Goal: Information Seeking & Learning: Learn about a topic

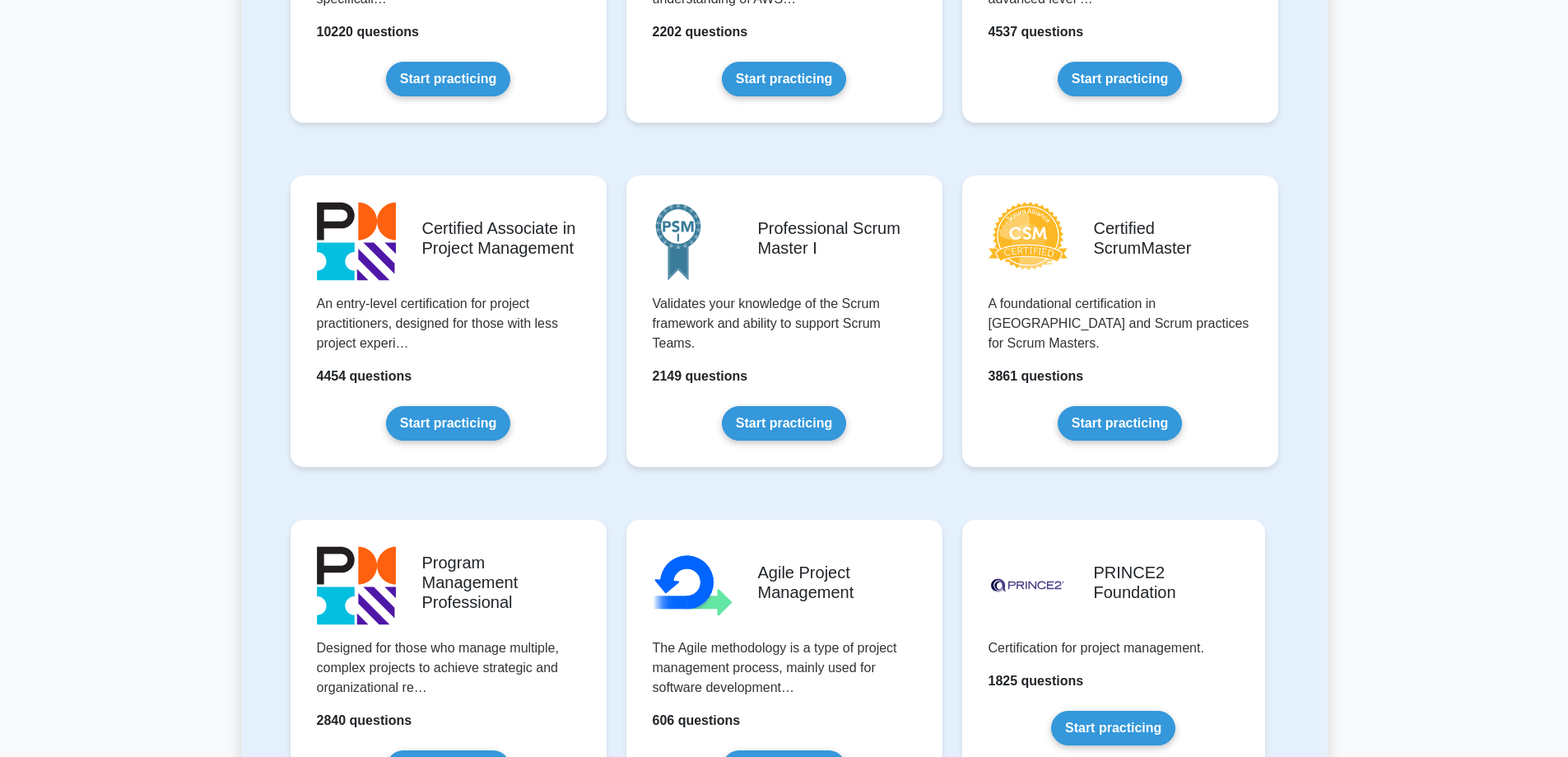
scroll to position [577, 0]
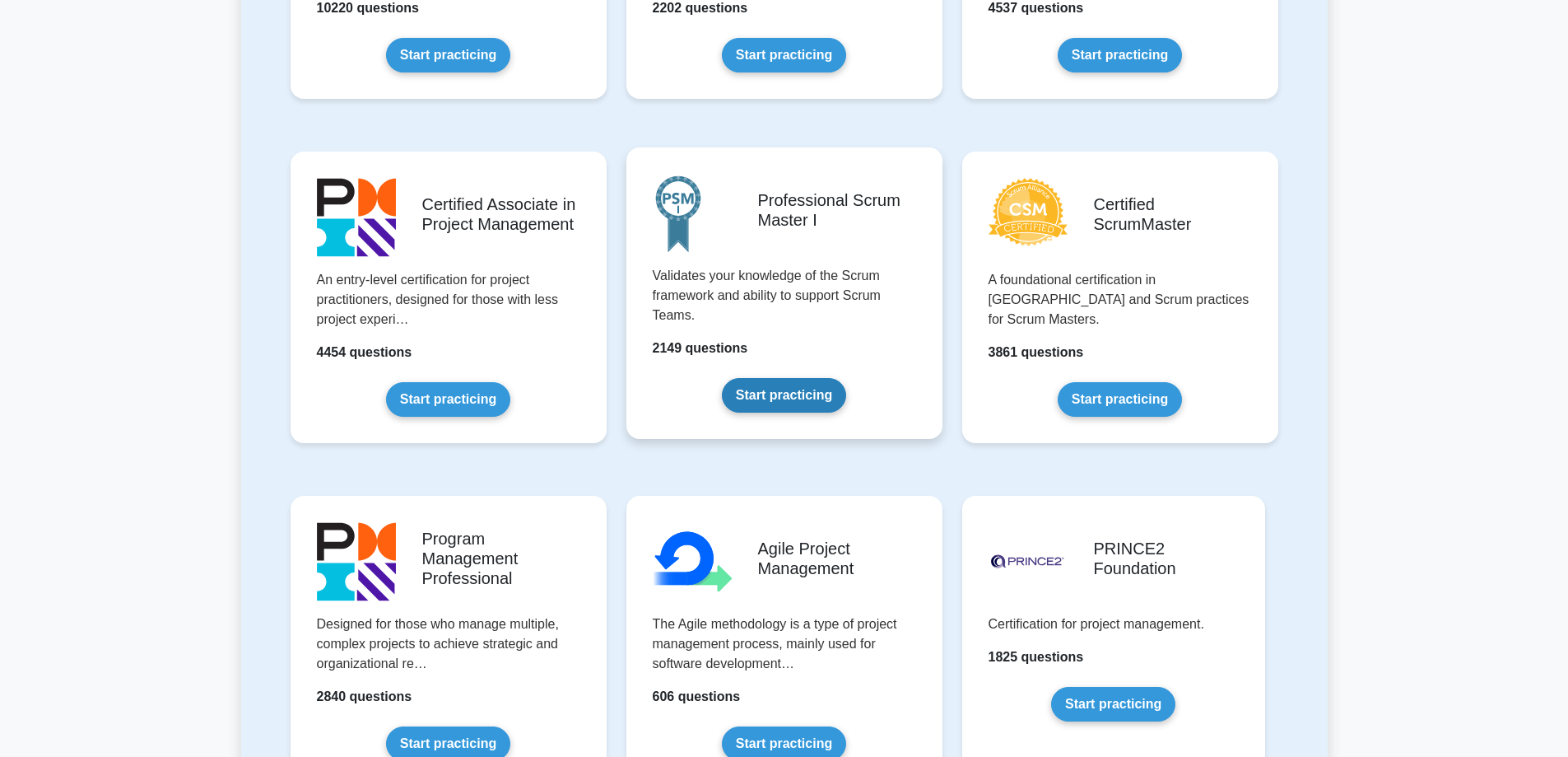
click at [797, 400] on link "Start practicing" at bounding box center [784, 395] width 124 height 35
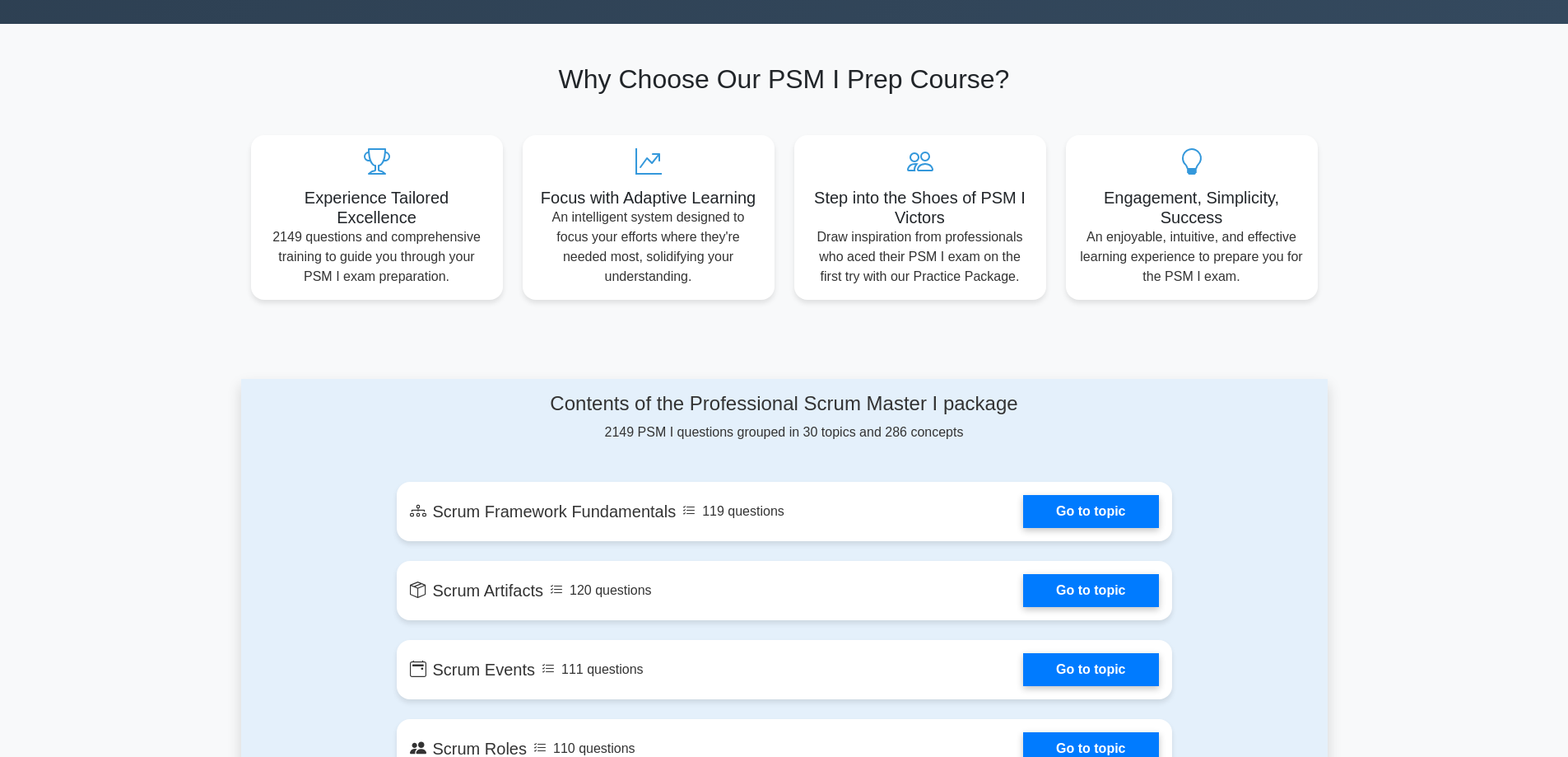
scroll to position [906, 0]
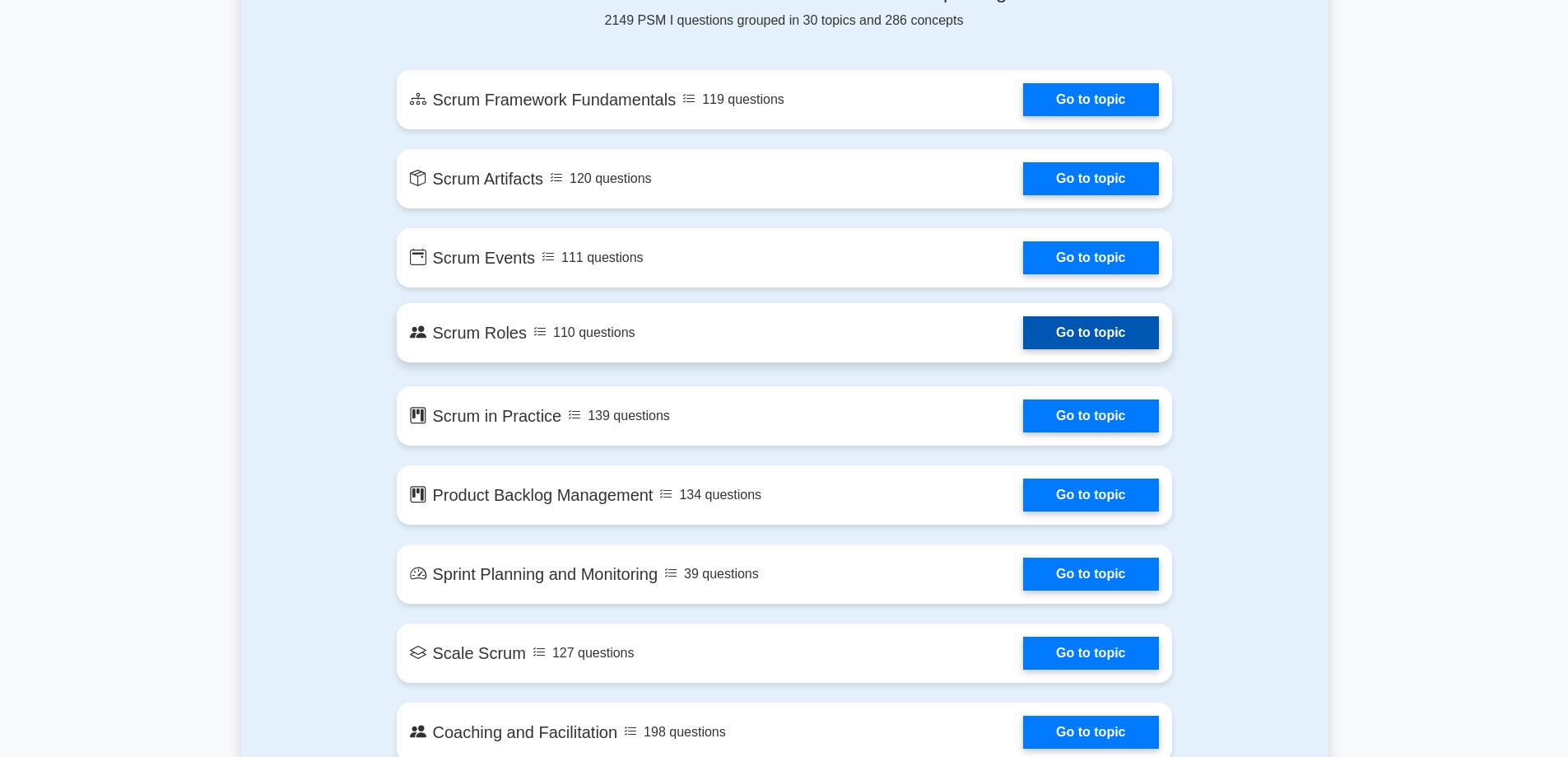
click at [1075, 335] on link "Go to topic" at bounding box center [1090, 333] width 135 height 33
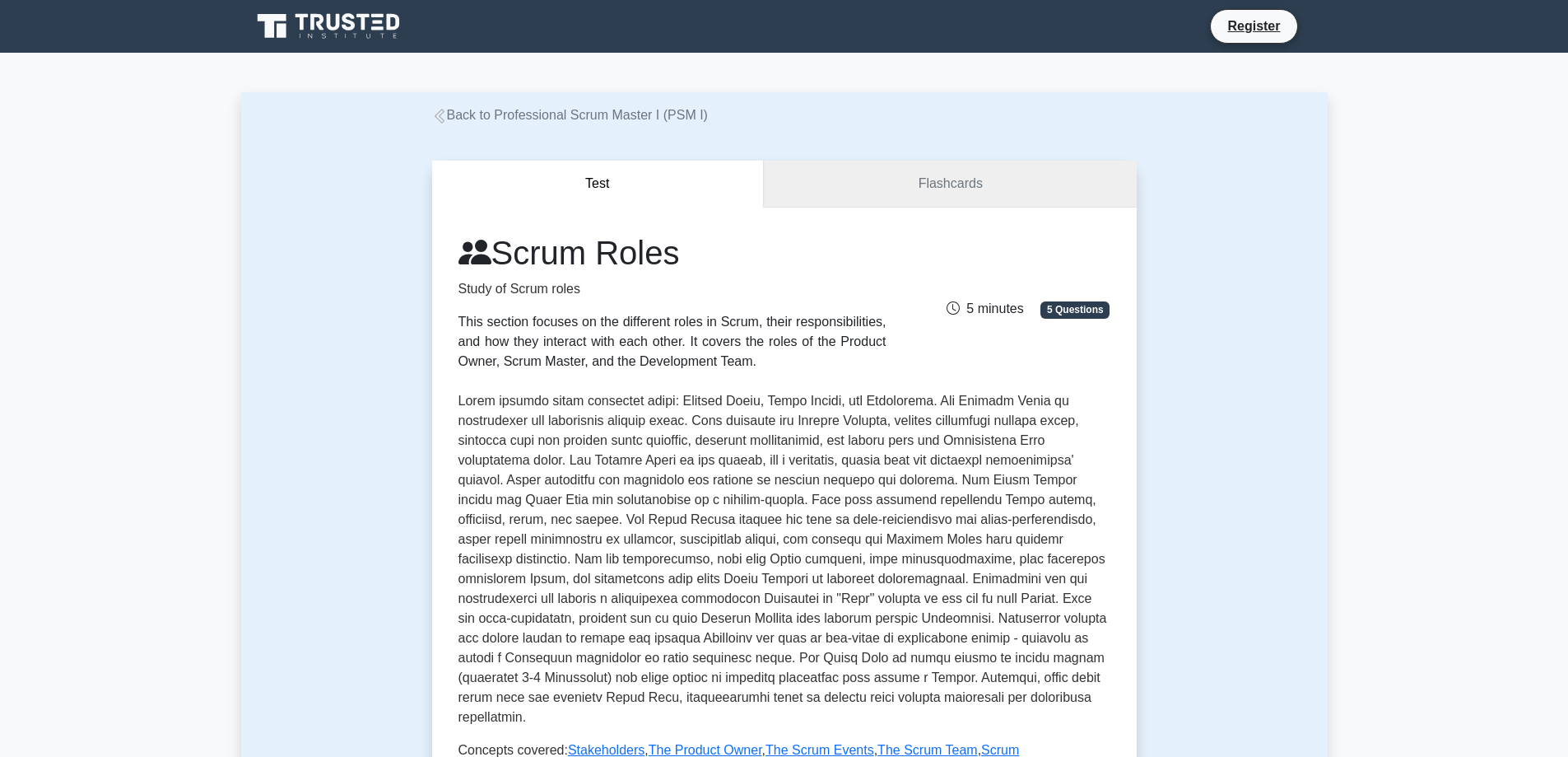
click at [936, 193] on link "Flashcards" at bounding box center [949, 184] width 372 height 47
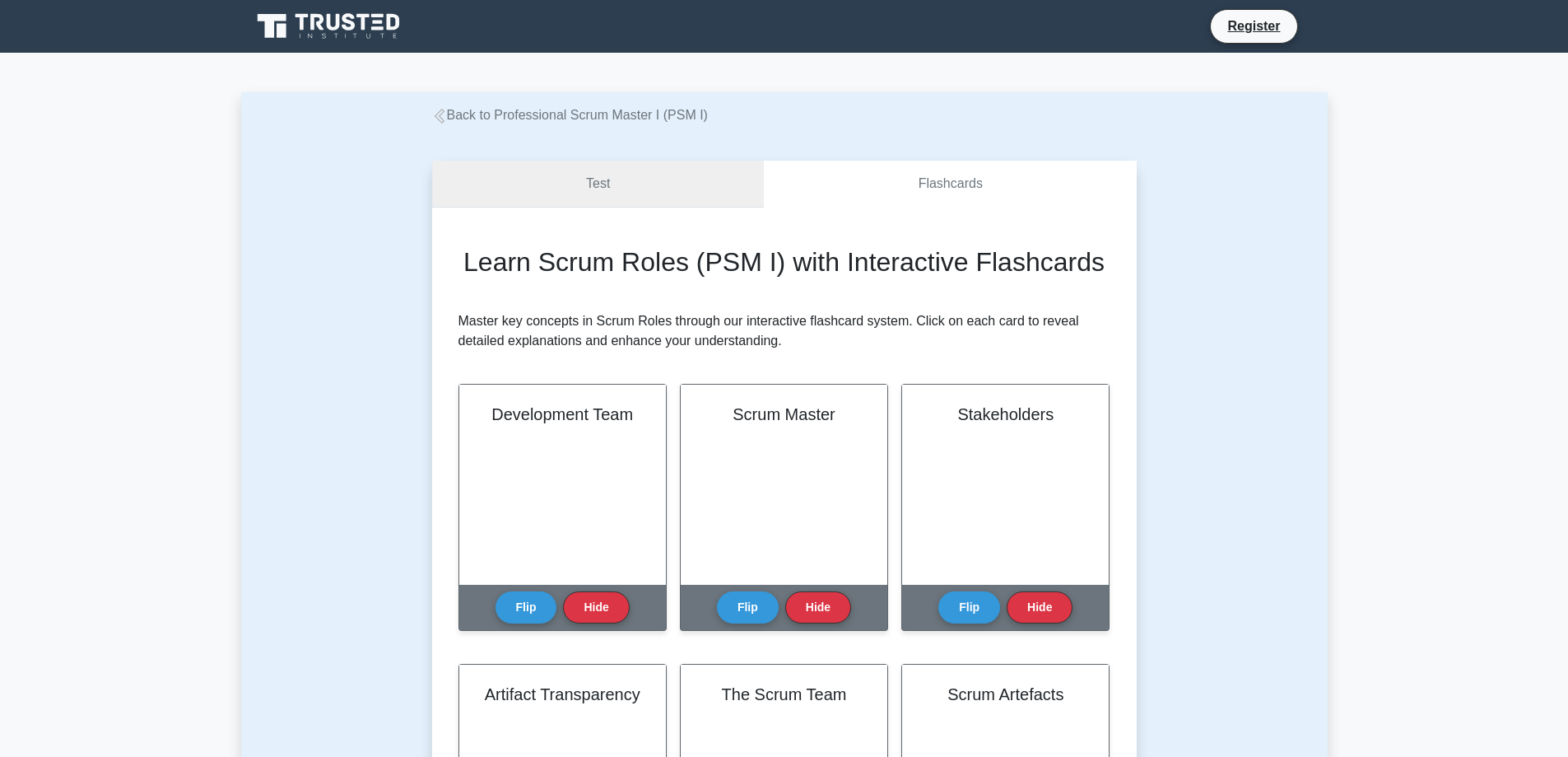
click at [636, 187] on link "Test" at bounding box center [598, 184] width 333 height 47
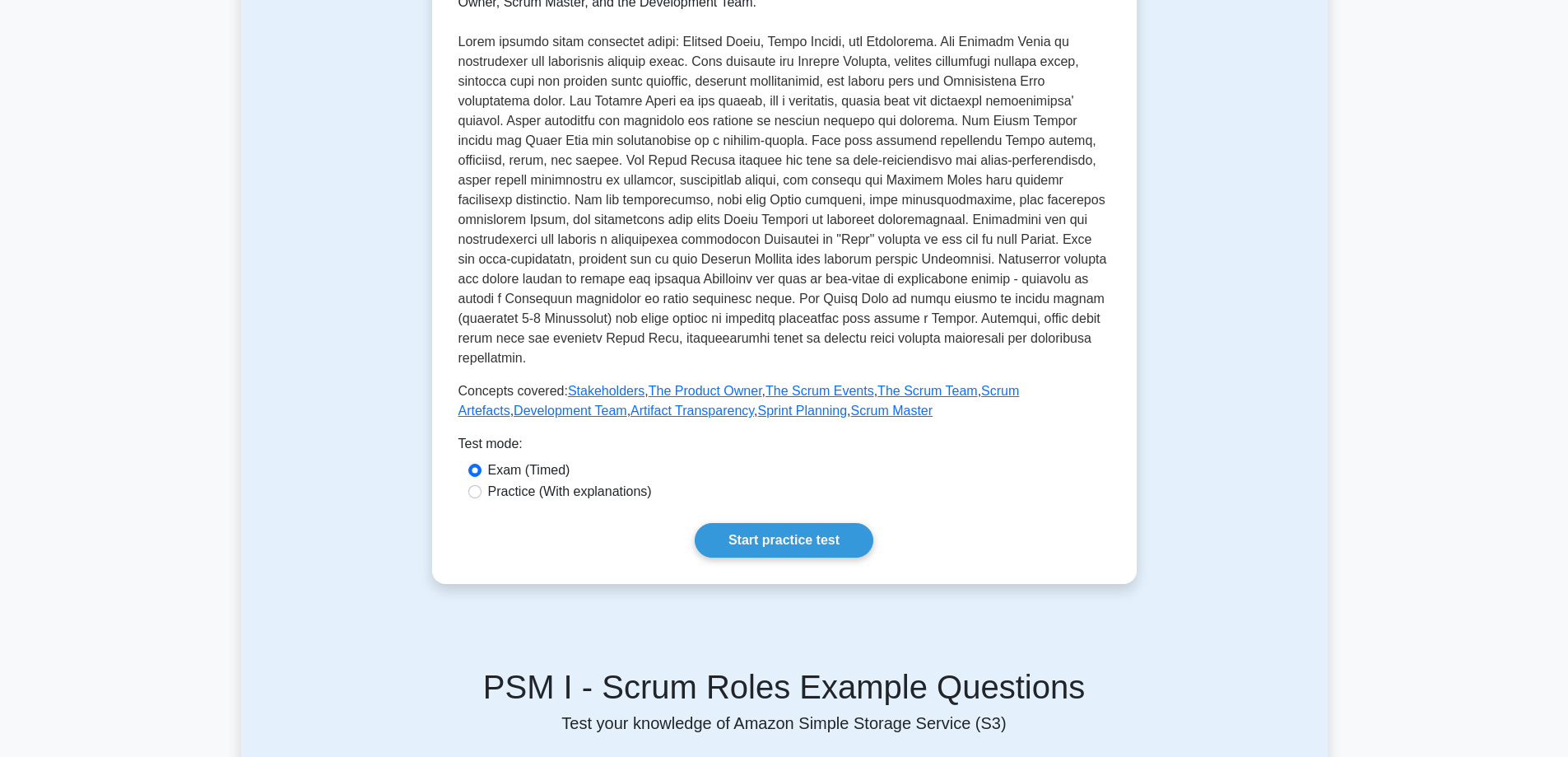
scroll to position [412, 0]
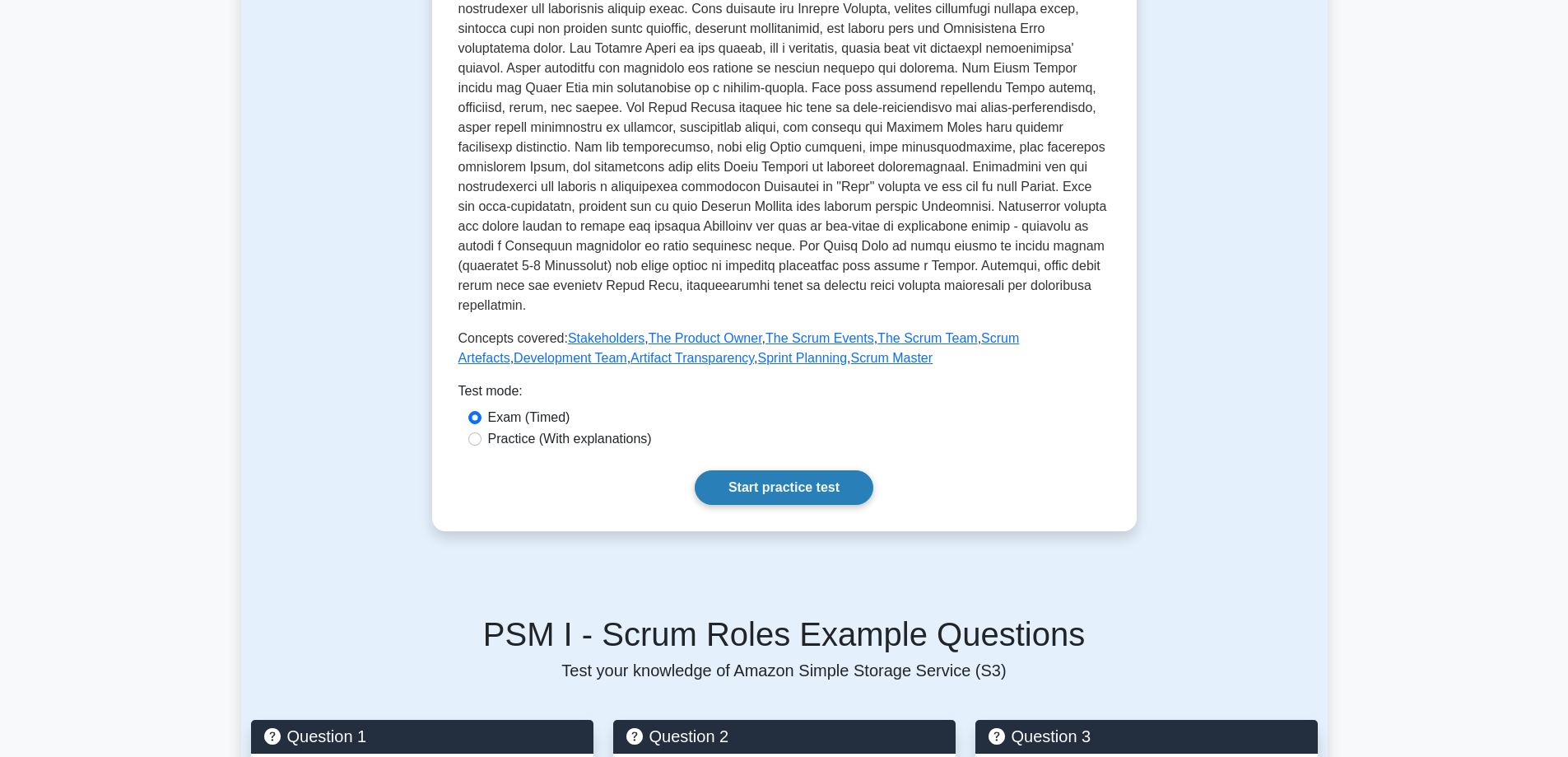
click at [797, 491] on link "Start practice test" at bounding box center [784, 488] width 178 height 35
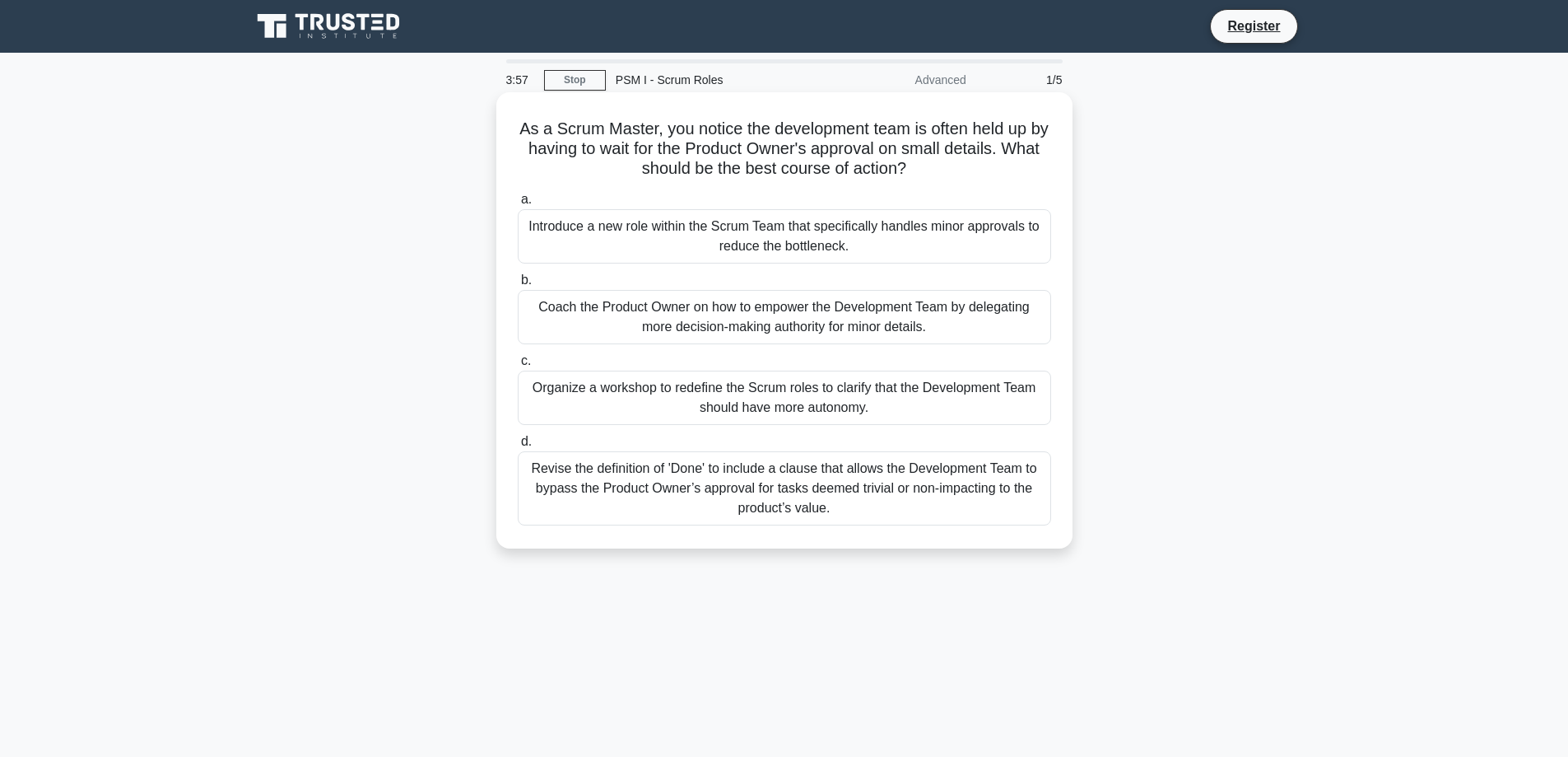
click at [632, 320] on div "Coach the Product Owner on how to empower the Development Team by delegating mo…" at bounding box center [784, 317] width 534 height 54
click at [518, 286] on input "b. Coach the Product Owner on how to empower the Development Team by delegating…" at bounding box center [518, 280] width 0 height 10
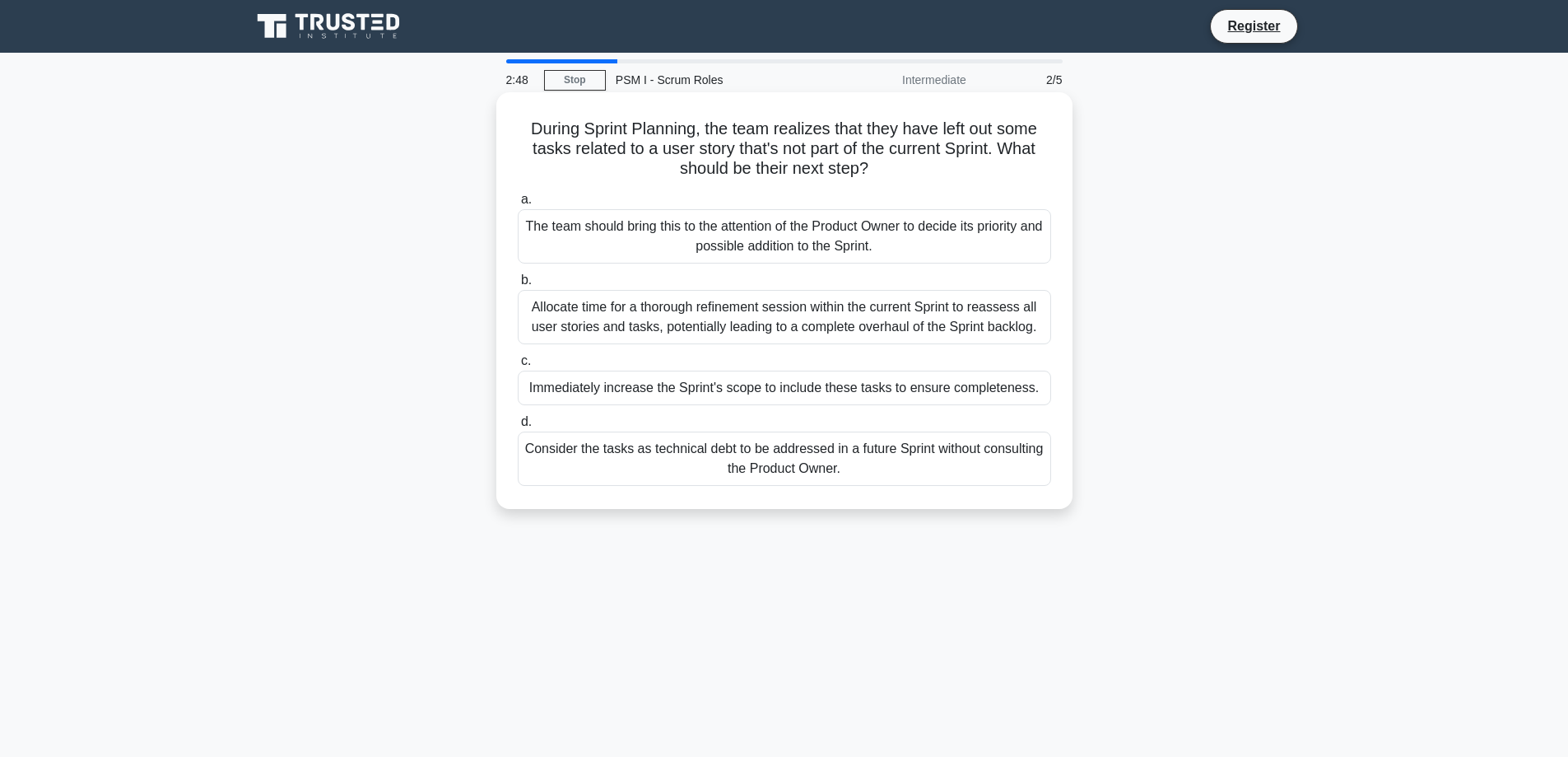
click at [712, 234] on div "The team should bring this to the attention of the Product Owner to decide its …" at bounding box center [784, 236] width 534 height 54
click at [518, 205] on input "a. The team should bring this to the attention of the Product Owner to decide i…" at bounding box center [518, 199] width 0 height 10
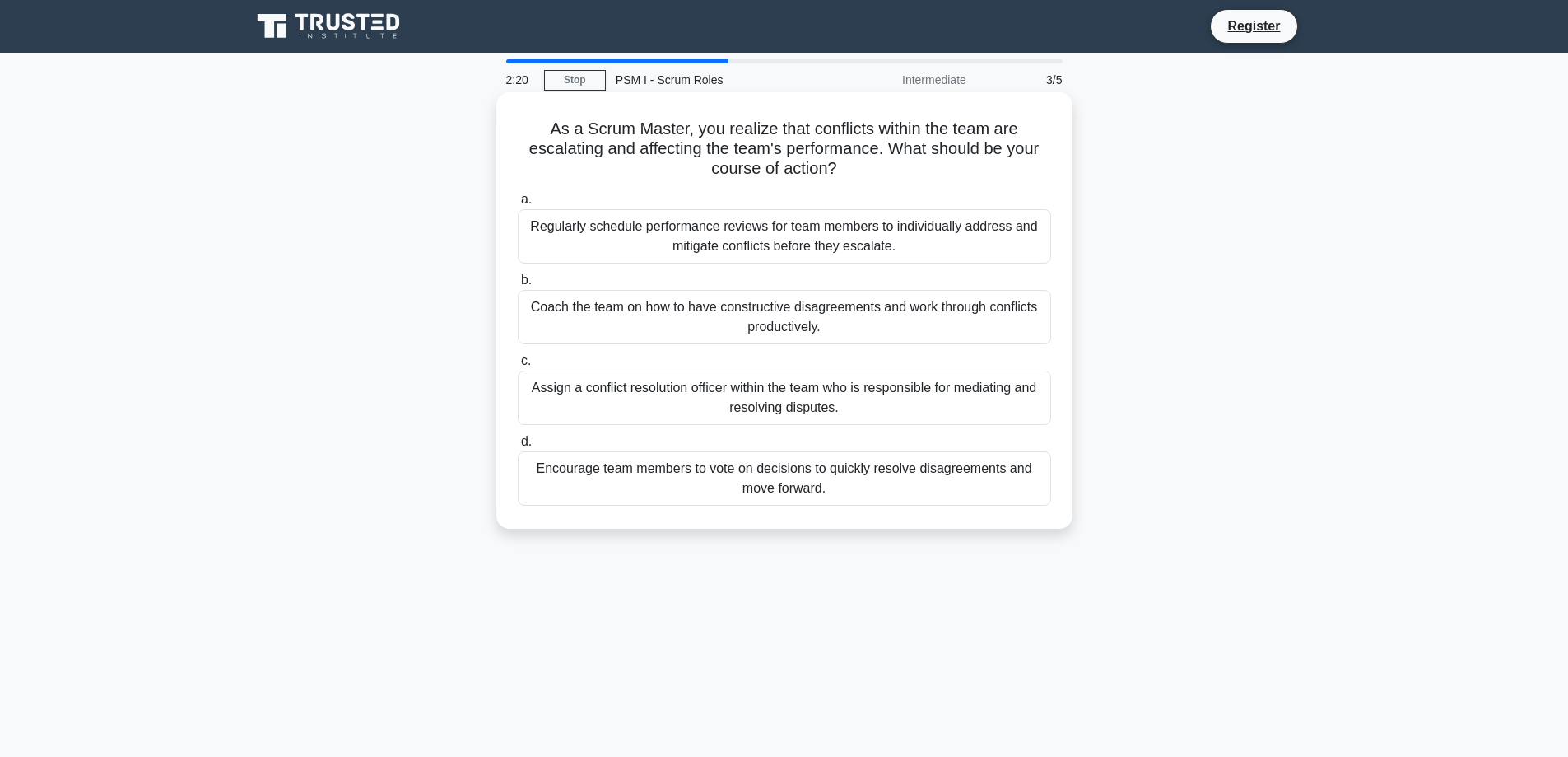
click at [571, 324] on div "Coach the team on how to have constructive disagreements and work through confl…" at bounding box center [784, 317] width 534 height 54
click at [518, 286] on input "b. Coach the team on how to have constructive disagreements and work through co…" at bounding box center [518, 280] width 0 height 10
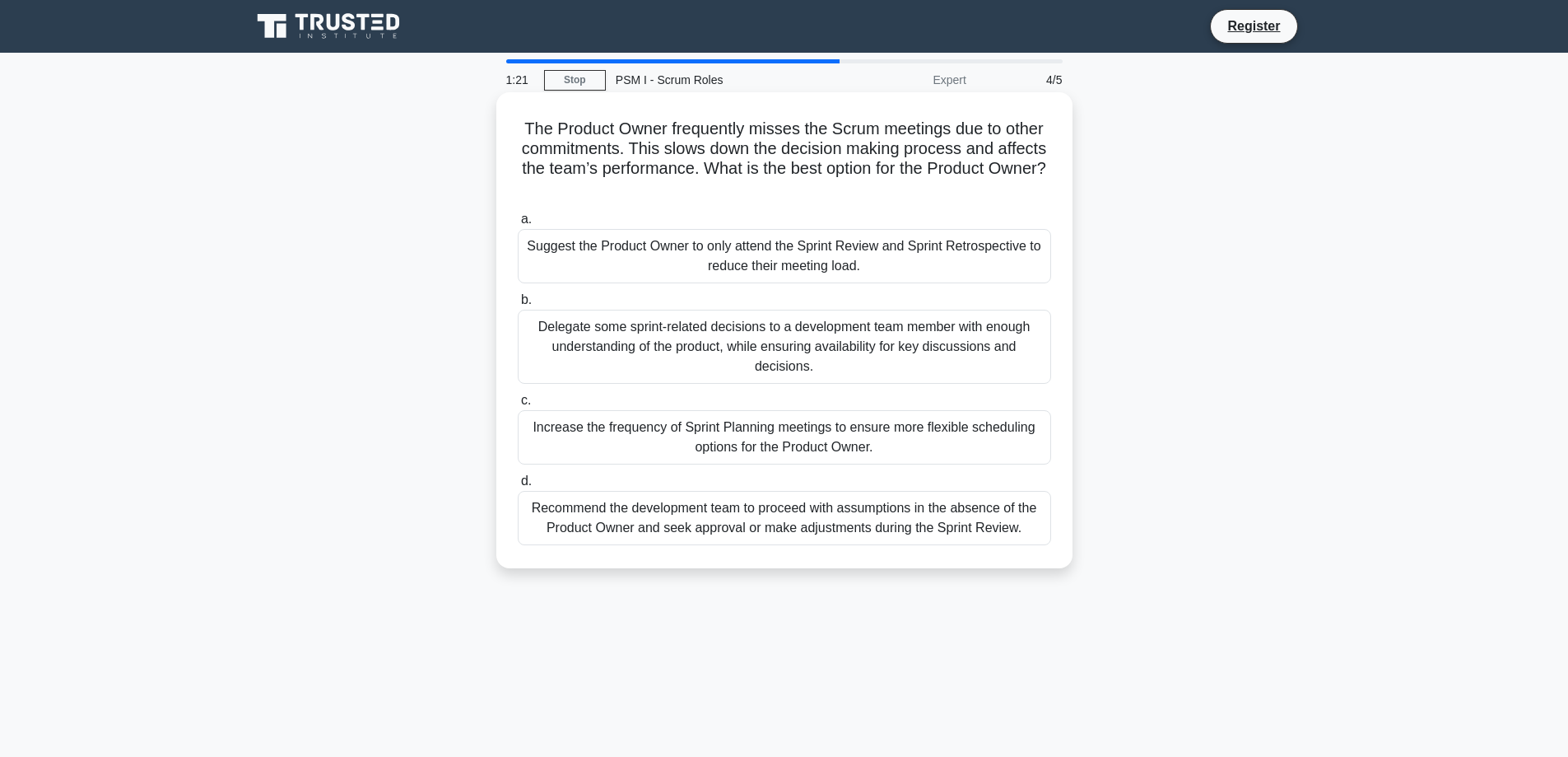
click at [642, 441] on div "Increase the frequency of Sprint Planning meetings to ensure more flexible sche…" at bounding box center [784, 437] width 534 height 54
click at [518, 406] on input "c. Increase the frequency of Sprint Planning meetings to ensure more flexible s…" at bounding box center [518, 401] width 0 height 10
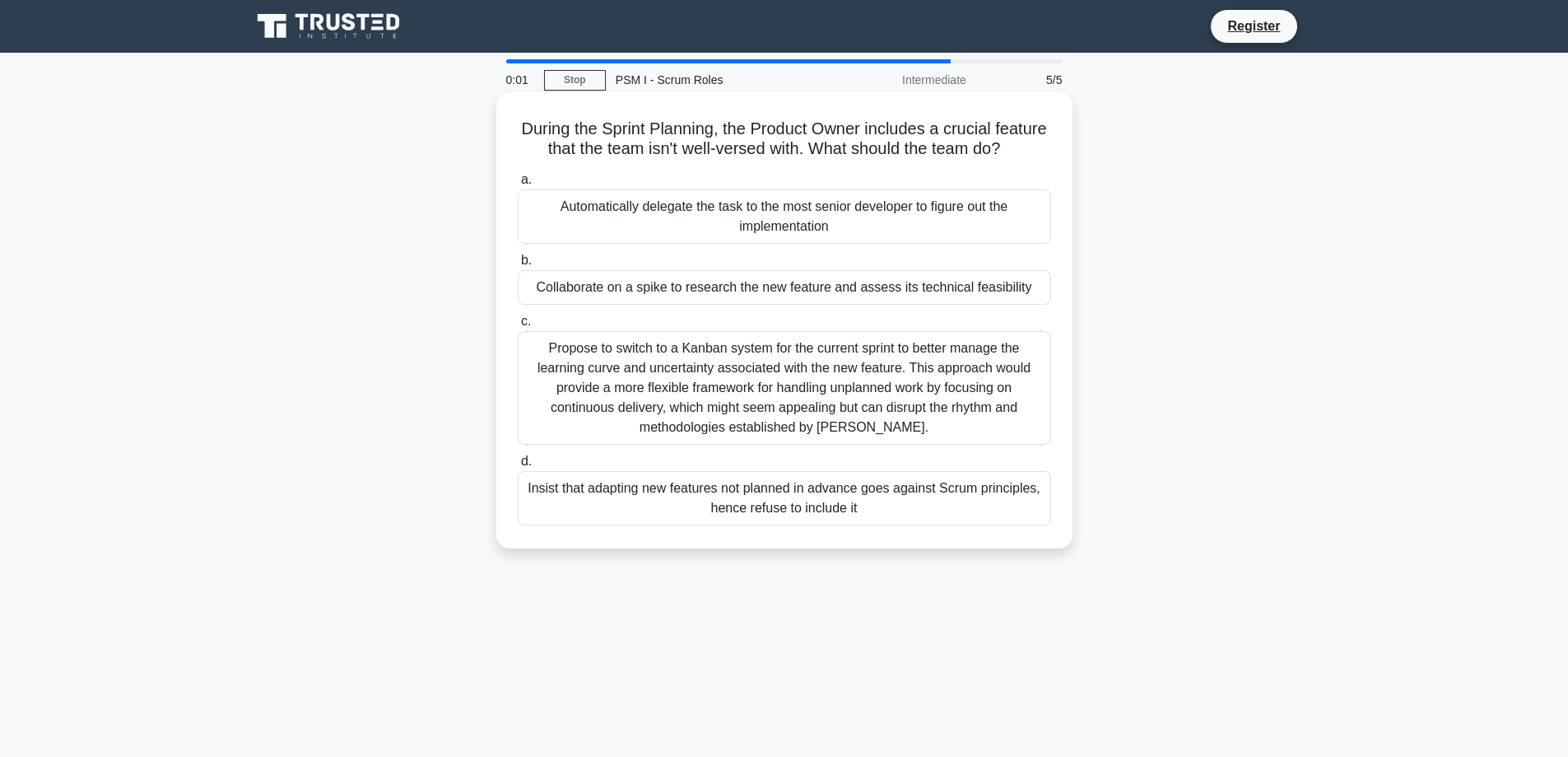
click at [700, 305] on div "Collaborate on a spike to research the new feature and assess its technical fea…" at bounding box center [784, 287] width 534 height 35
click at [518, 266] on input "b. Collaborate on a spike to research the new feature and assess its technical …" at bounding box center [518, 260] width 0 height 10
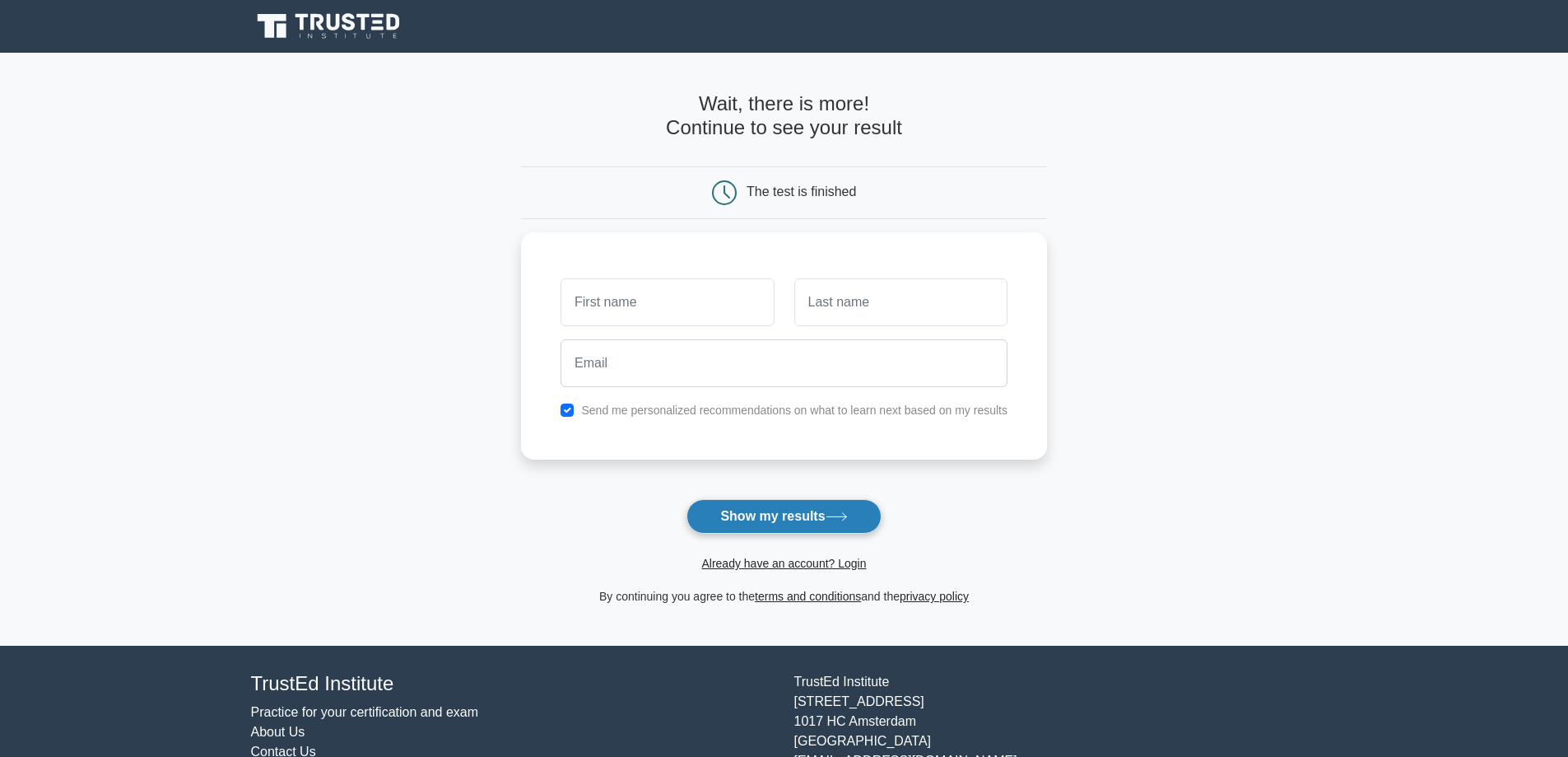
click at [792, 517] on button "Show my results" at bounding box center [784, 517] width 194 height 35
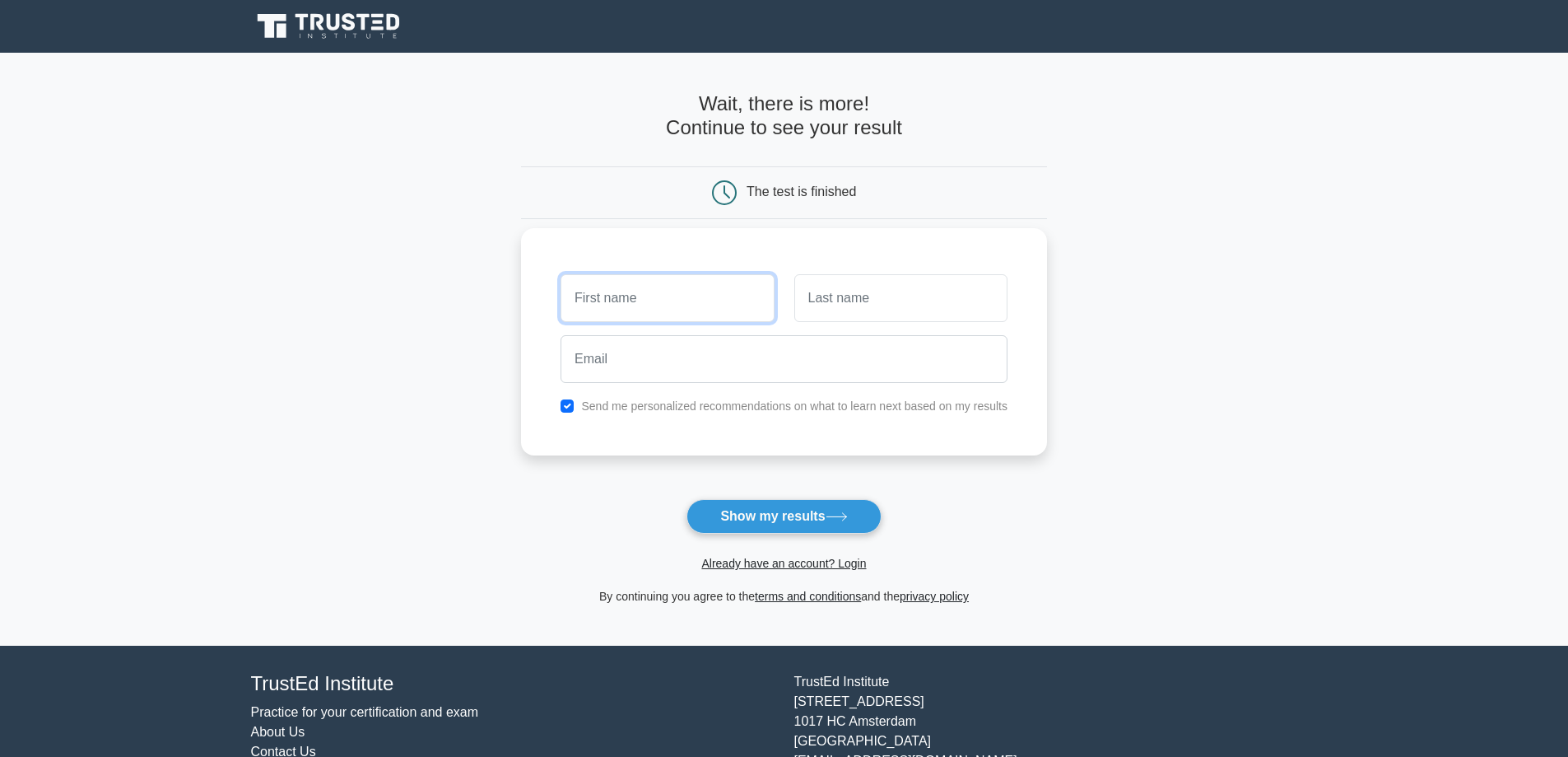
click at [656, 289] on input "text" at bounding box center [667, 298] width 213 height 48
type input "Traian"
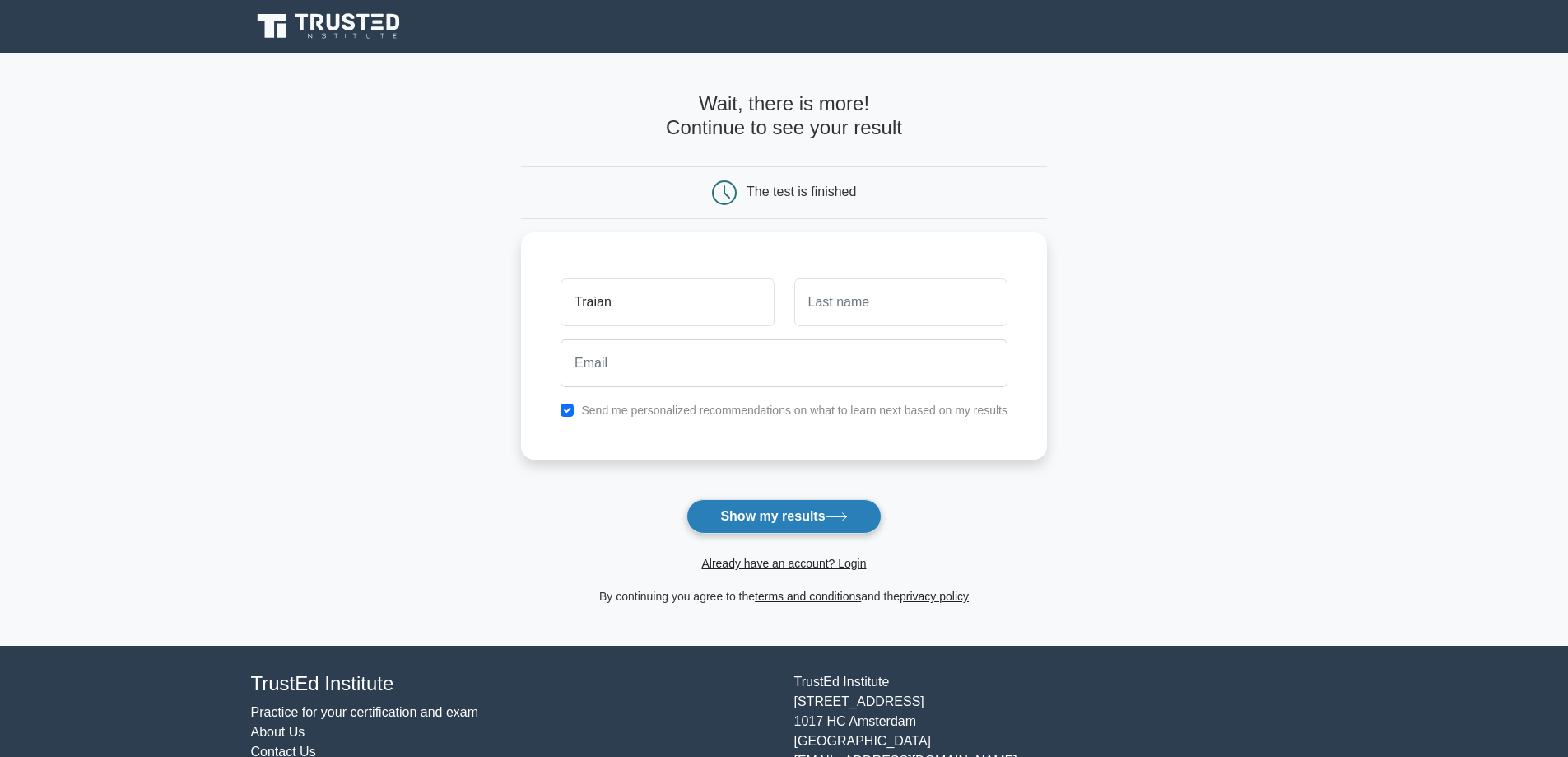
click at [808, 523] on button "Show my results" at bounding box center [784, 517] width 194 height 35
click at [858, 305] on input "text" at bounding box center [900, 298] width 213 height 48
type input "Gaisan"
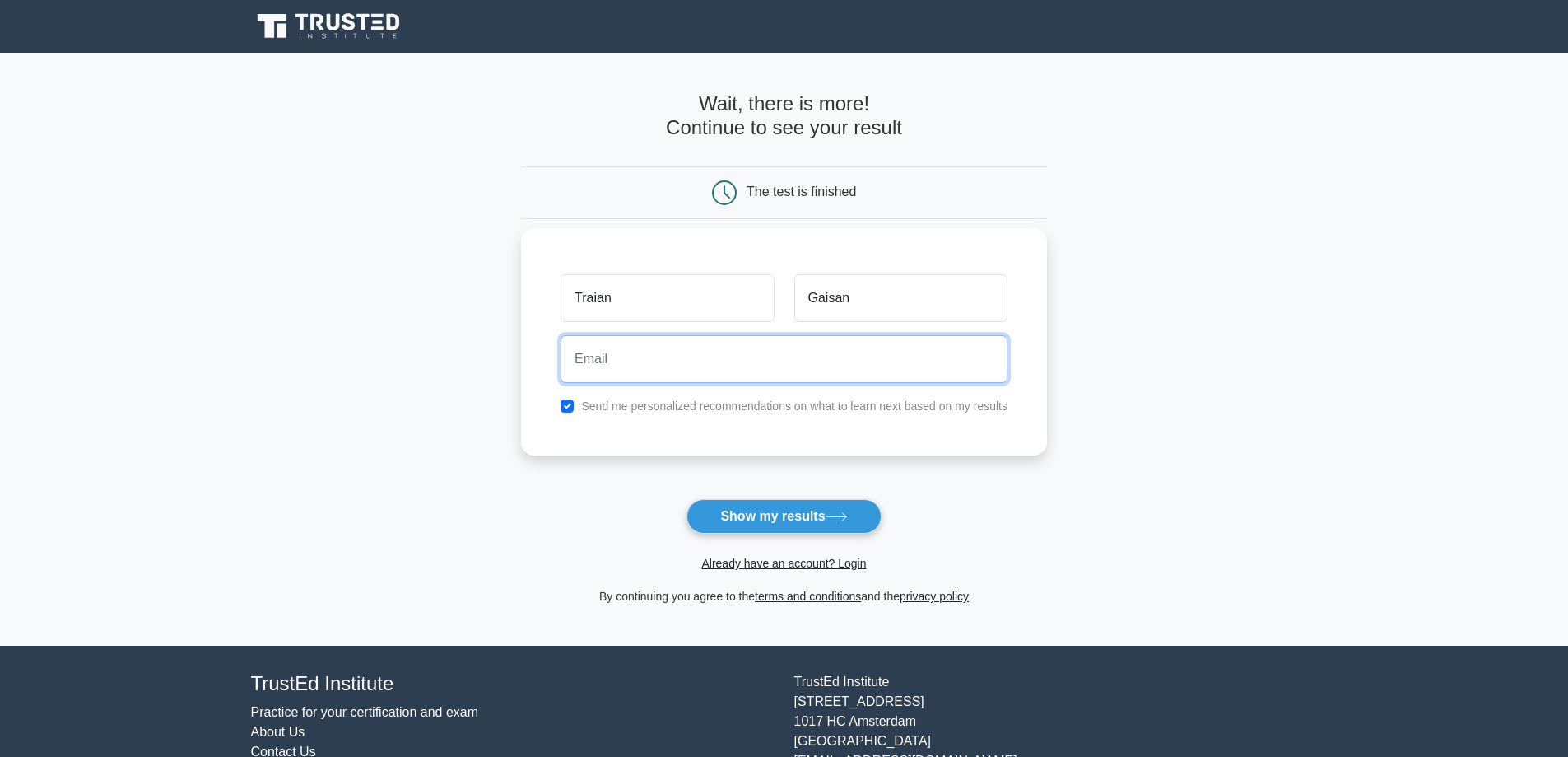
click at [664, 355] on input "email" at bounding box center [784, 359] width 447 height 48
type input "[EMAIL_ADDRESS][DOMAIN_NAME]"
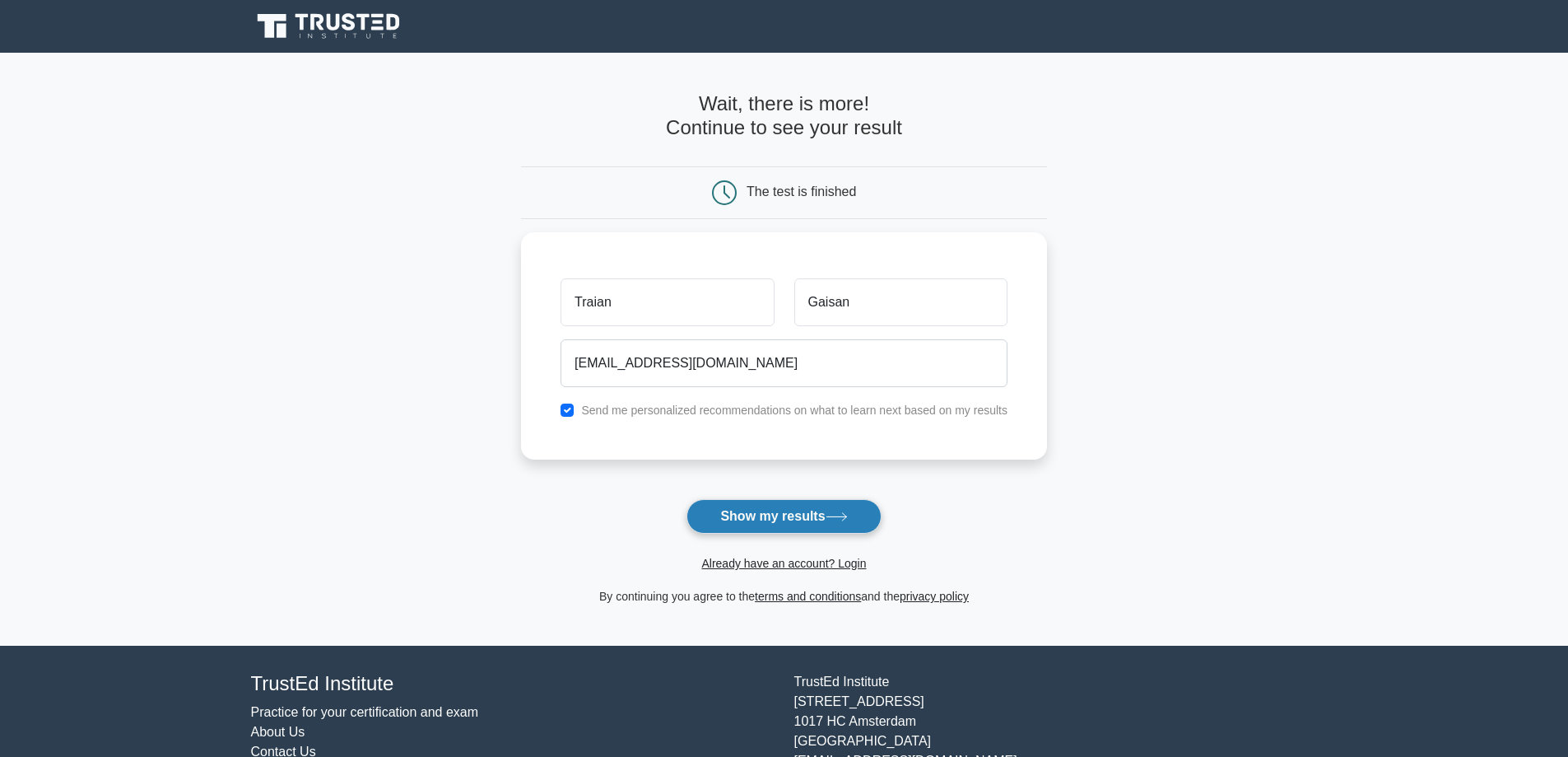
click at [797, 521] on button "Show my results" at bounding box center [784, 517] width 194 height 35
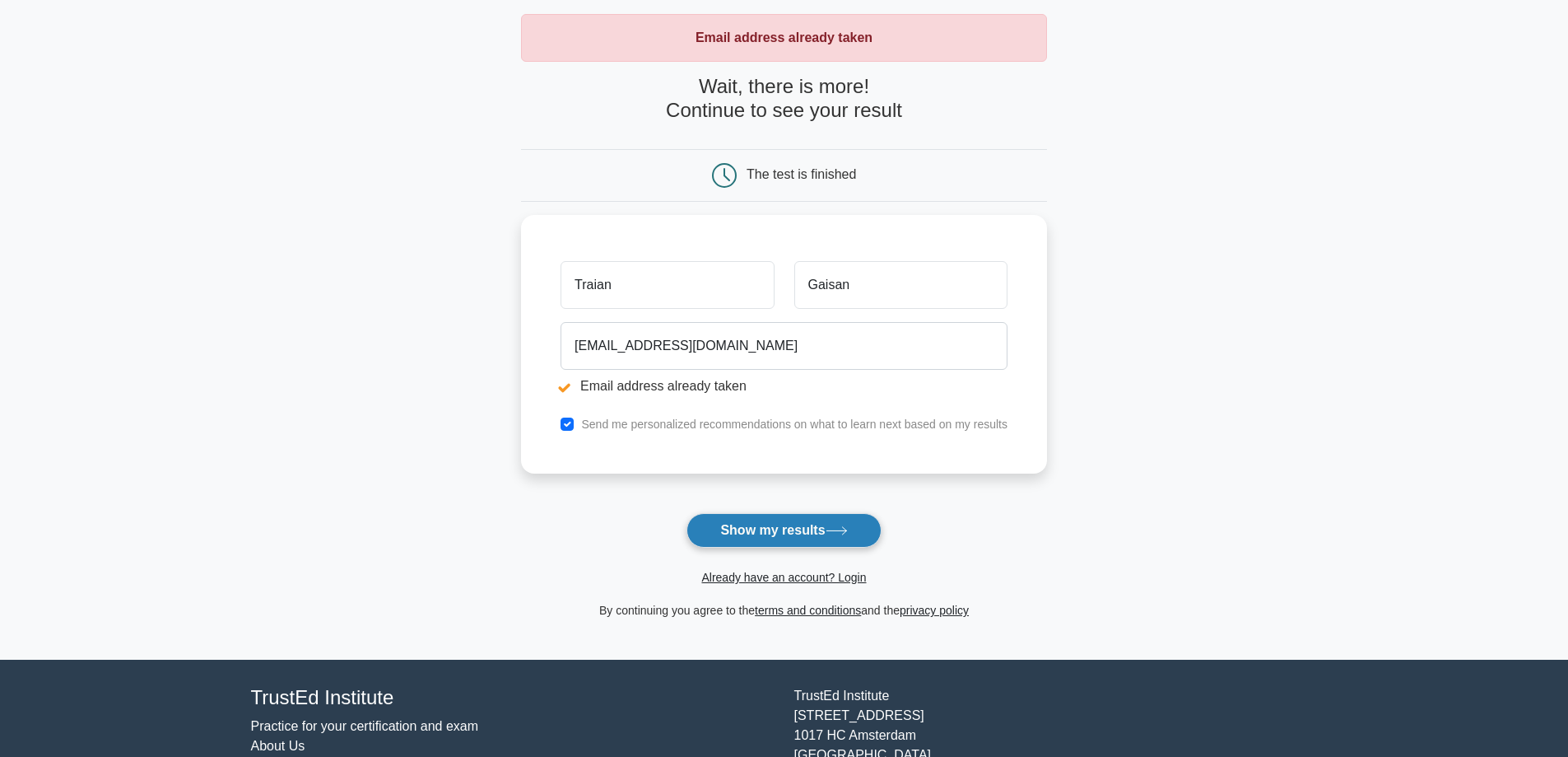
scroll to position [83, 0]
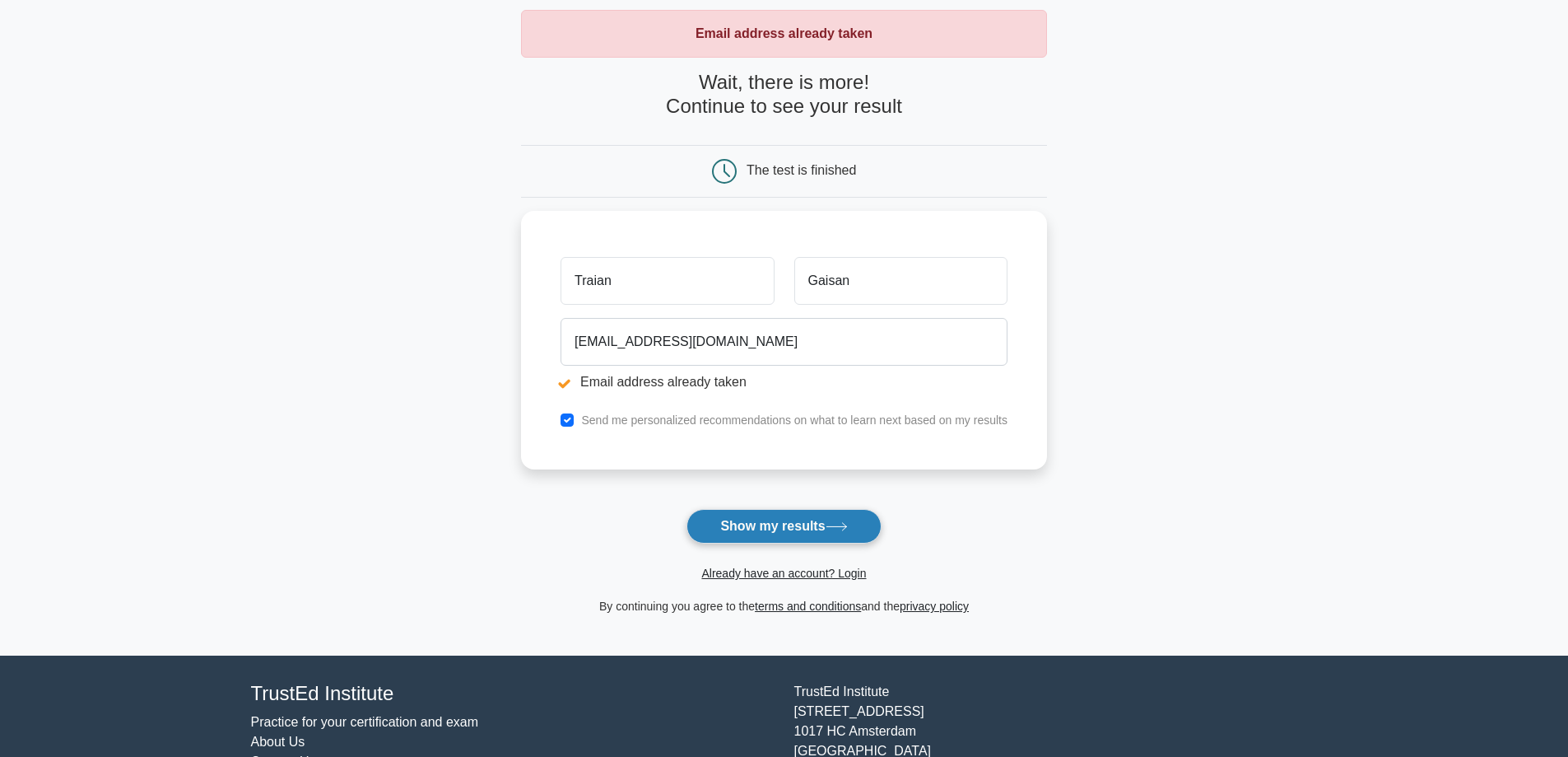
click at [796, 531] on button "Show my results" at bounding box center [784, 526] width 194 height 35
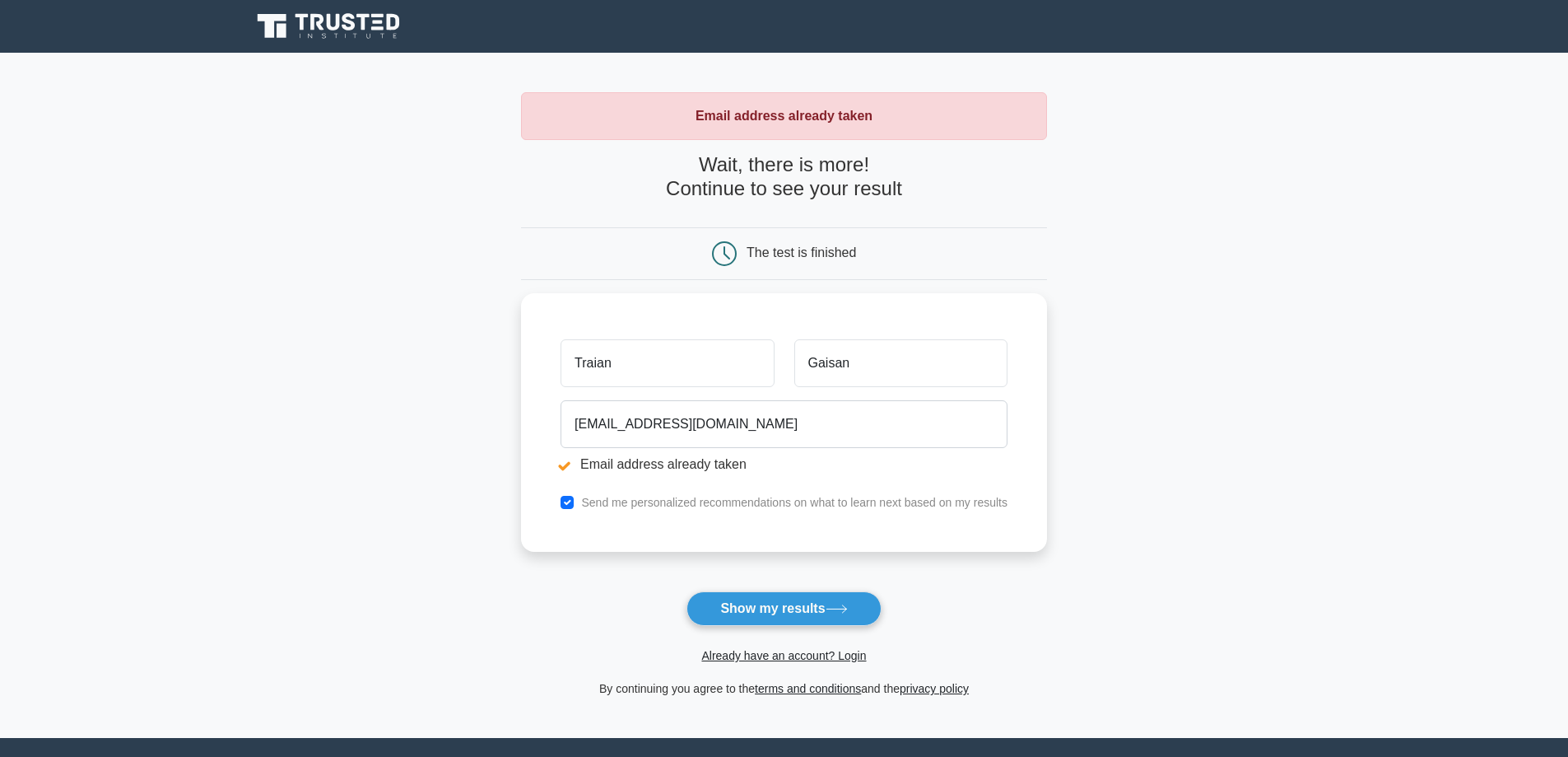
click at [347, 23] on icon at bounding box center [348, 22] width 13 height 17
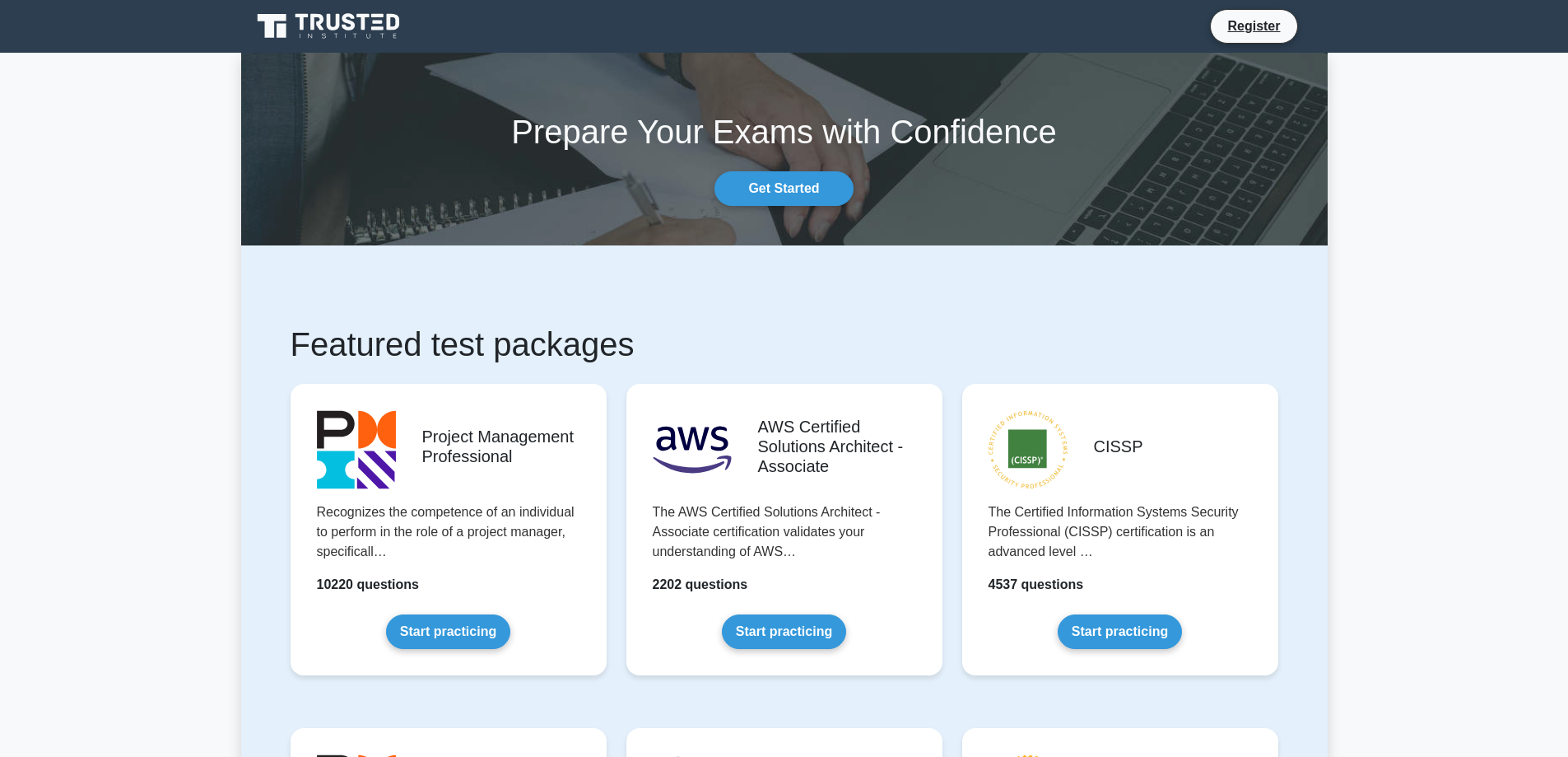
click at [339, 29] on icon at bounding box center [333, 22] width 13 height 17
click at [781, 190] on link "Get Started" at bounding box center [784, 189] width 138 height 35
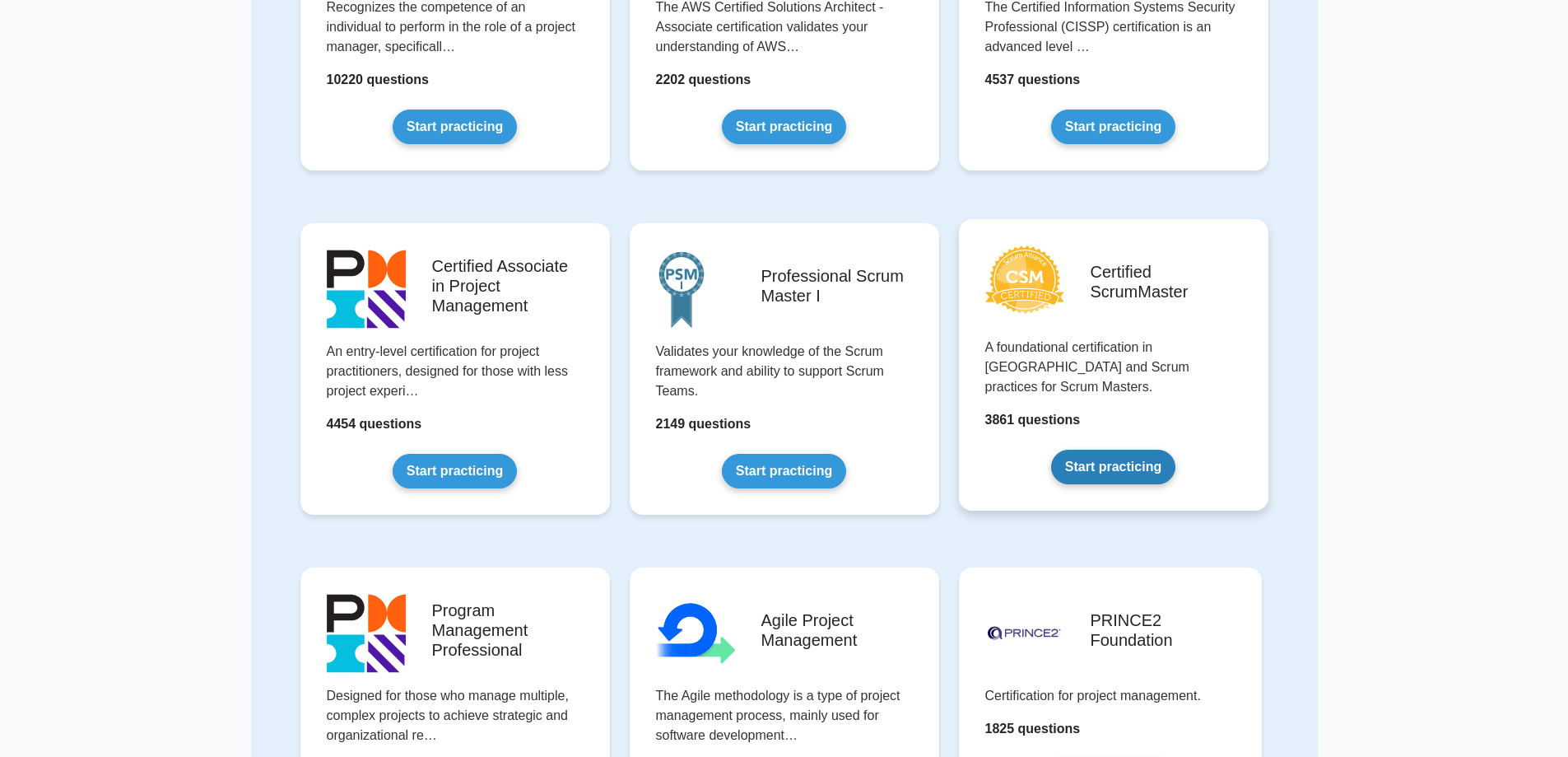
scroll to position [329, 0]
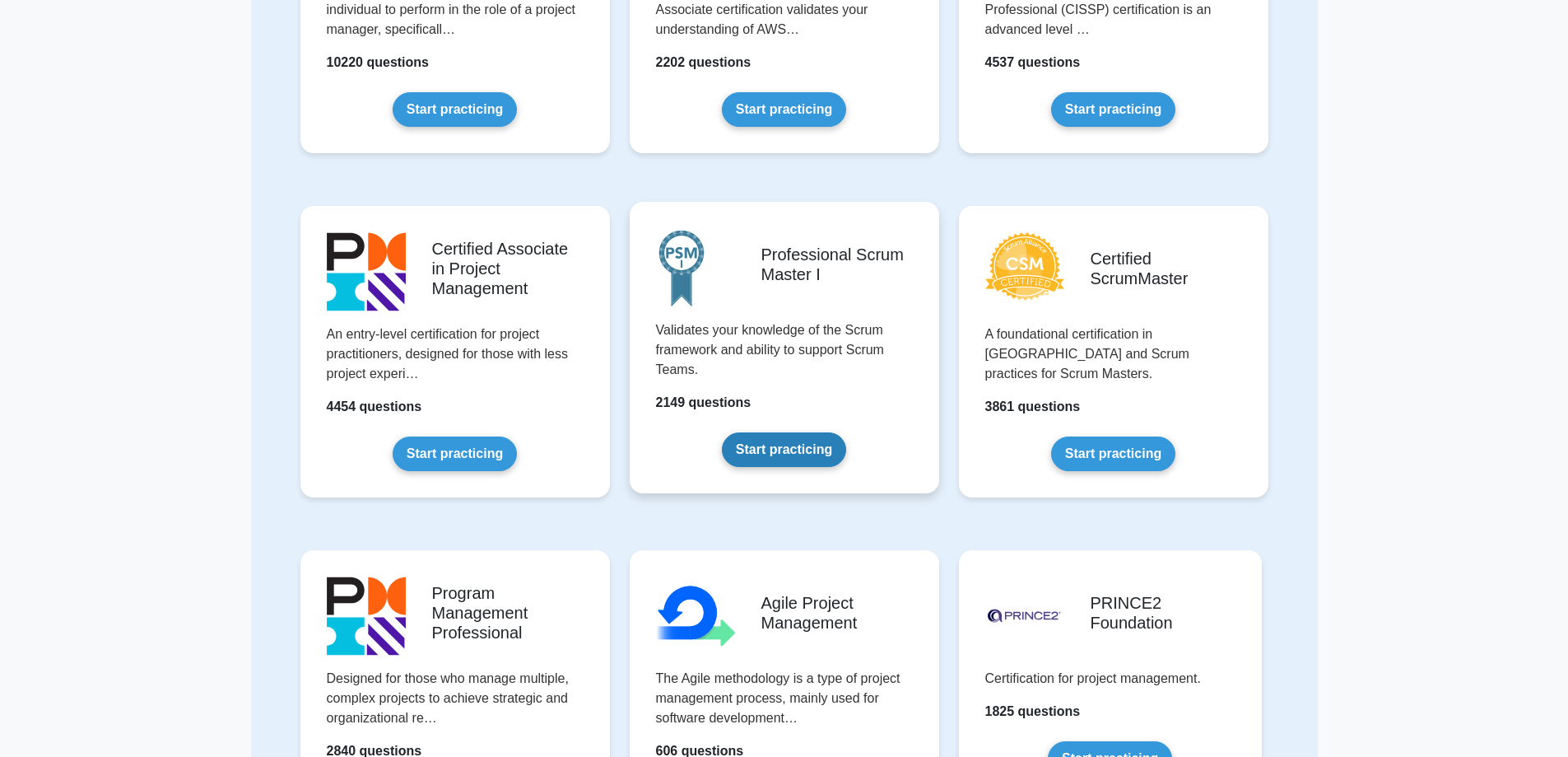
click at [800, 455] on link "Start practicing" at bounding box center [784, 449] width 124 height 35
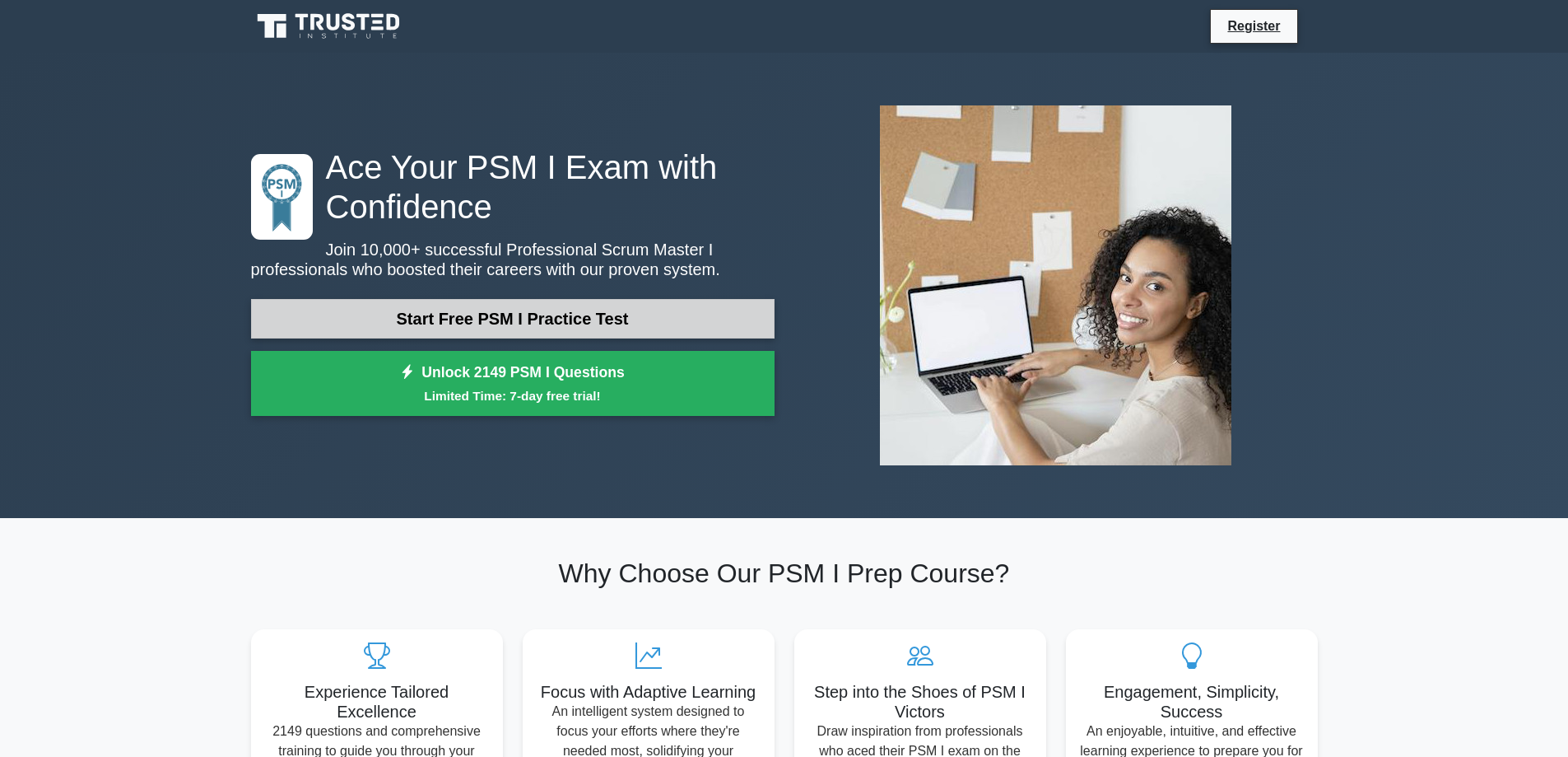
click at [548, 323] on link "Start Free PSM I Practice Test" at bounding box center [512, 318] width 523 height 39
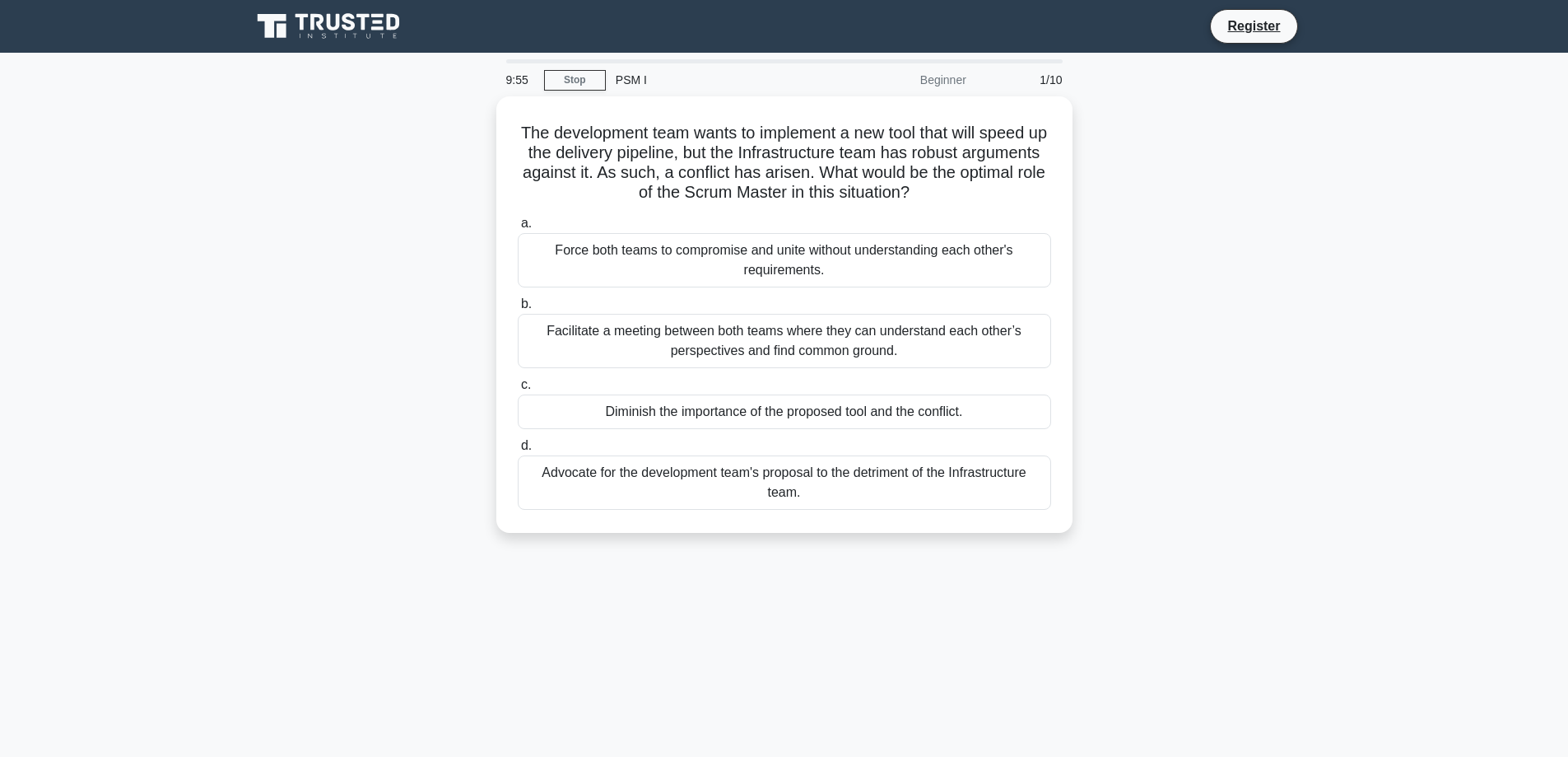
click at [330, 30] on icon at bounding box center [330, 26] width 158 height 31
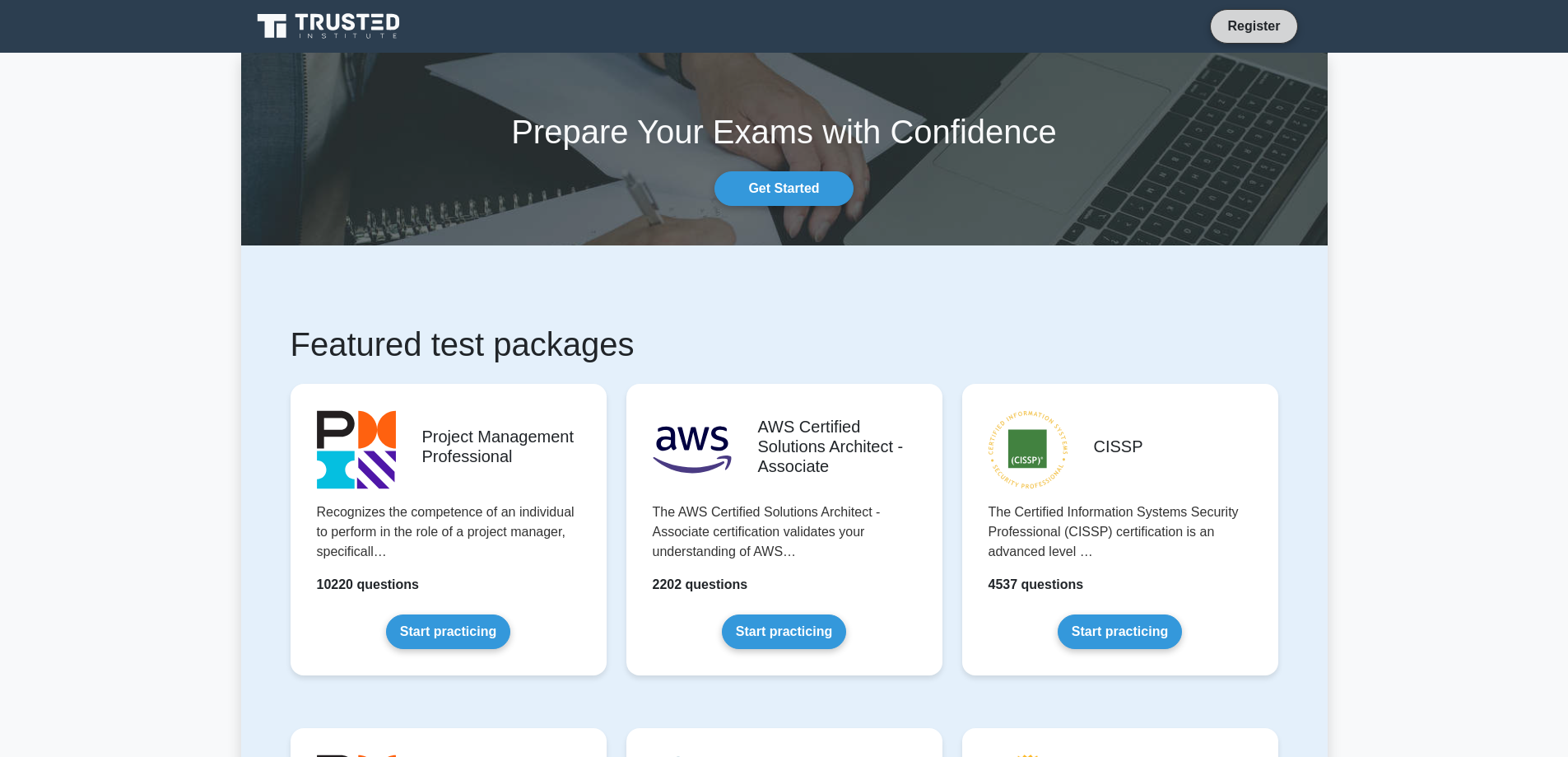
click at [1250, 24] on link "Register" at bounding box center [1253, 26] width 72 height 21
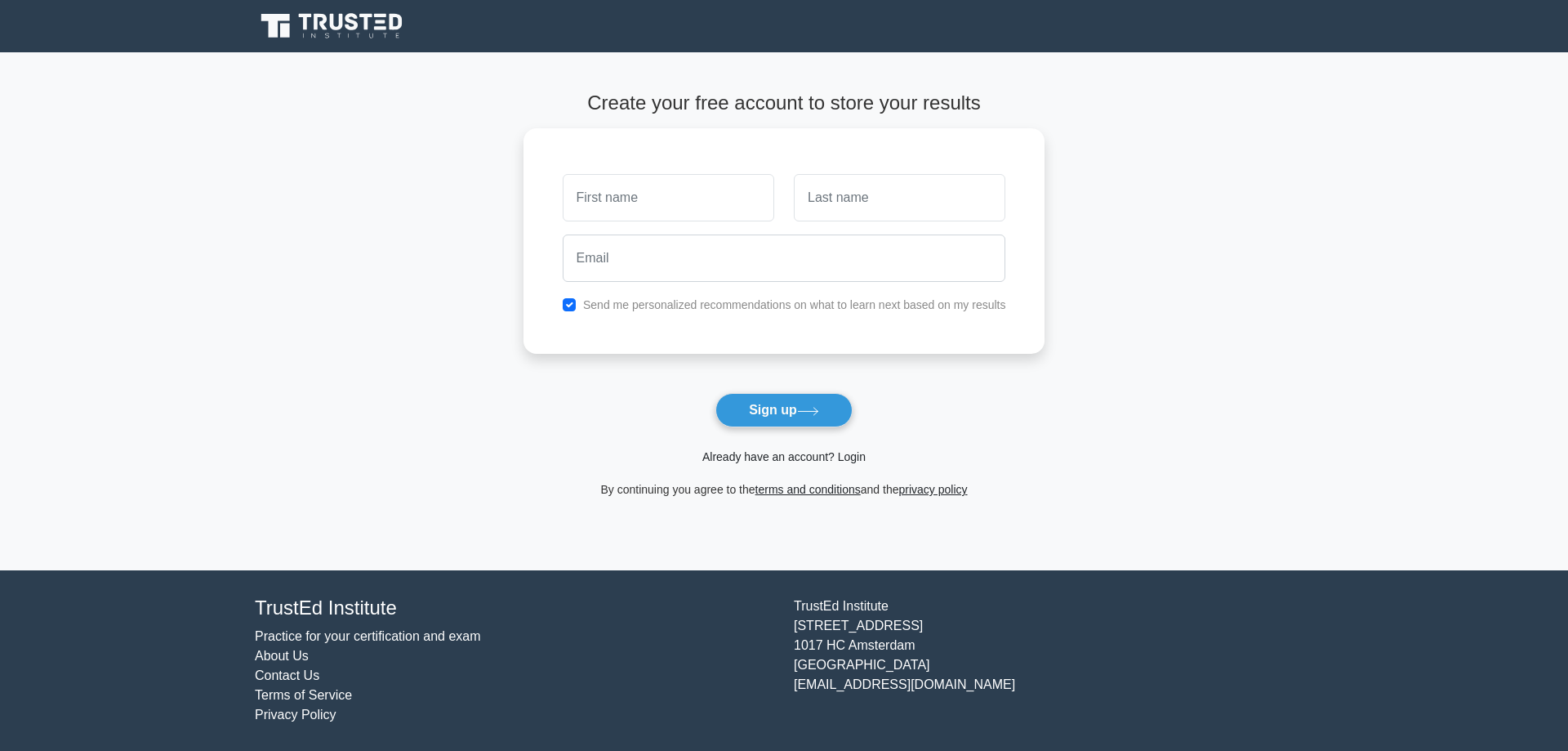
click at [784, 461] on link "Already have an account? Login" at bounding box center [784, 456] width 163 height 13
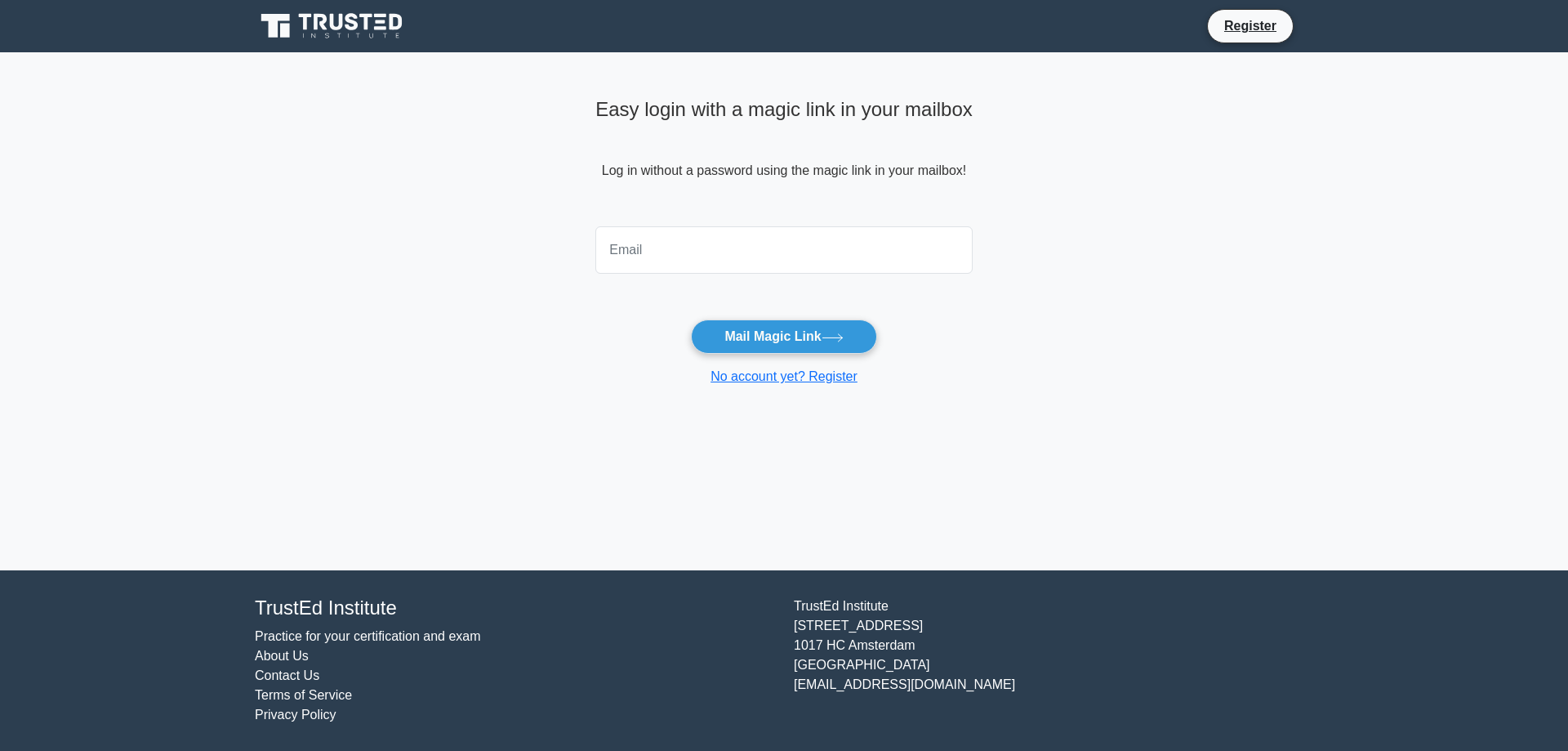
click at [669, 258] on input "email" at bounding box center [784, 250] width 378 height 48
type input "[EMAIL_ADDRESS][DOMAIN_NAME]"
click at [768, 337] on button "Mail Magic Link" at bounding box center [784, 337] width 186 height 35
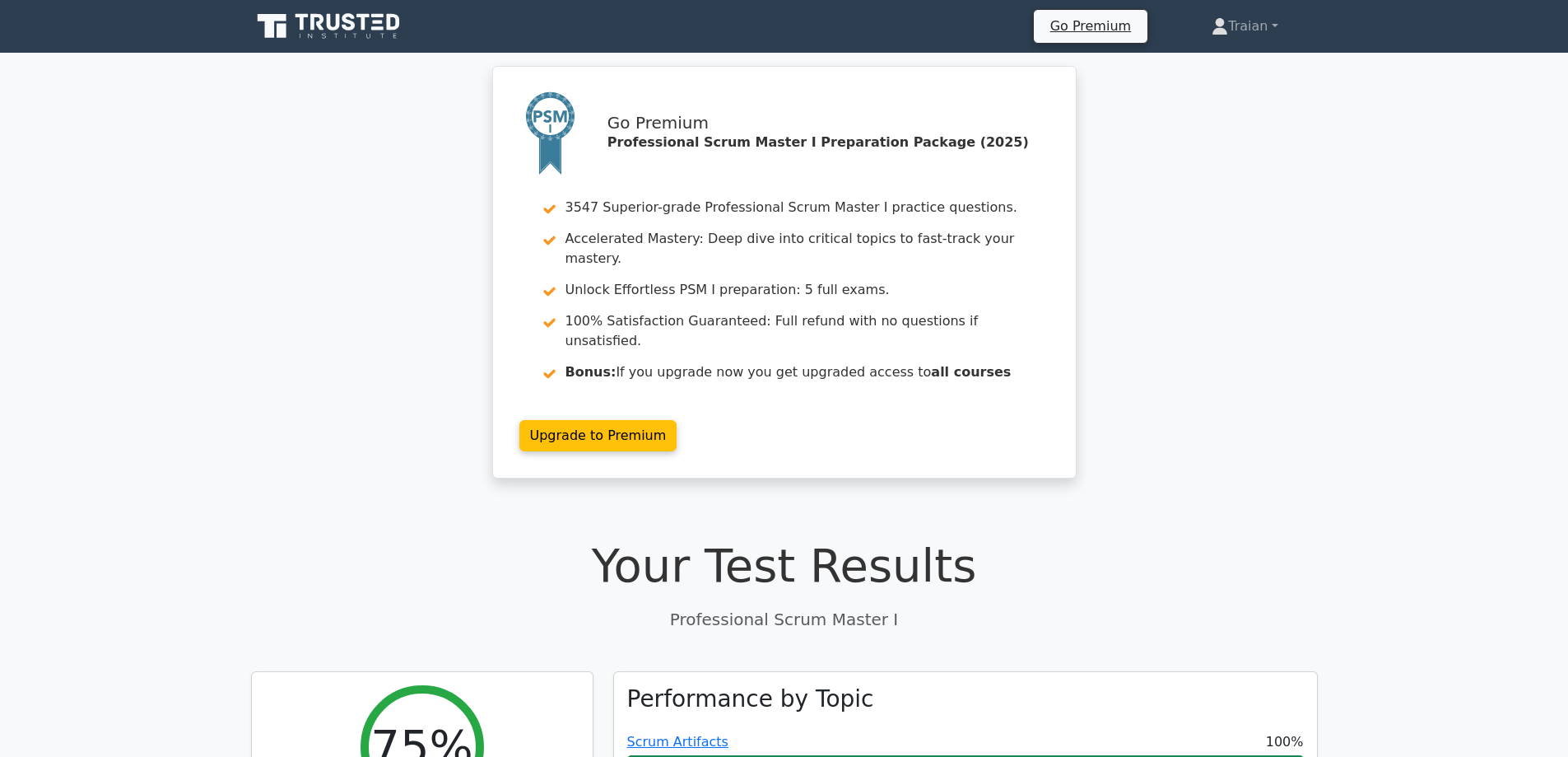
click at [338, 30] on icon at bounding box center [330, 26] width 158 height 31
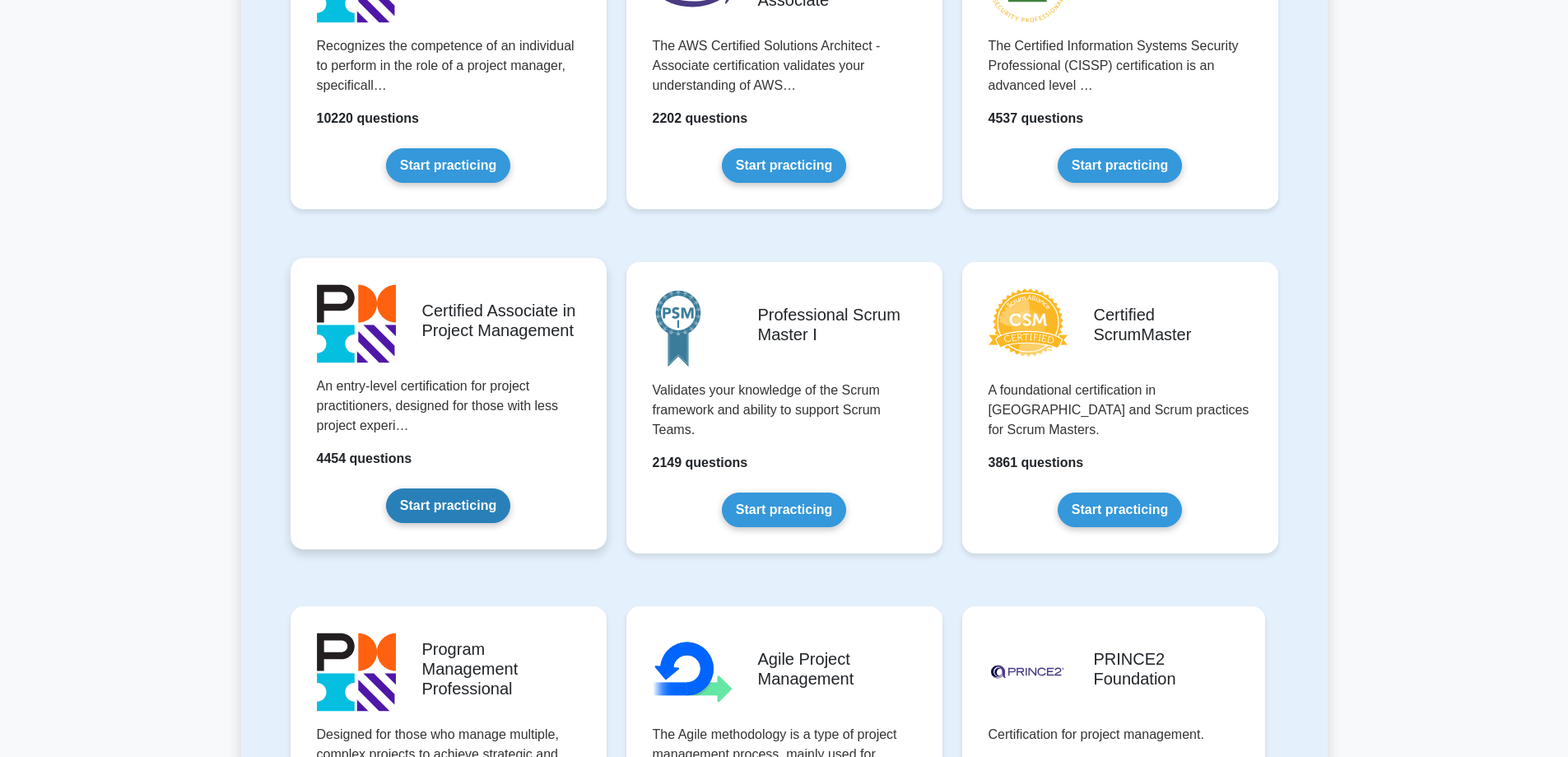
scroll to position [494, 0]
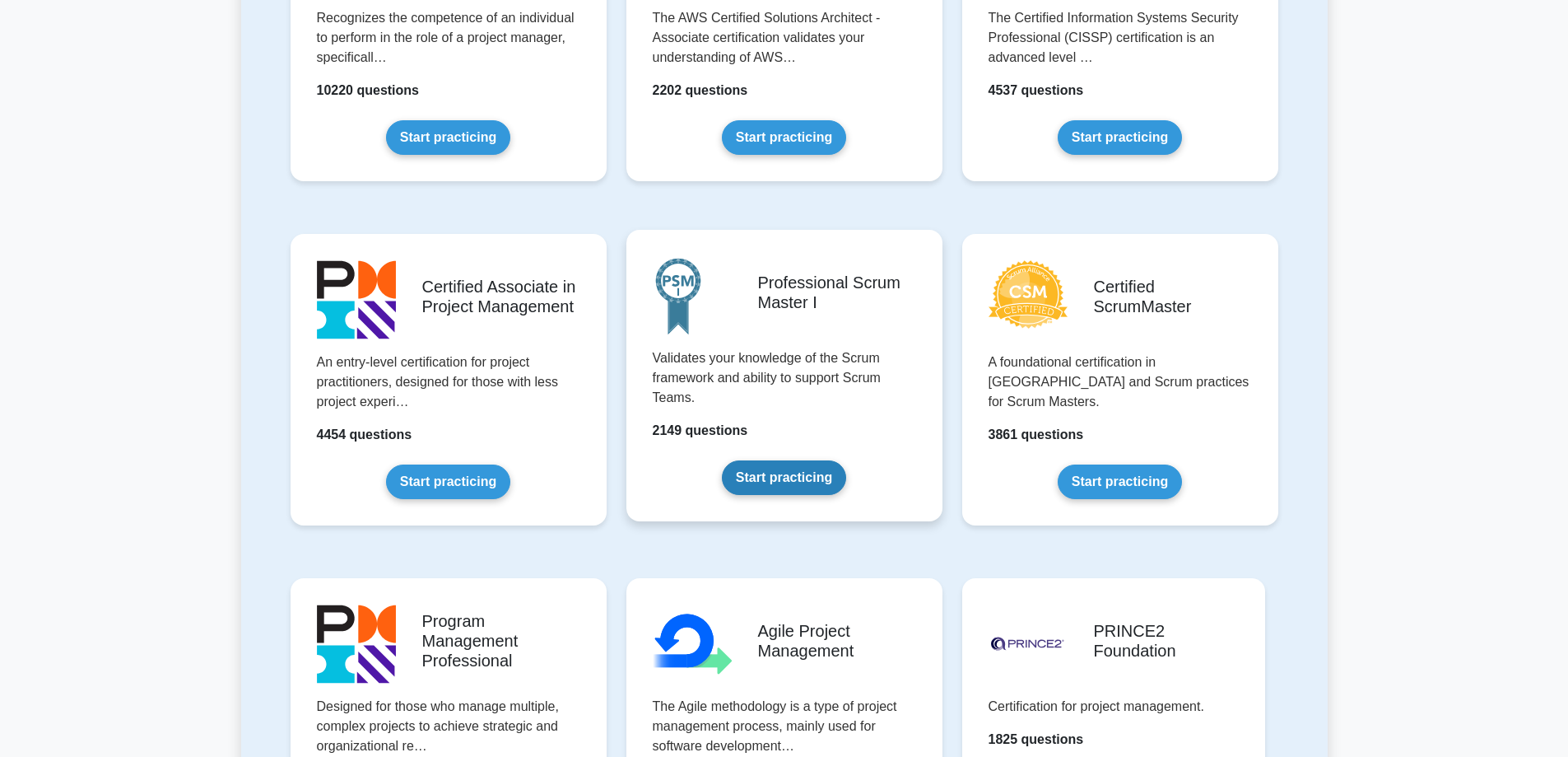
click at [784, 481] on link "Start practicing" at bounding box center [784, 478] width 124 height 35
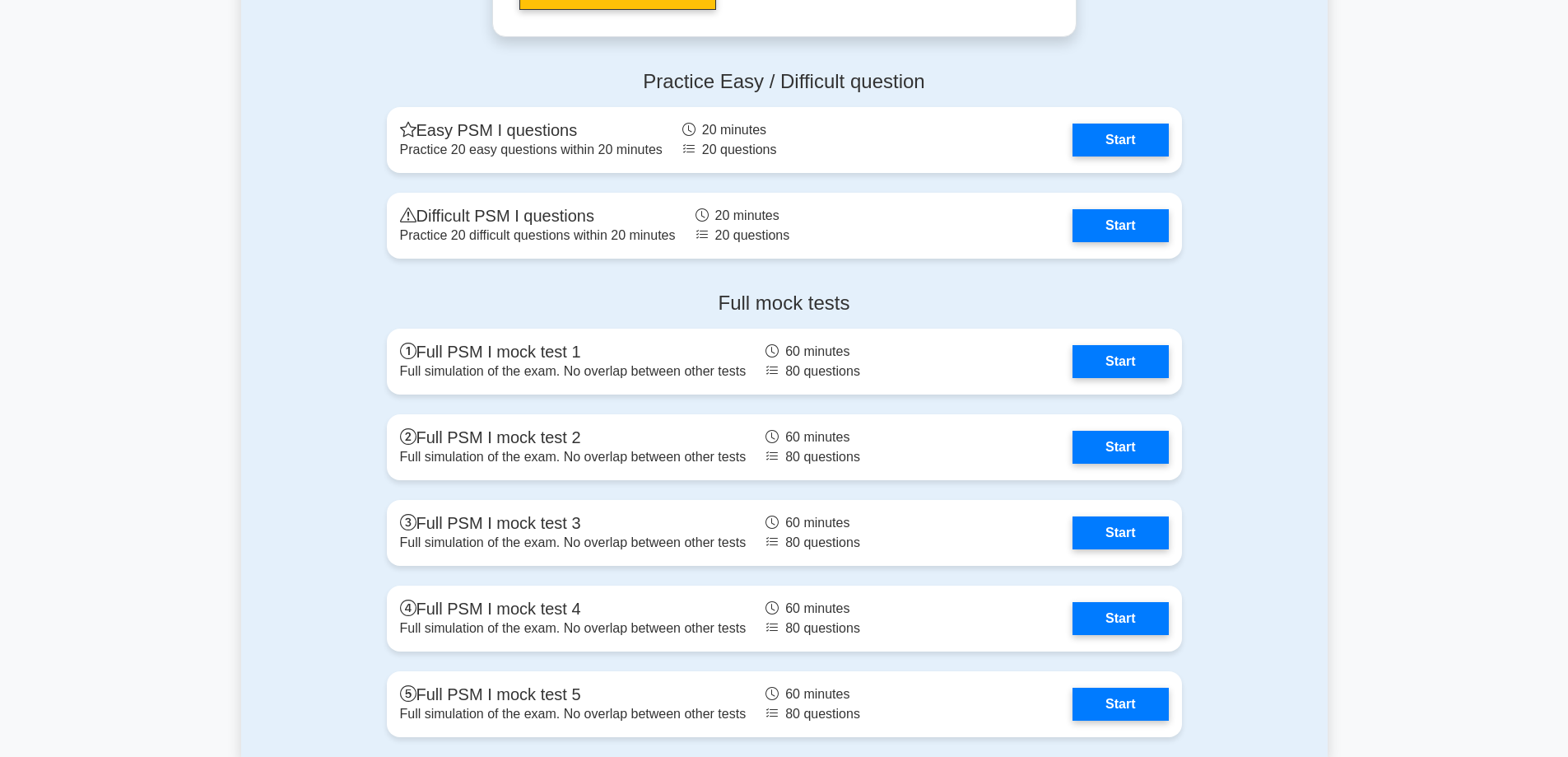
scroll to position [4777, 0]
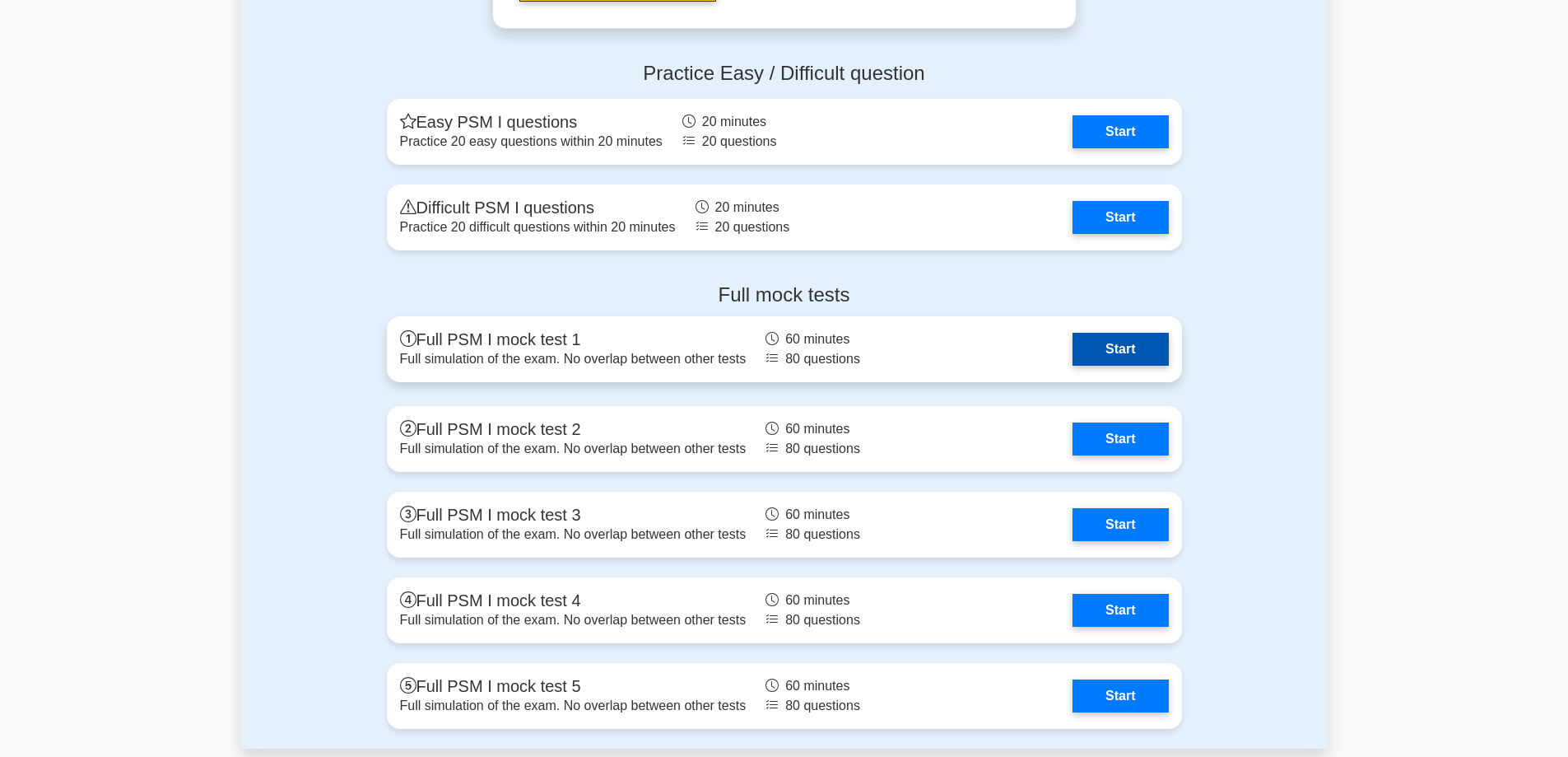
click at [1132, 349] on link "Start" at bounding box center [1120, 349] width 96 height 33
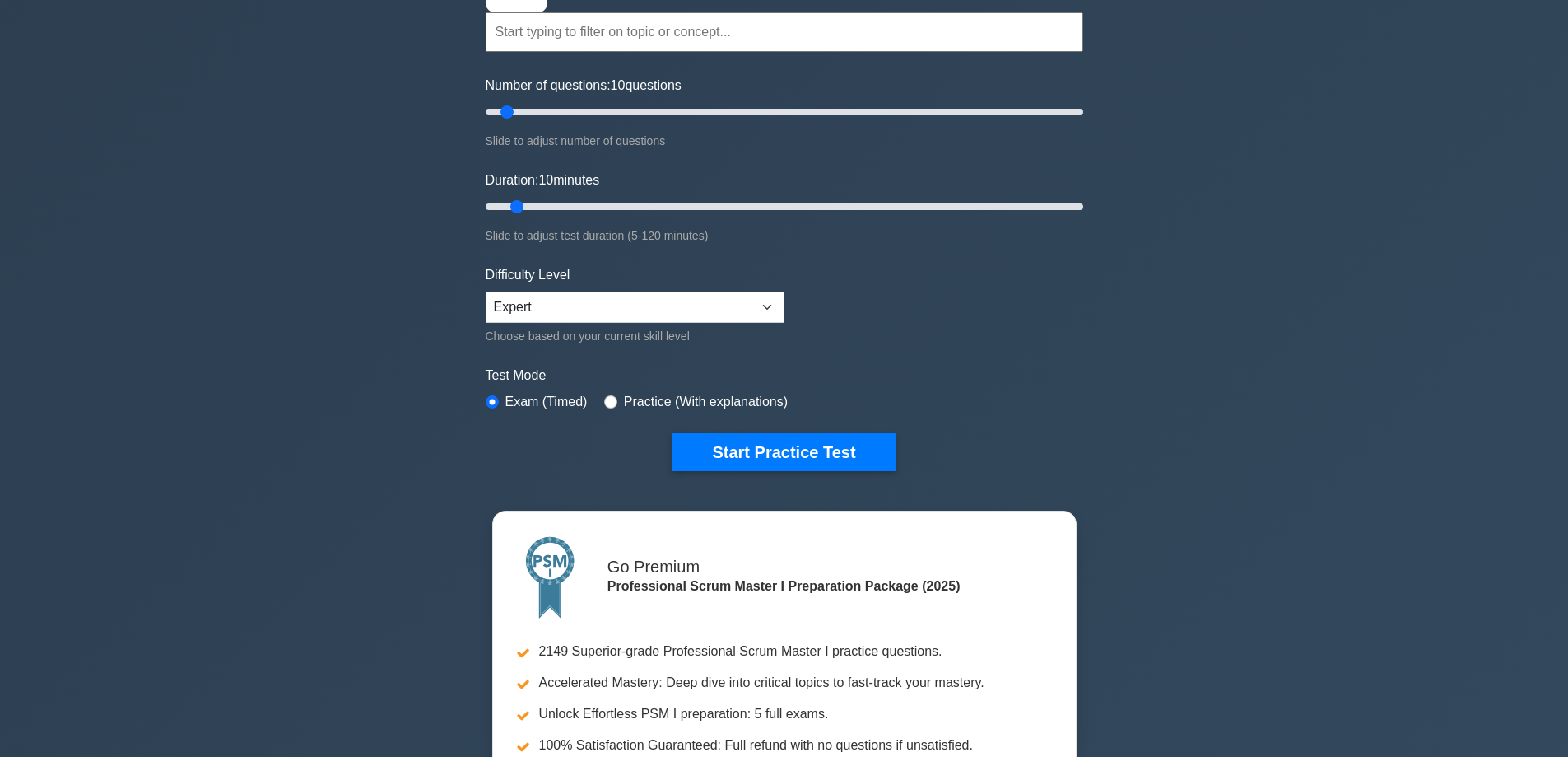
scroll to position [165, 0]
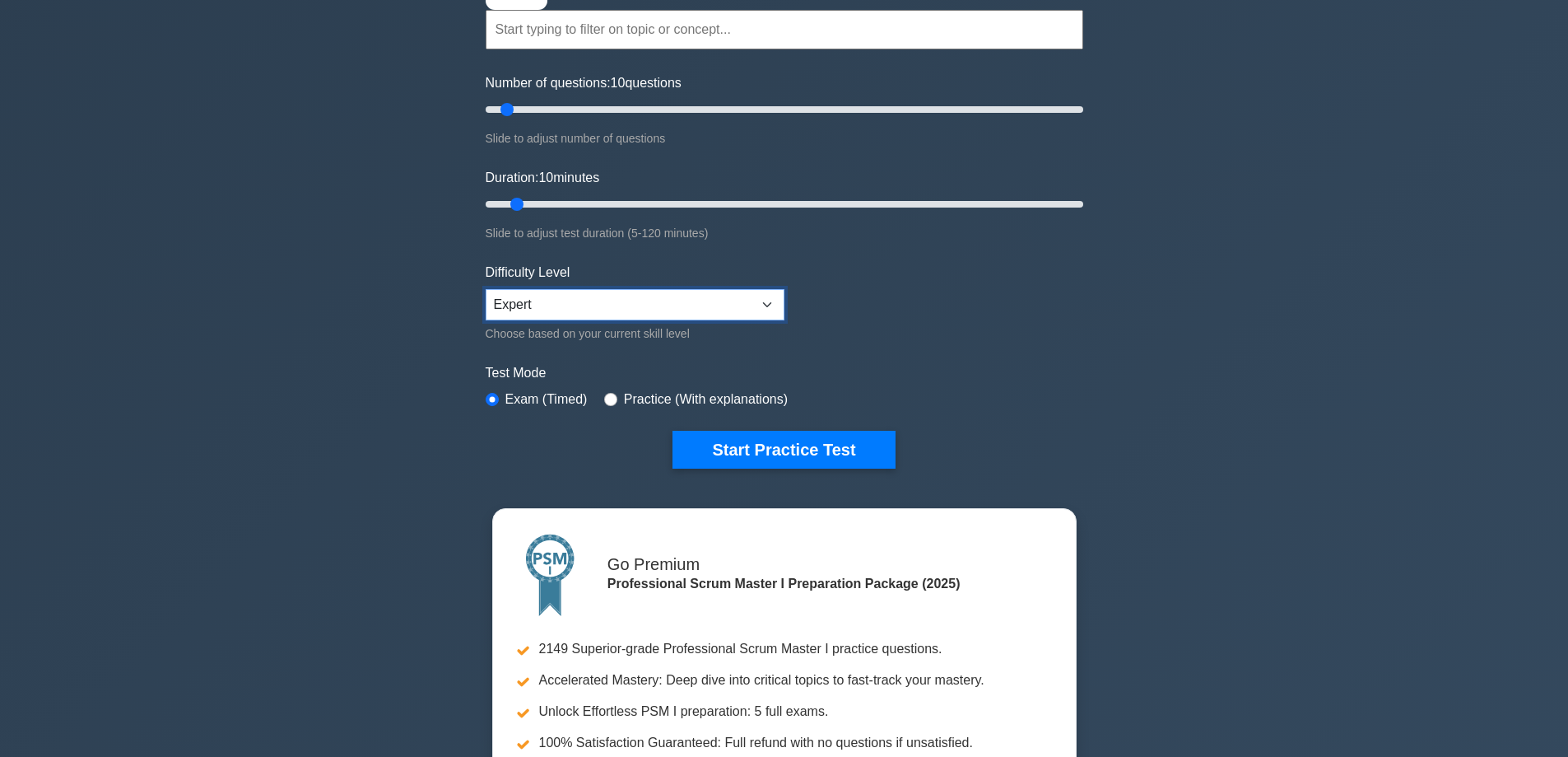
click at [763, 301] on select "Beginner Intermediate Expert" at bounding box center [635, 305] width 299 height 31
click at [762, 301] on select "Beginner Intermediate Expert" at bounding box center [635, 305] width 299 height 31
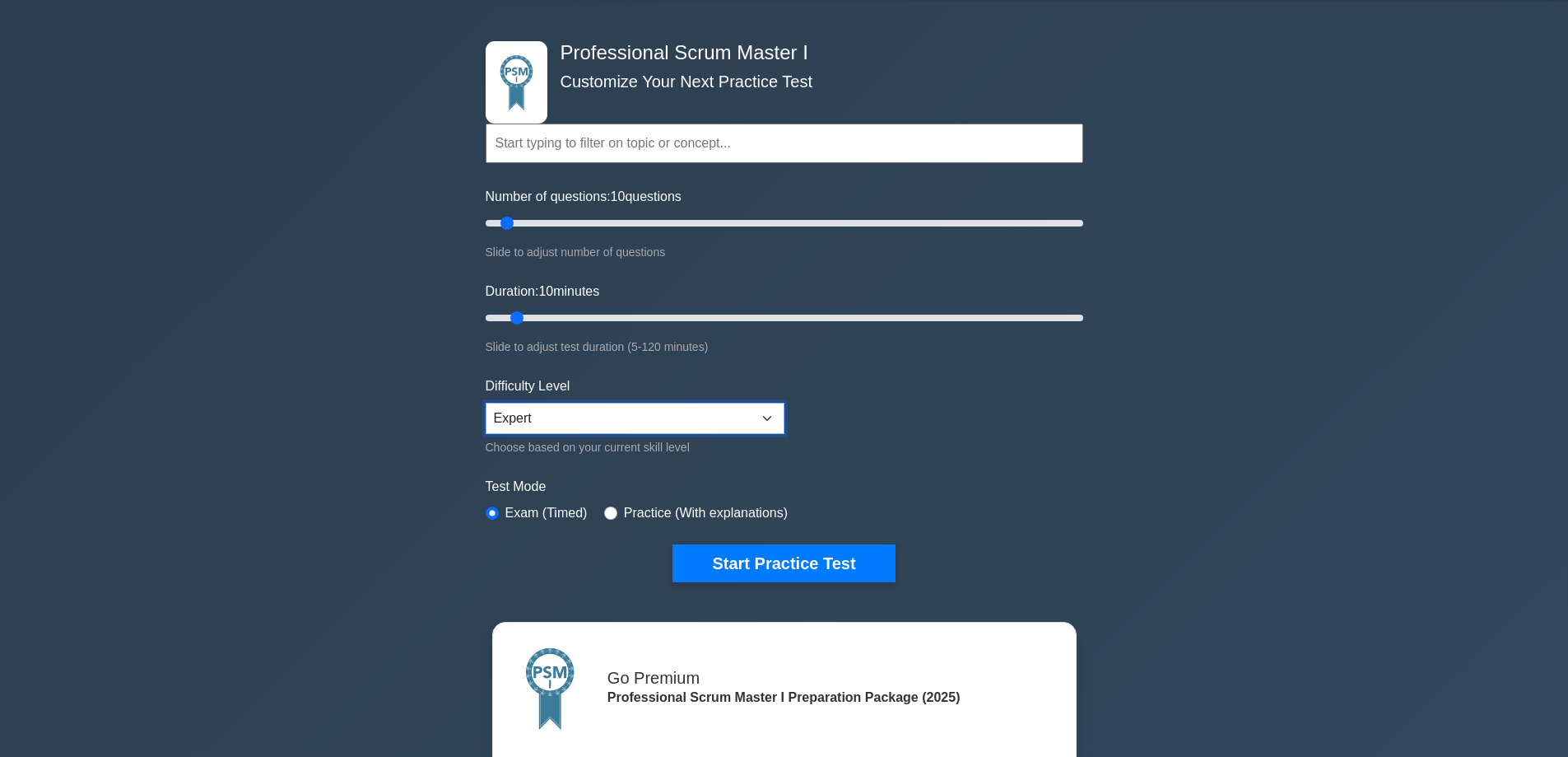
scroll to position [0, 0]
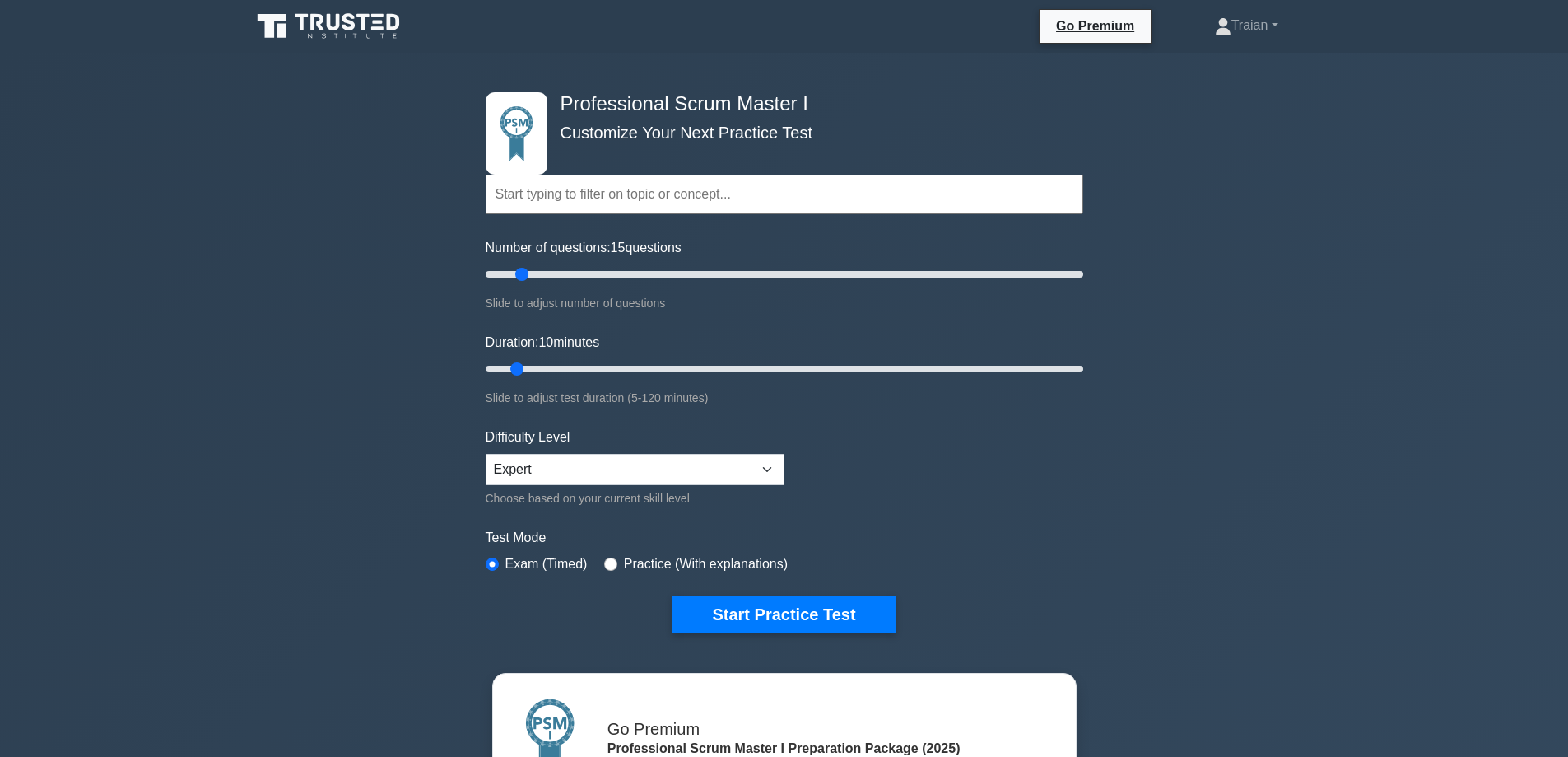
drag, startPoint x: 504, startPoint y: 273, endPoint x: 517, endPoint y: 273, distance: 13.0
type input "15"
click at [517, 273] on input "Number of questions: 15 questions" at bounding box center [784, 274] width 597 height 20
click at [591, 462] on select "Beginner Intermediate Expert" at bounding box center [635, 470] width 299 height 31
select select "intermediate"
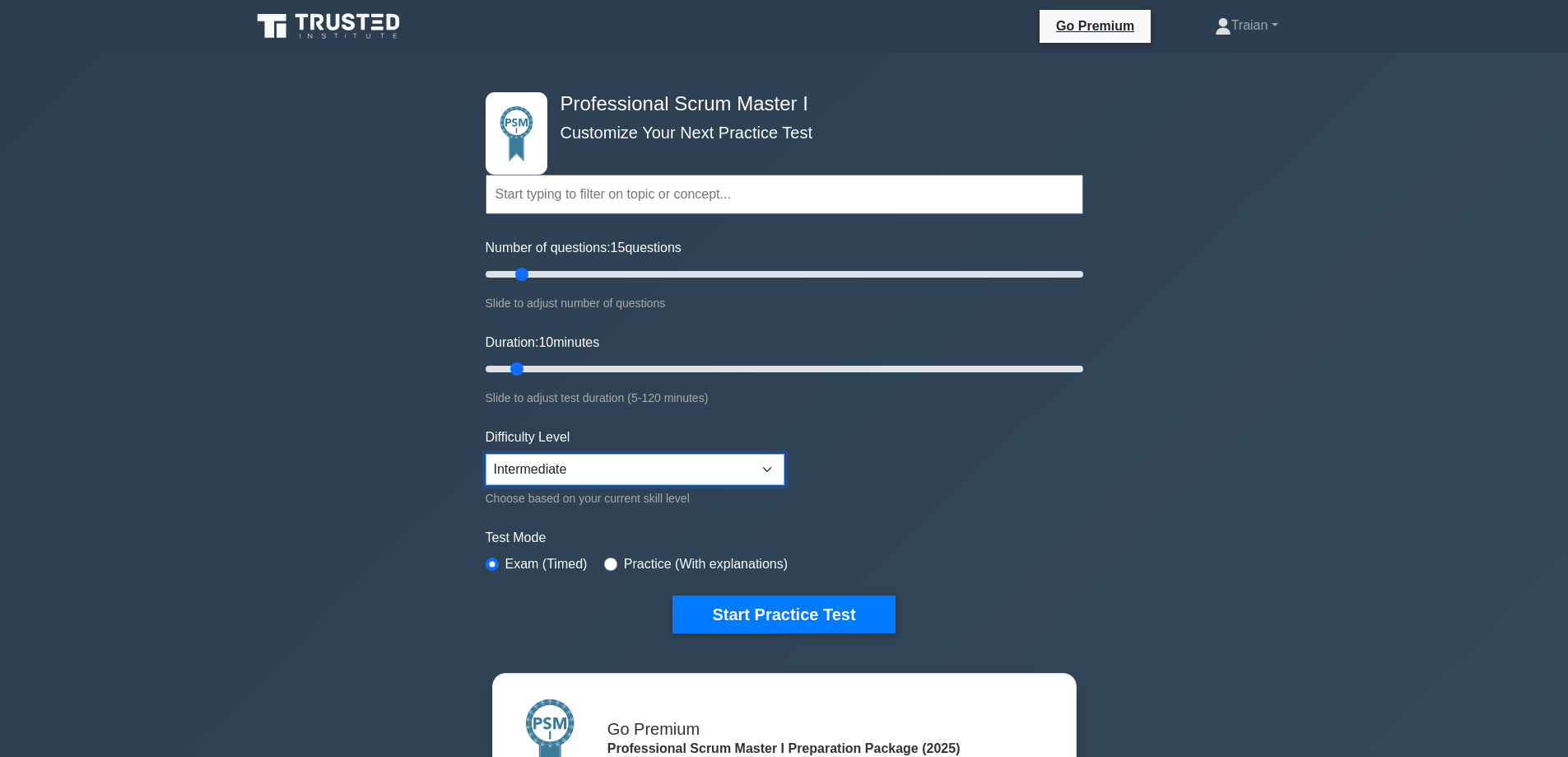
click at [486, 454] on select "Beginner Intermediate Expert" at bounding box center [635, 470] width 299 height 31
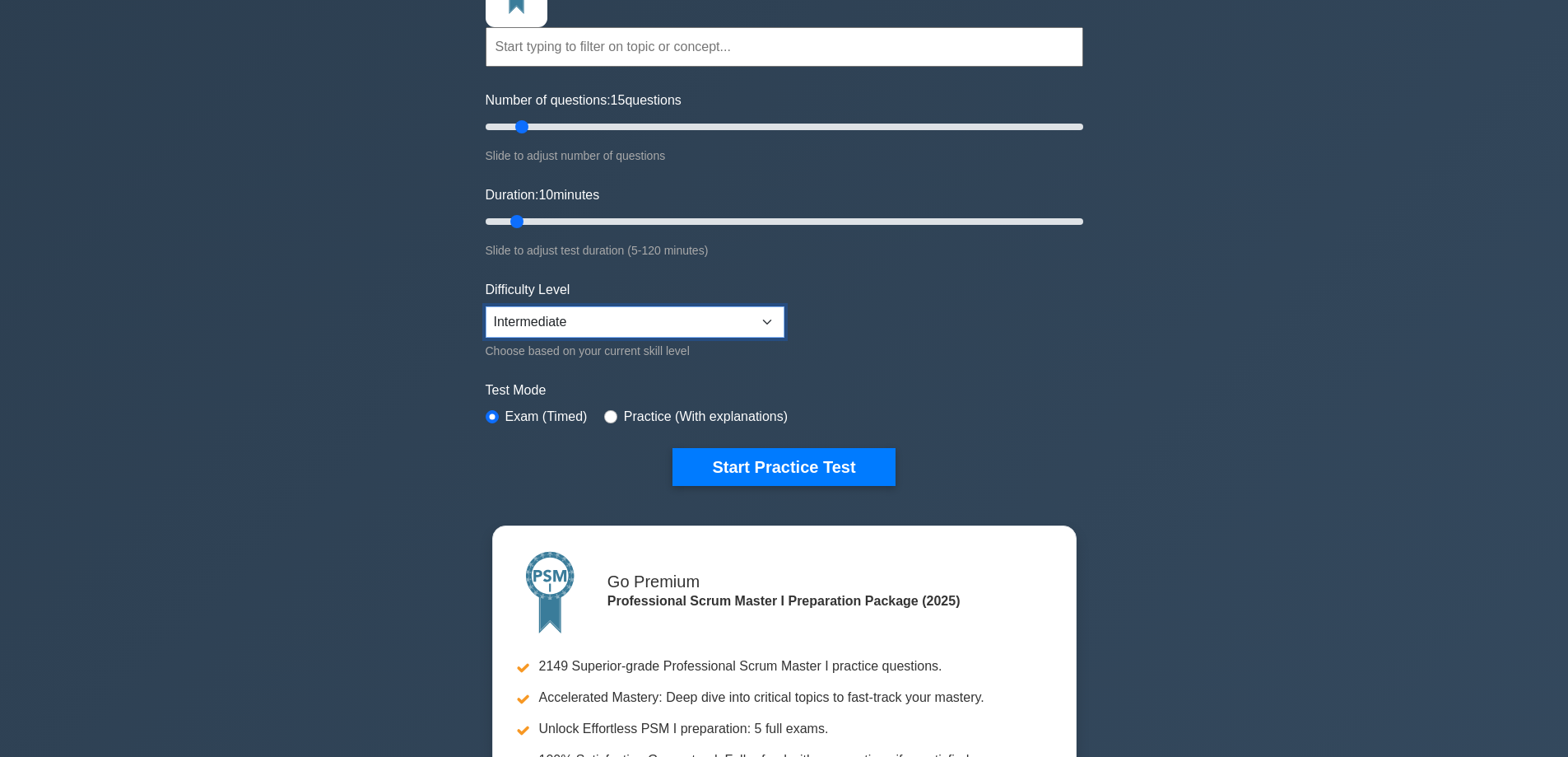
scroll to position [165, 0]
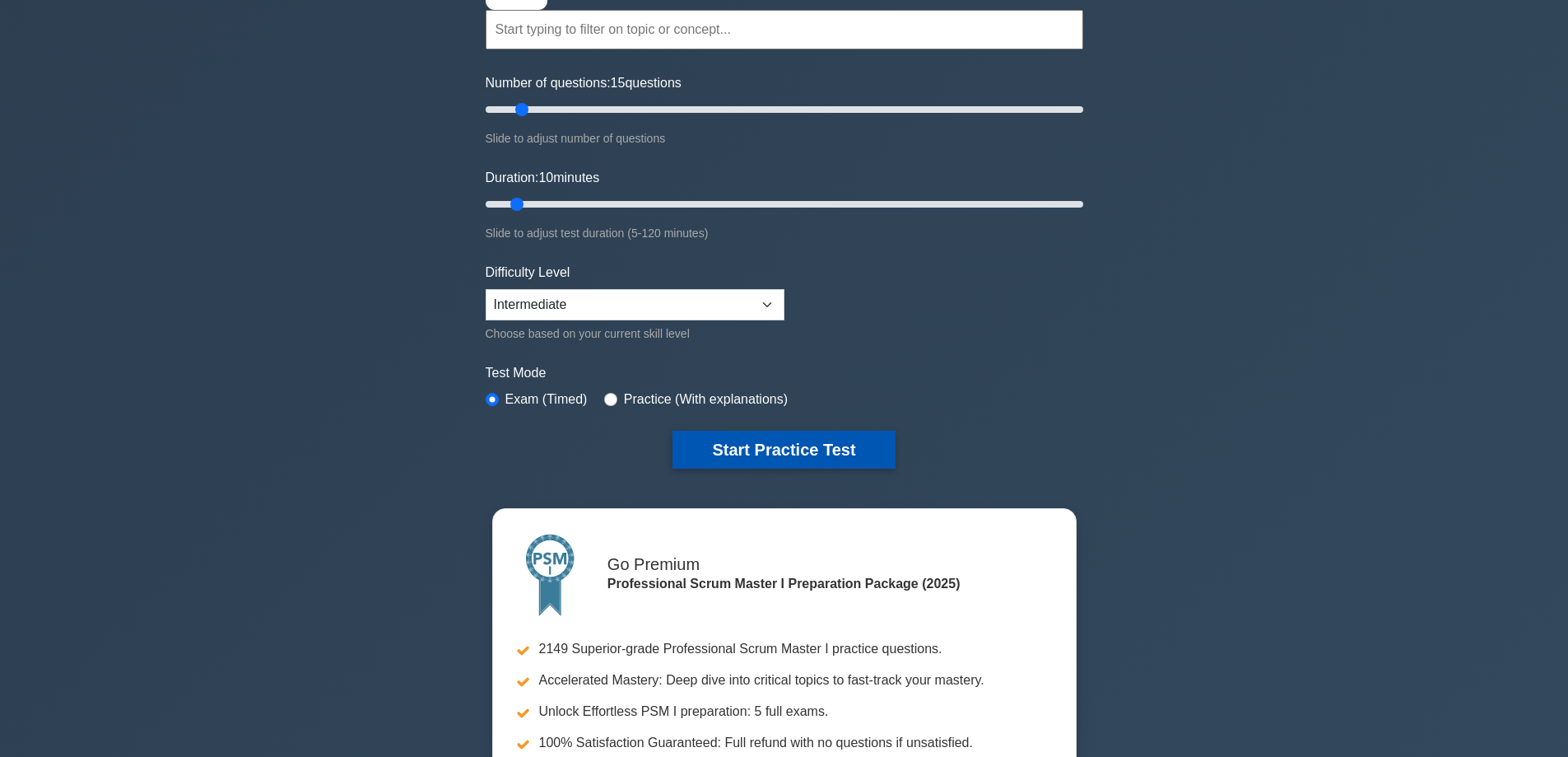
click at [783, 451] on button "Start Practice Test" at bounding box center [783, 449] width 222 height 37
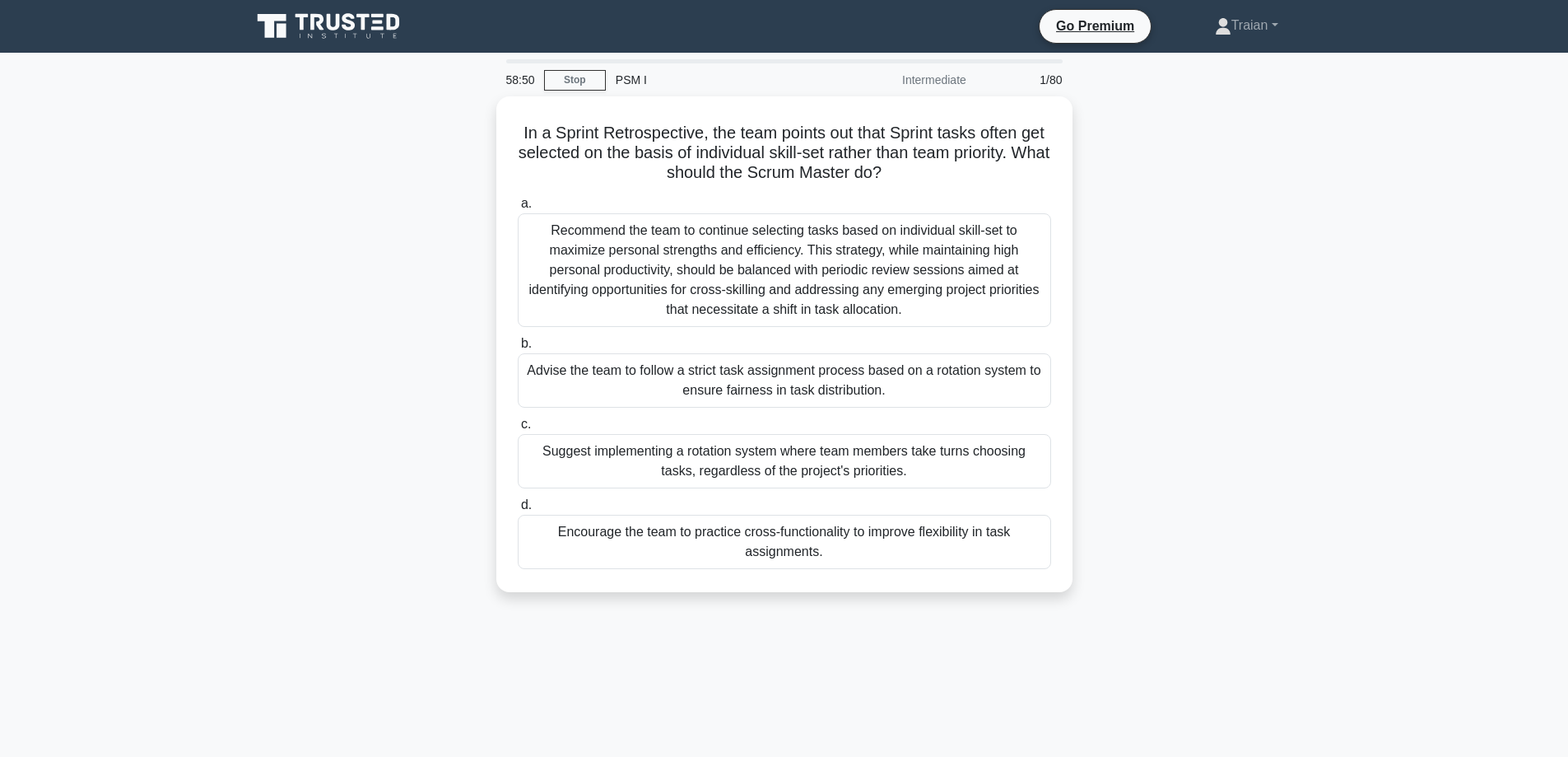
click at [338, 23] on icon at bounding box center [333, 22] width 13 height 17
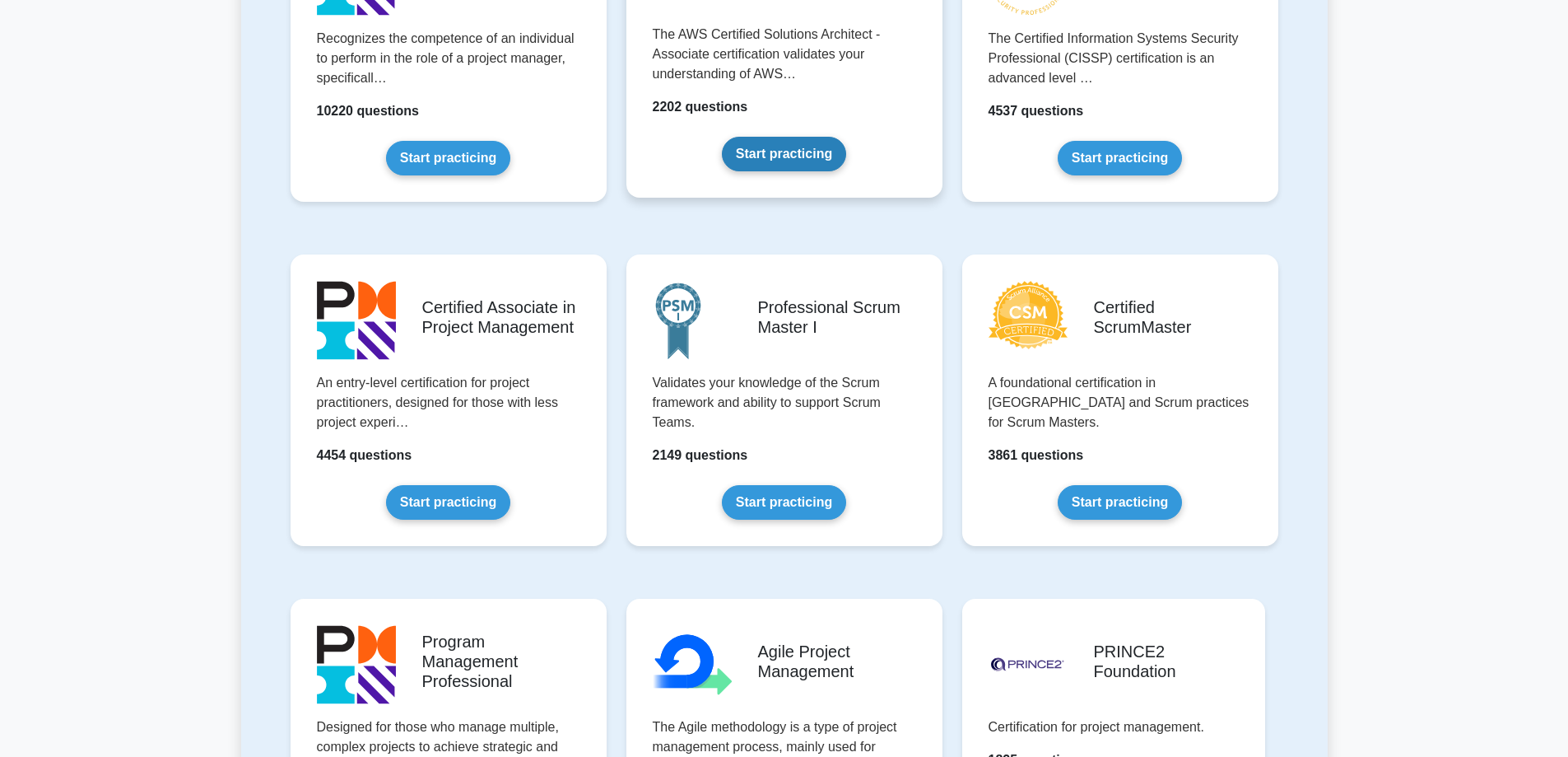
scroll to position [494, 0]
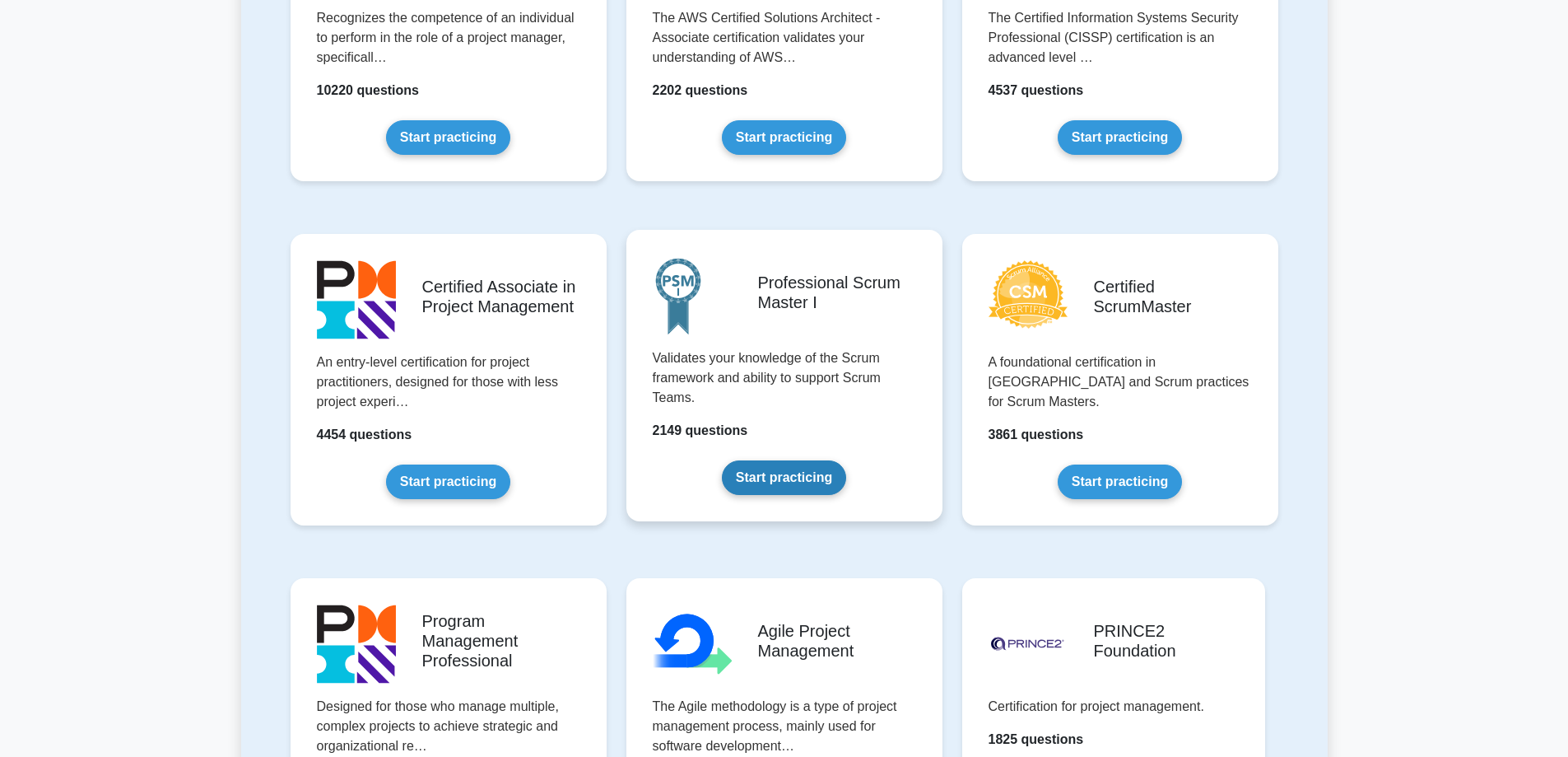
click at [813, 461] on link "Start practicing" at bounding box center [784, 478] width 124 height 35
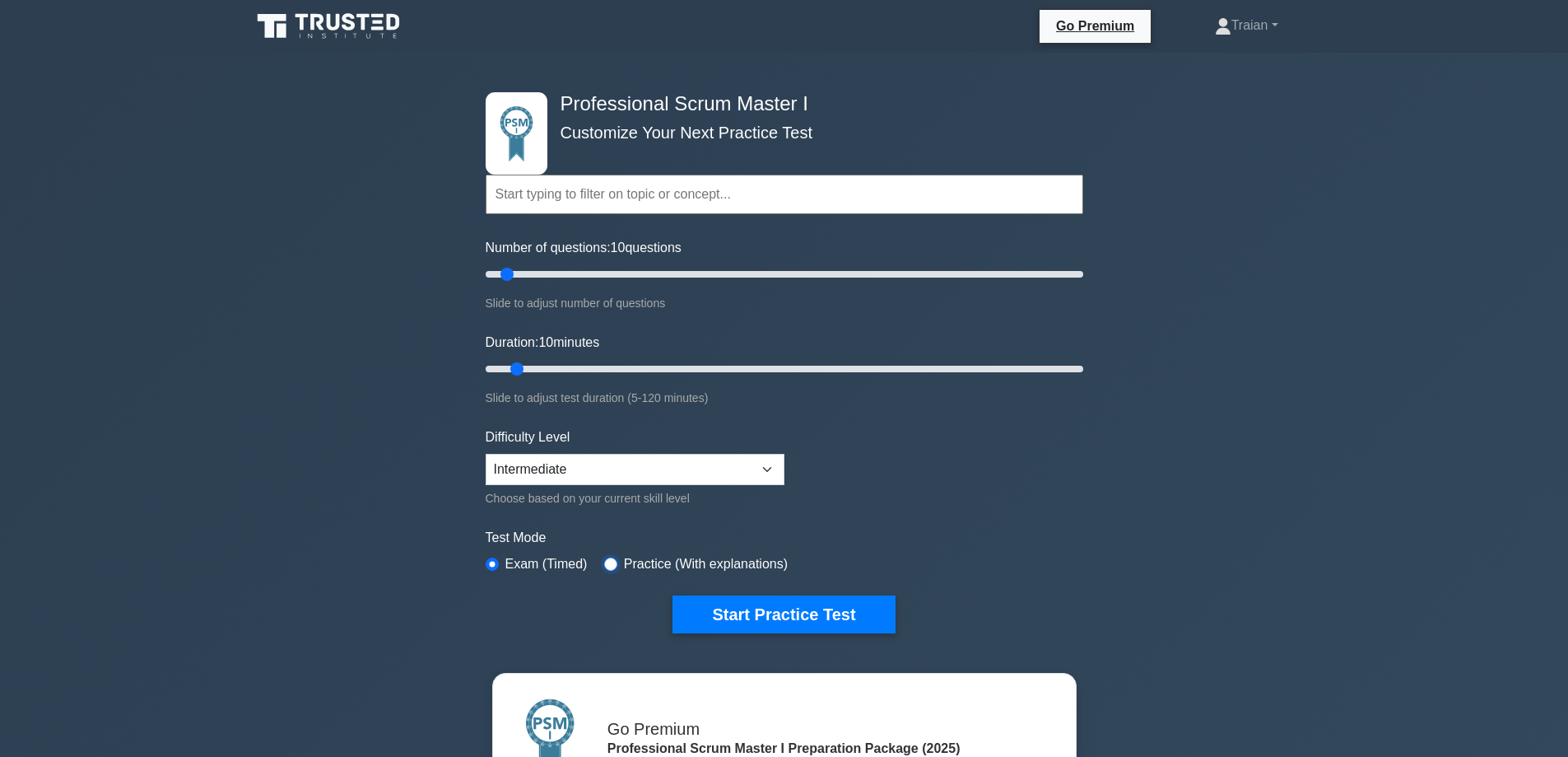
click at [604, 564] on input "radio" at bounding box center [610, 564] width 13 height 13
radio input "true"
click at [572, 464] on select "Beginner Intermediate Expert" at bounding box center [635, 470] width 299 height 31
click at [486, 454] on select "Beginner Intermediate Expert" at bounding box center [635, 470] width 299 height 31
click at [998, 476] on form "Topics Scrum Framework Fundamentals Scrum Artifacts Scrum Events Scrum Roles Sc…" at bounding box center [784, 373] width 597 height 521
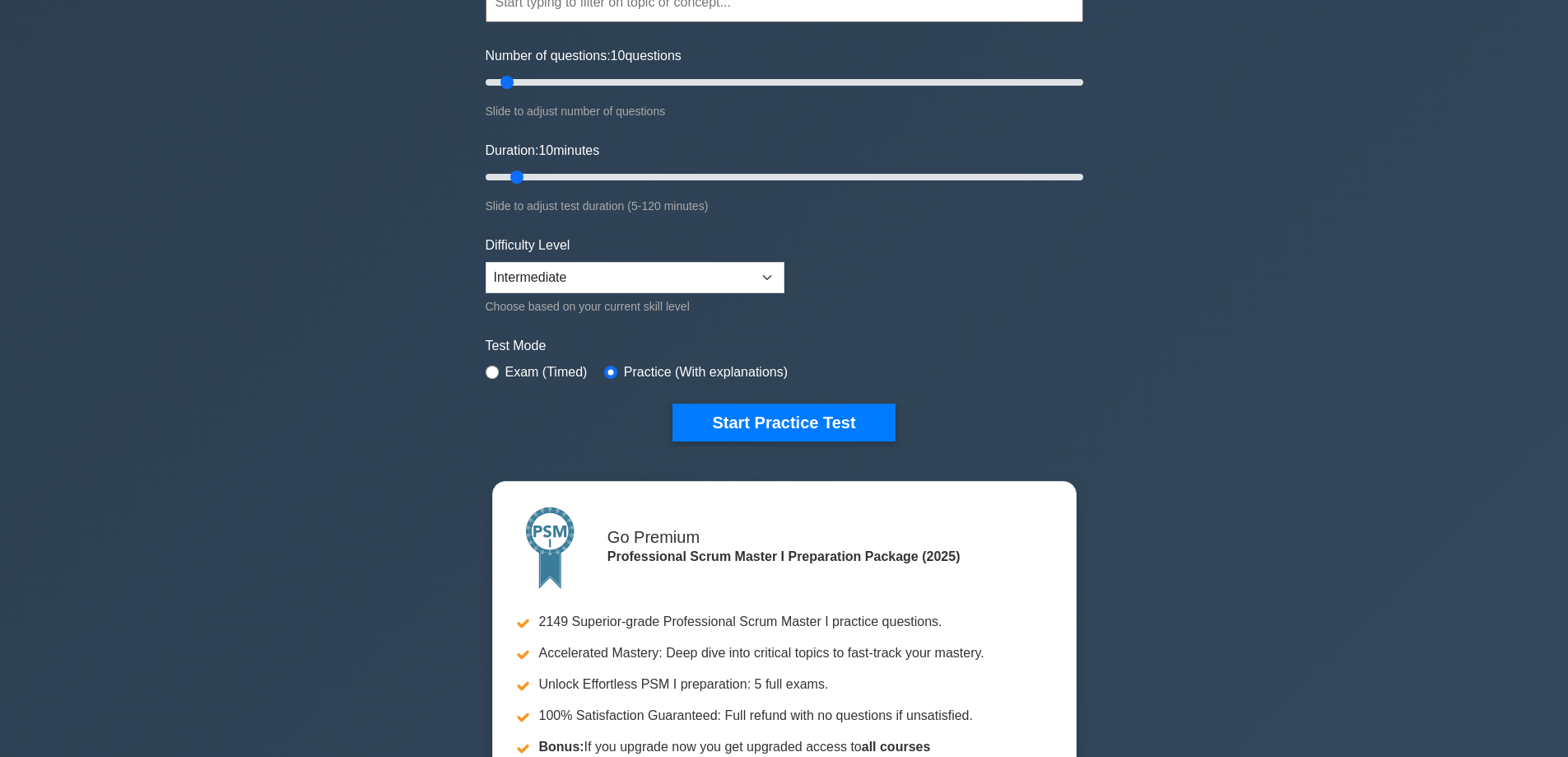
scroll to position [165, 0]
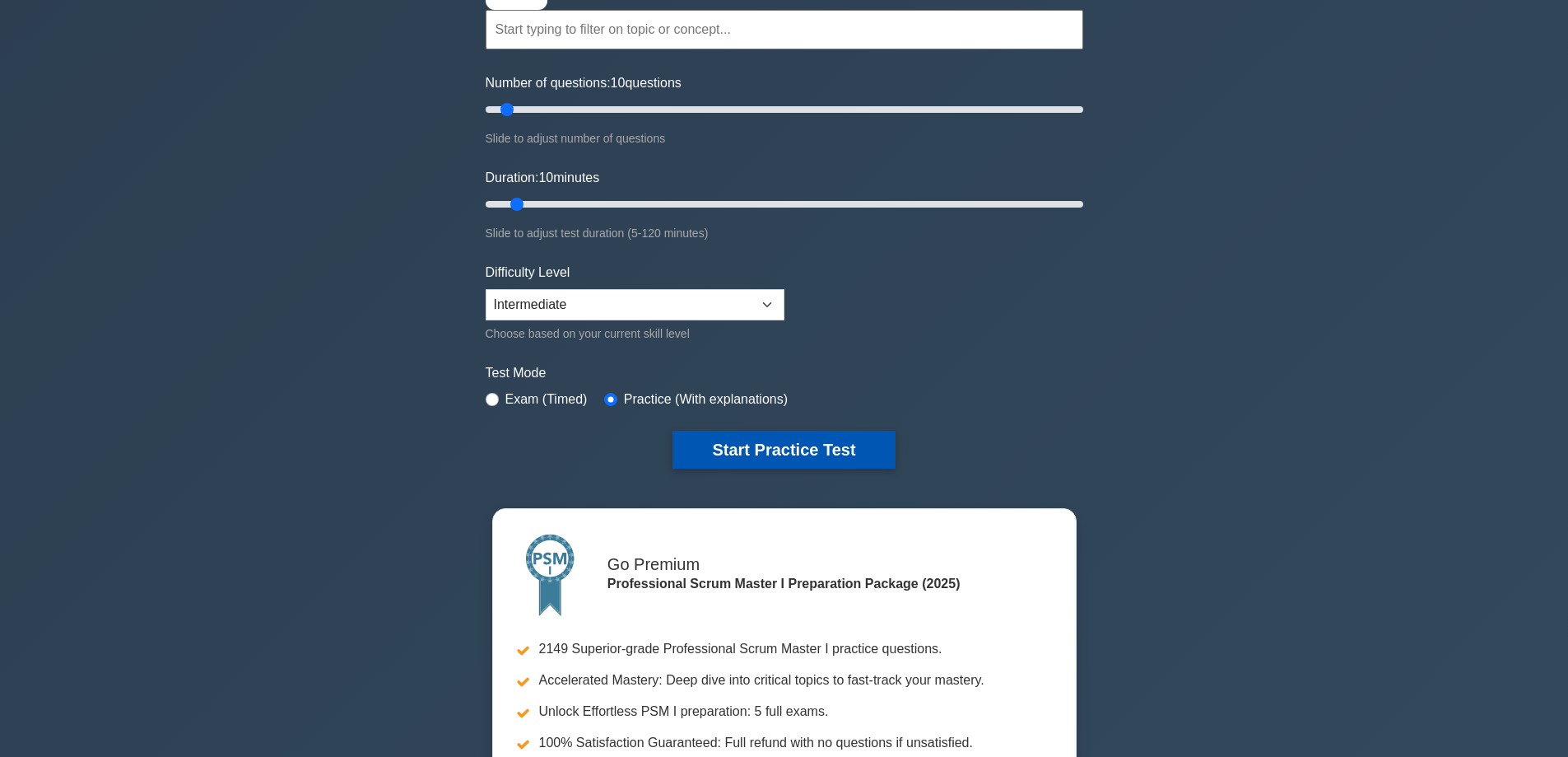
click at [792, 447] on button "Start Practice Test" at bounding box center [783, 449] width 222 height 37
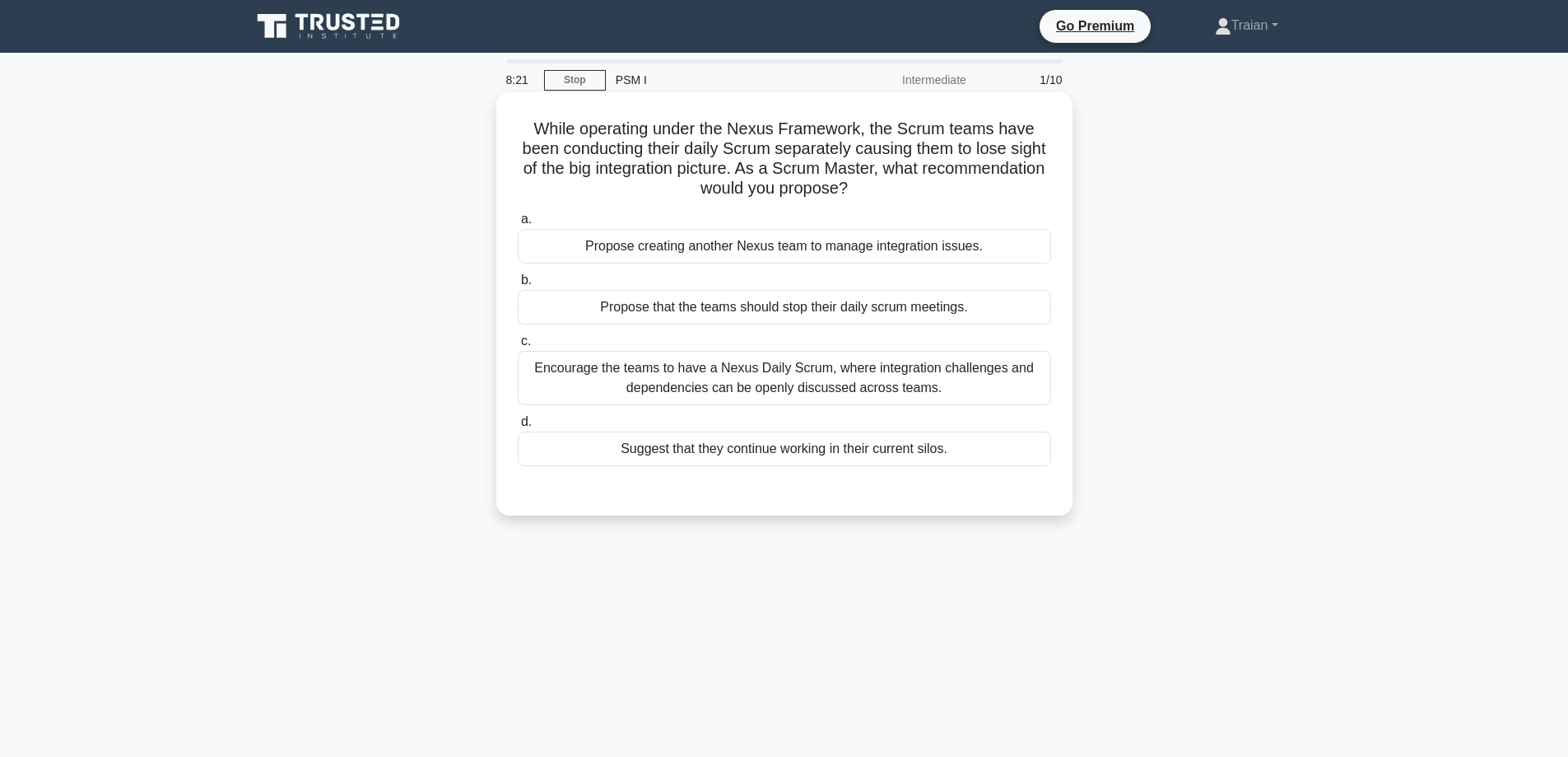
click at [724, 385] on div "Encourage the teams to have a Nexus Daily Scrum, where integration challenges a…" at bounding box center [784, 378] width 534 height 54
click at [518, 347] on input "c. Encourage the teams to have a Nexus Daily Scrum, where integration challenge…" at bounding box center [518, 341] width 0 height 10
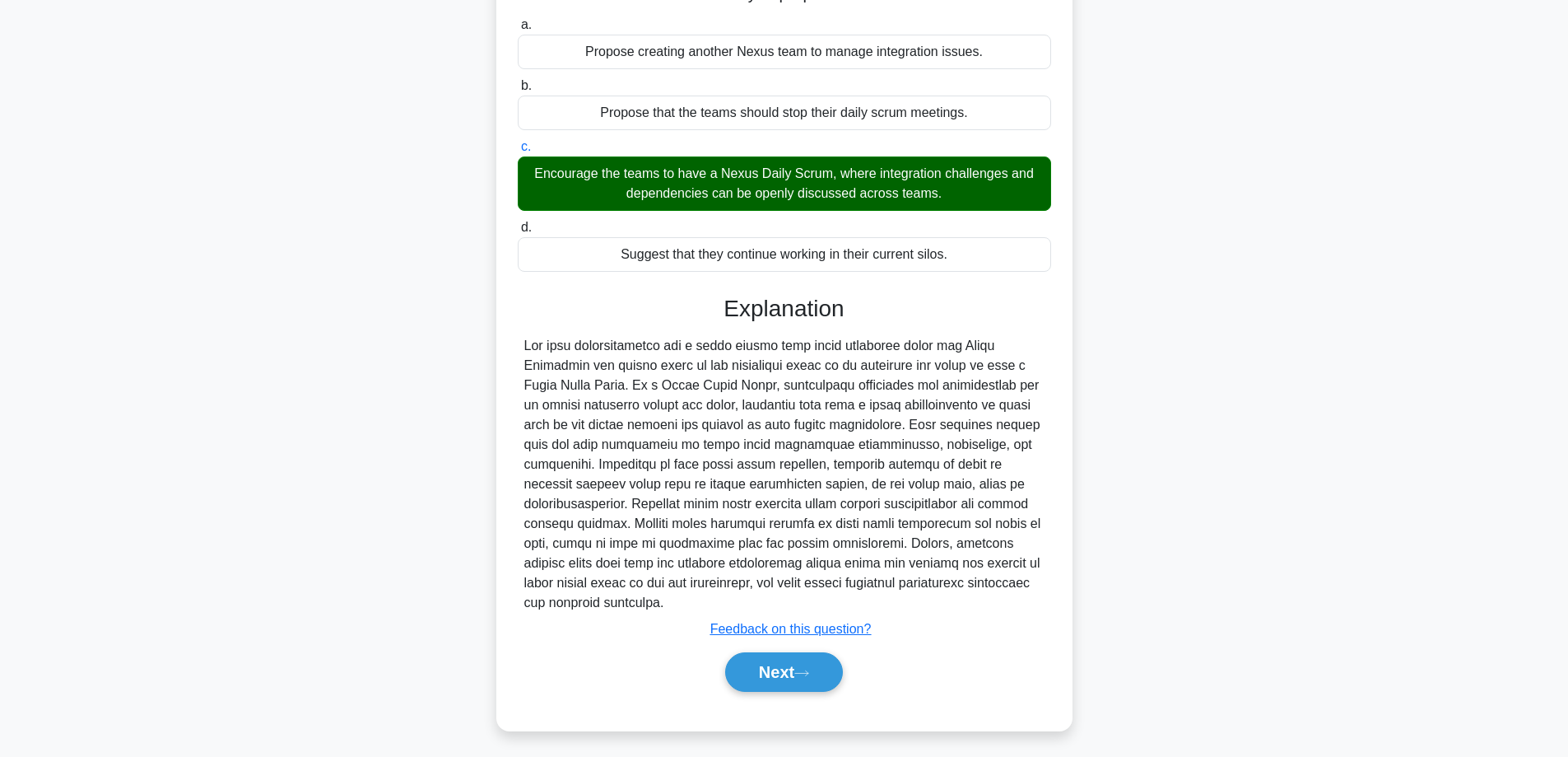
scroll to position [200, 0]
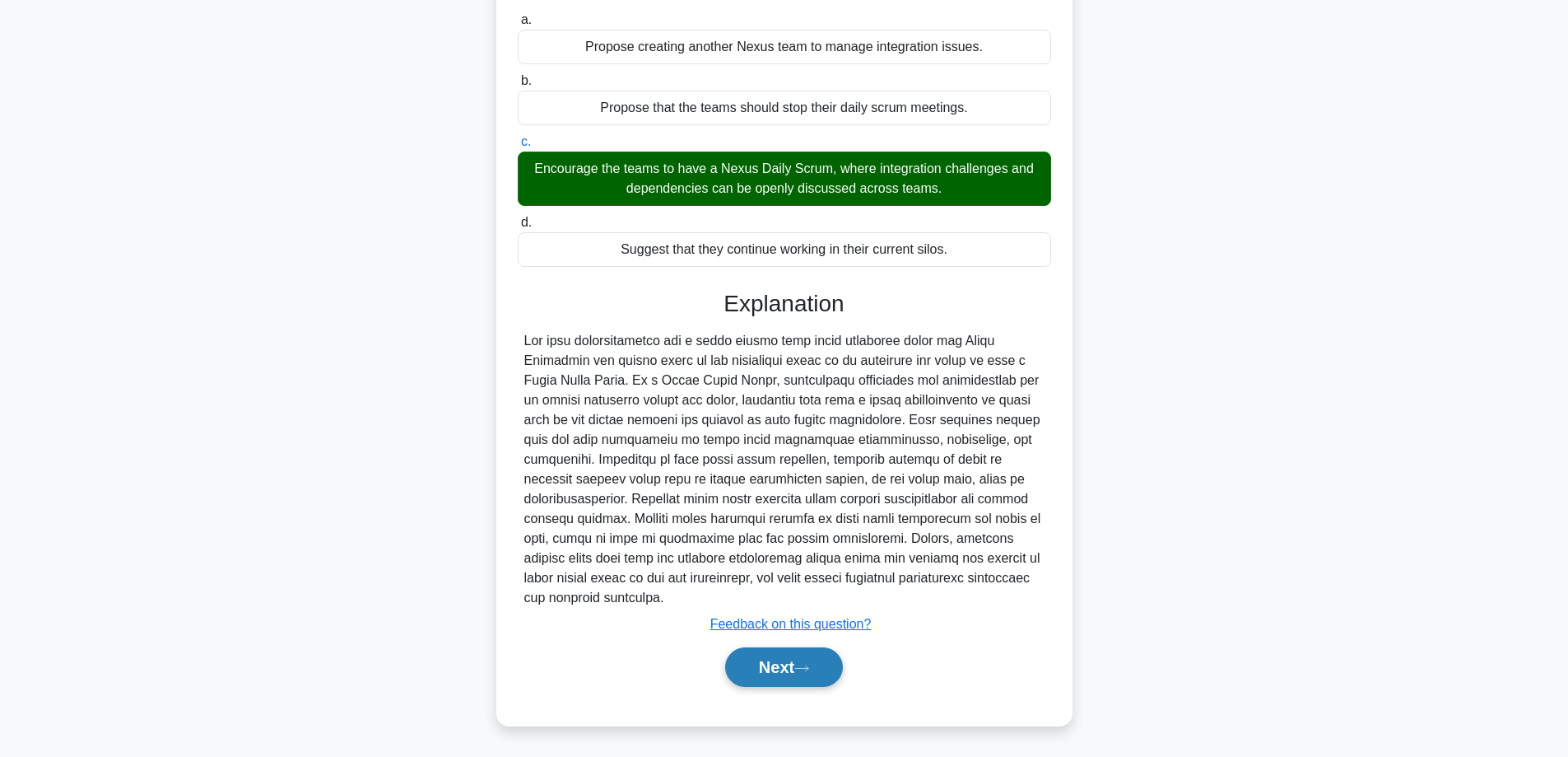
click at [778, 668] on button "Next" at bounding box center [784, 666] width 118 height 39
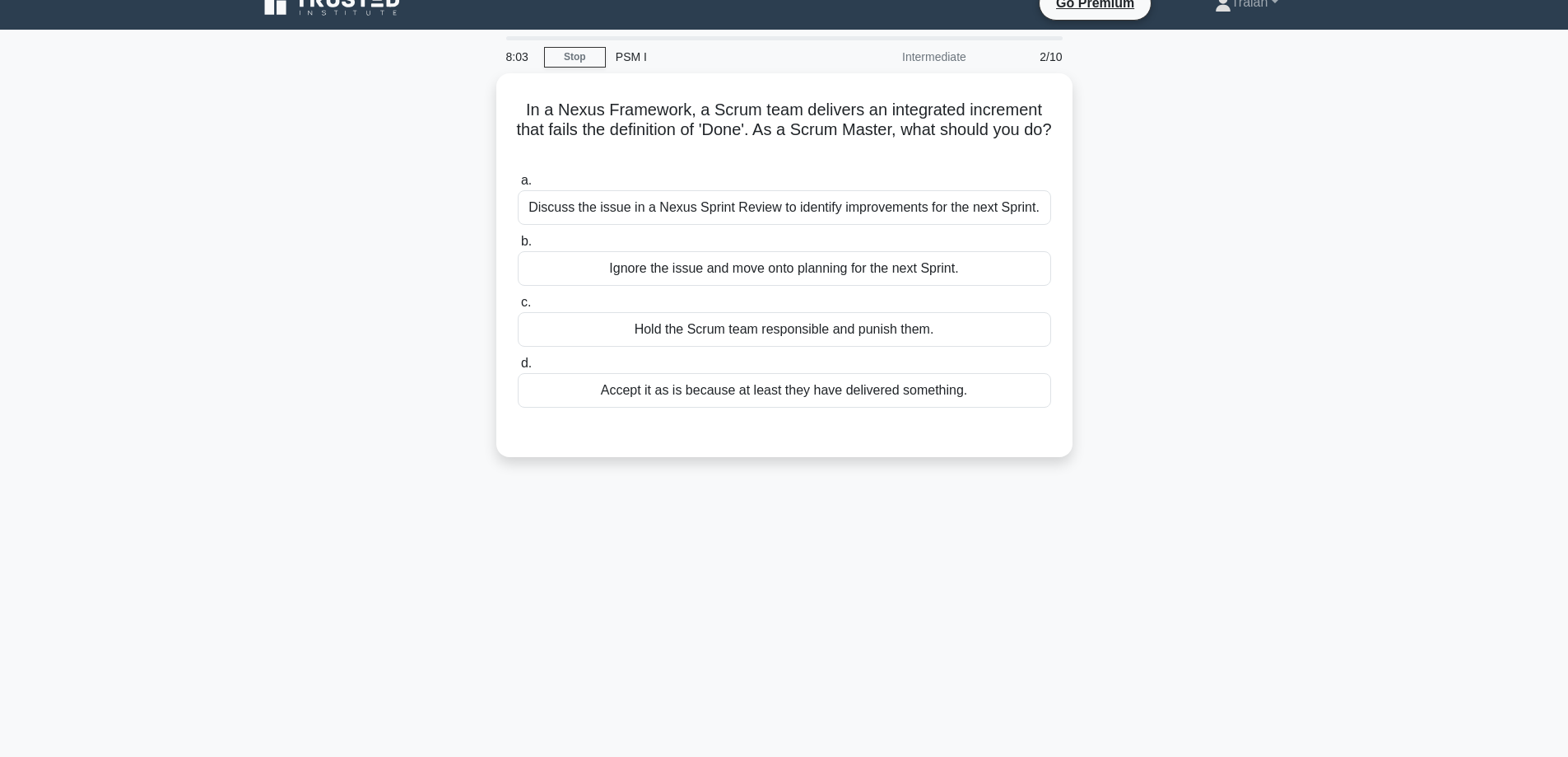
scroll to position [0, 0]
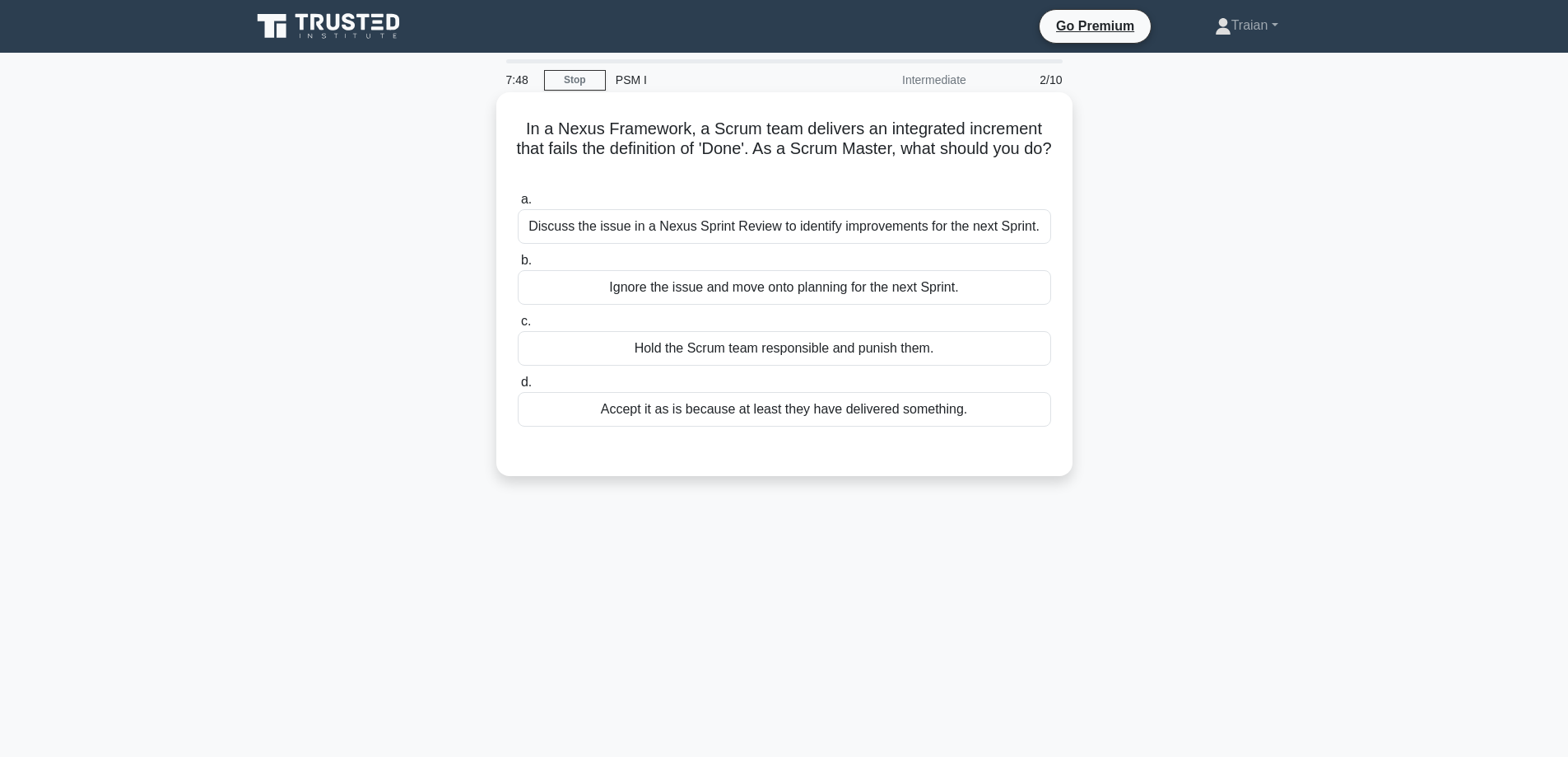
click at [781, 234] on div "Discuss the issue in a Nexus Sprint Review to identify improvements for the nex…" at bounding box center [784, 226] width 534 height 35
click at [518, 205] on input "a. Discuss the issue in a Nexus Sprint Review to identify improvements for the …" at bounding box center [518, 199] width 0 height 10
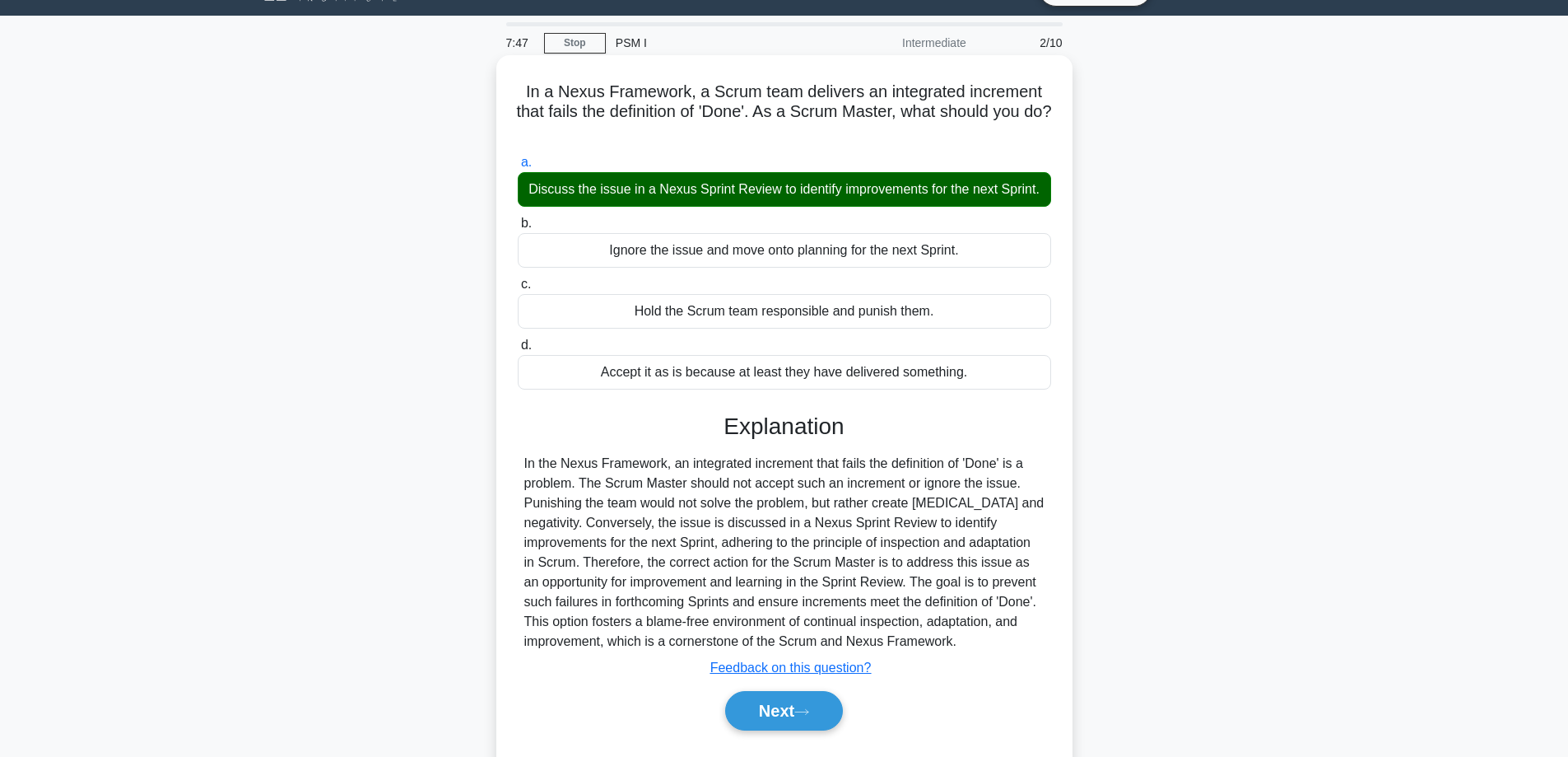
scroll to position [132, 0]
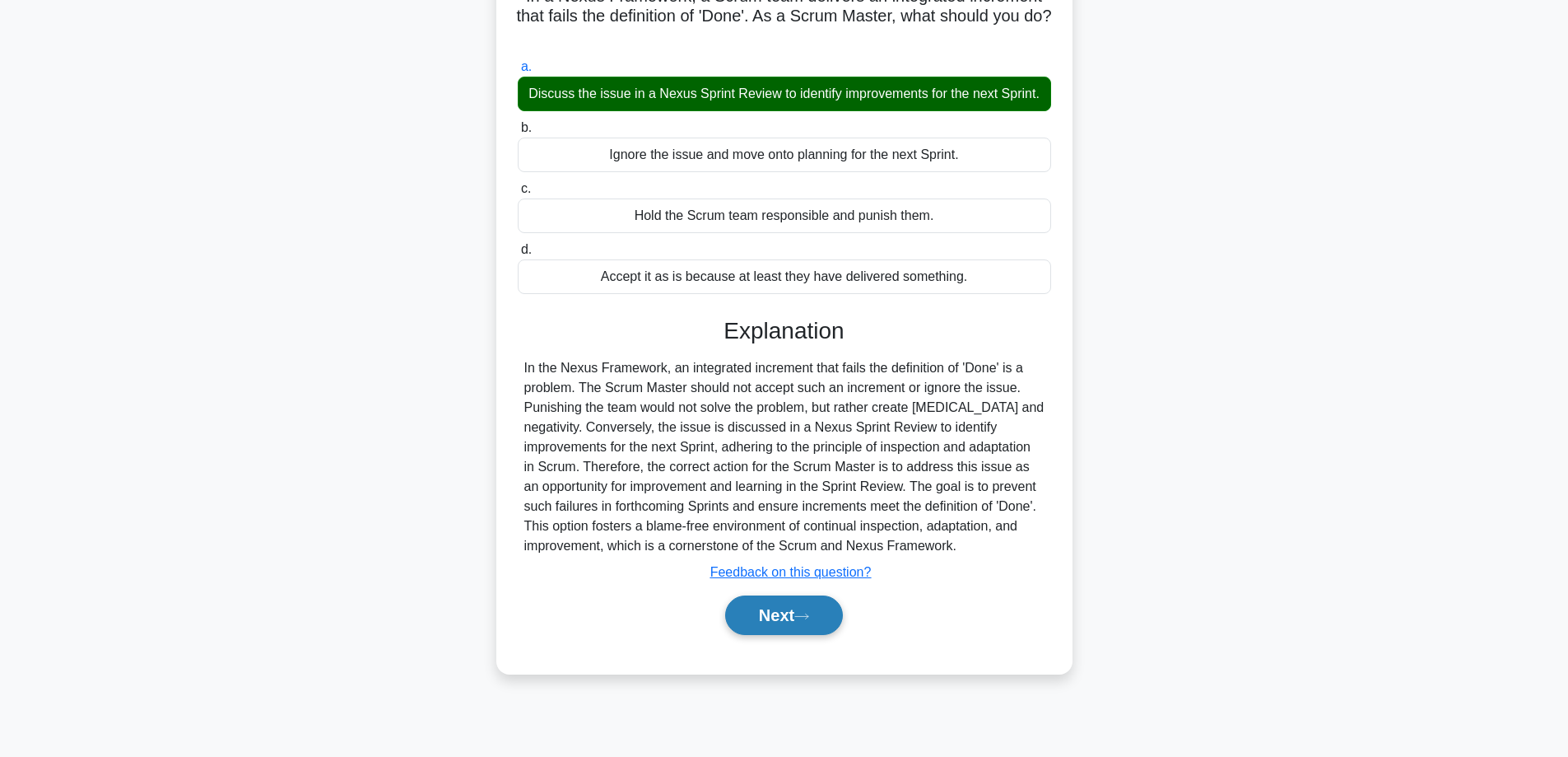
click at [783, 633] on button "Next" at bounding box center [784, 615] width 118 height 39
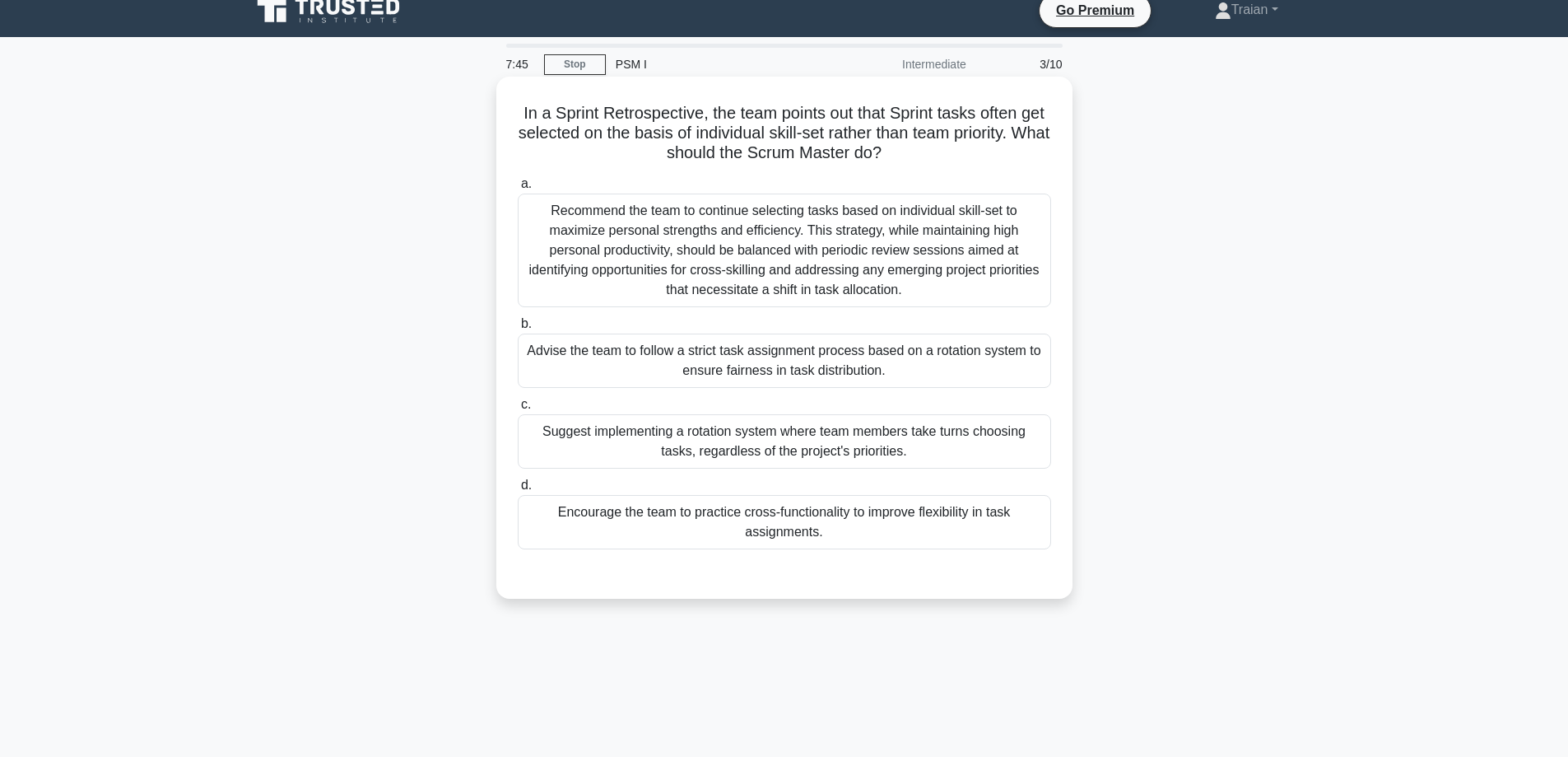
scroll to position [0, 0]
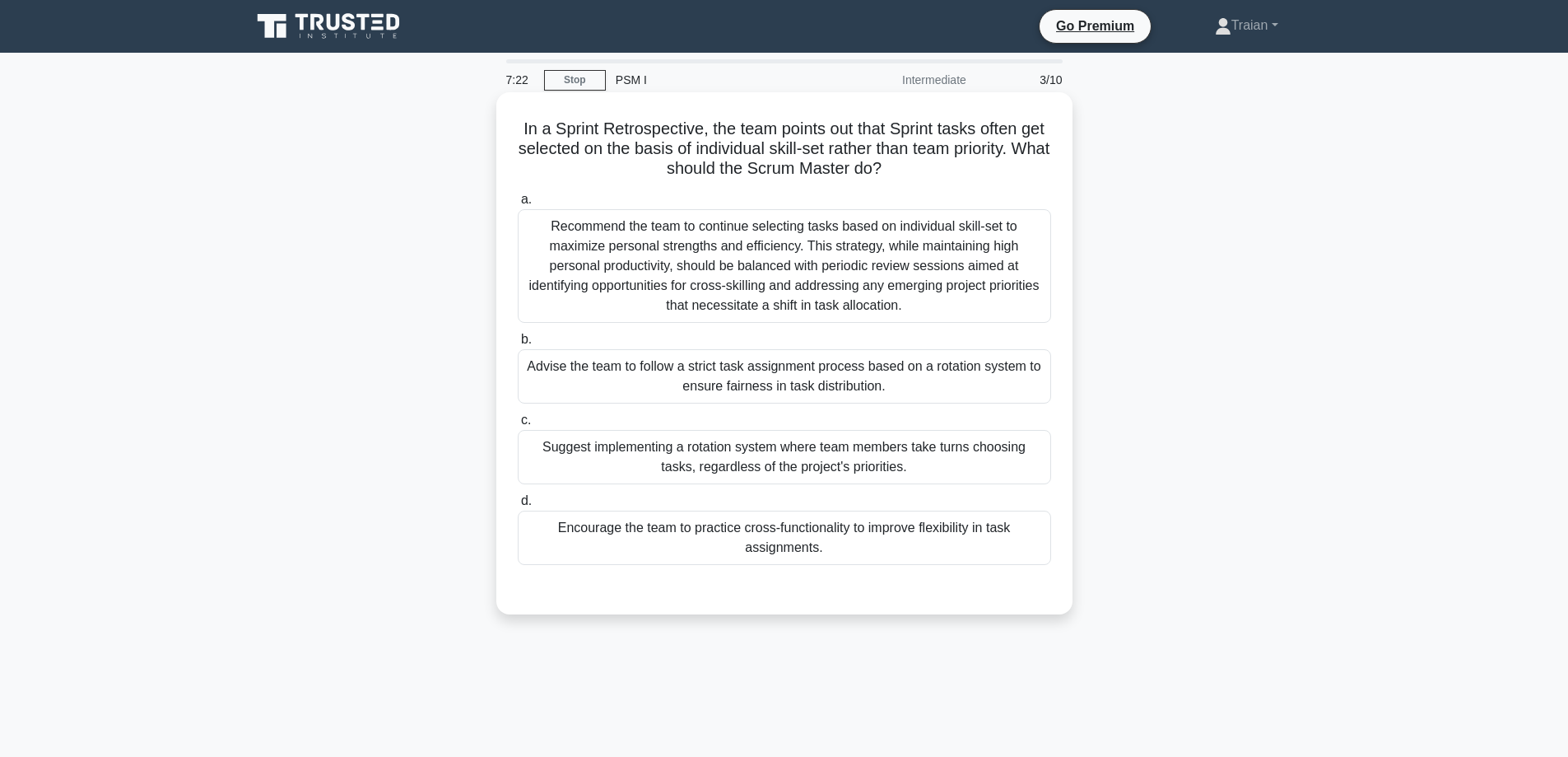
click at [898, 541] on div "Encourage the team to practice cross-functionality to improve flexibility in ta…" at bounding box center [784, 537] width 534 height 54
click at [518, 506] on input "d. Encourage the team to practice cross-functionality to improve flexibility in…" at bounding box center [518, 501] width 0 height 10
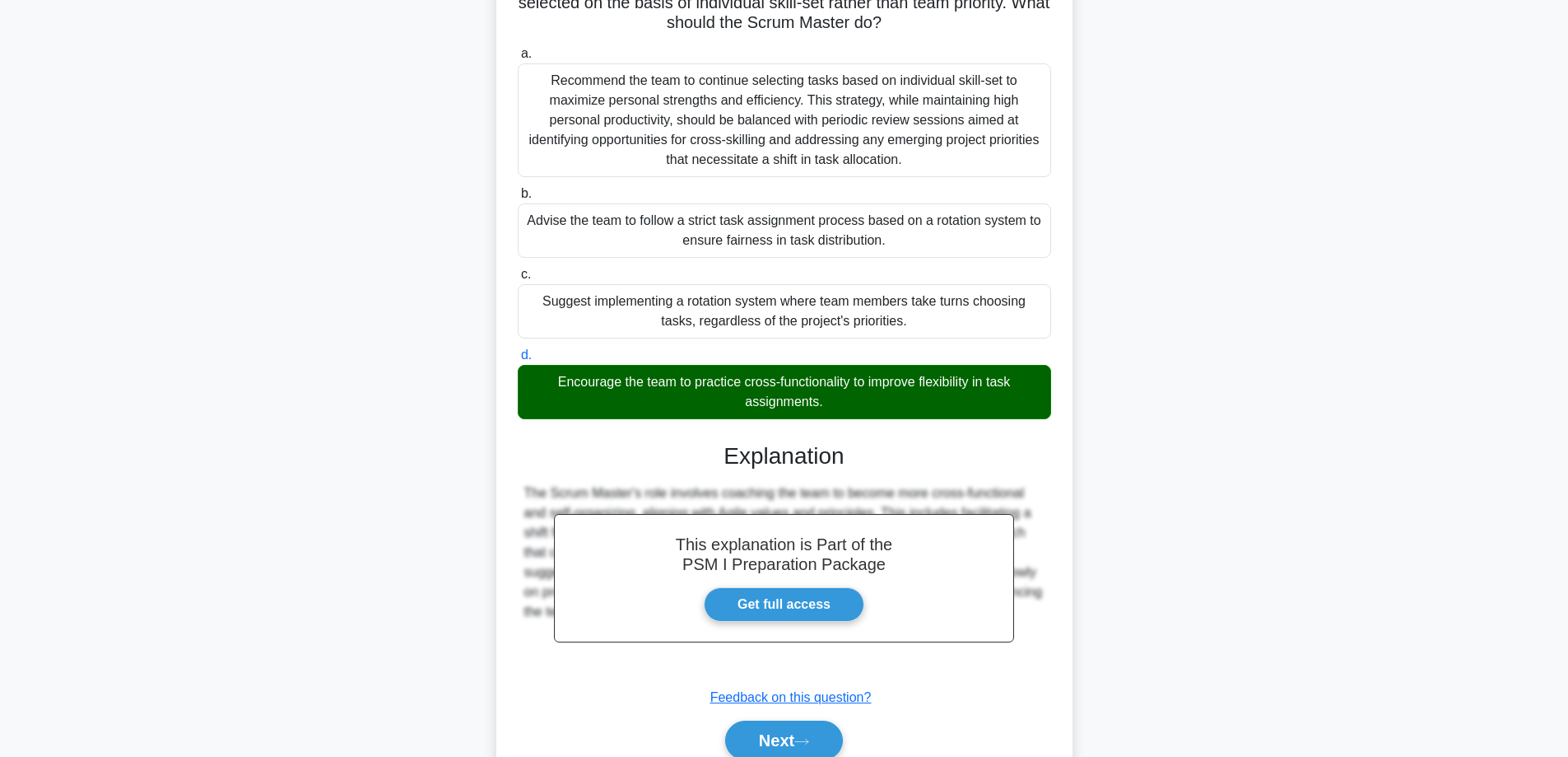
scroll to position [220, 0]
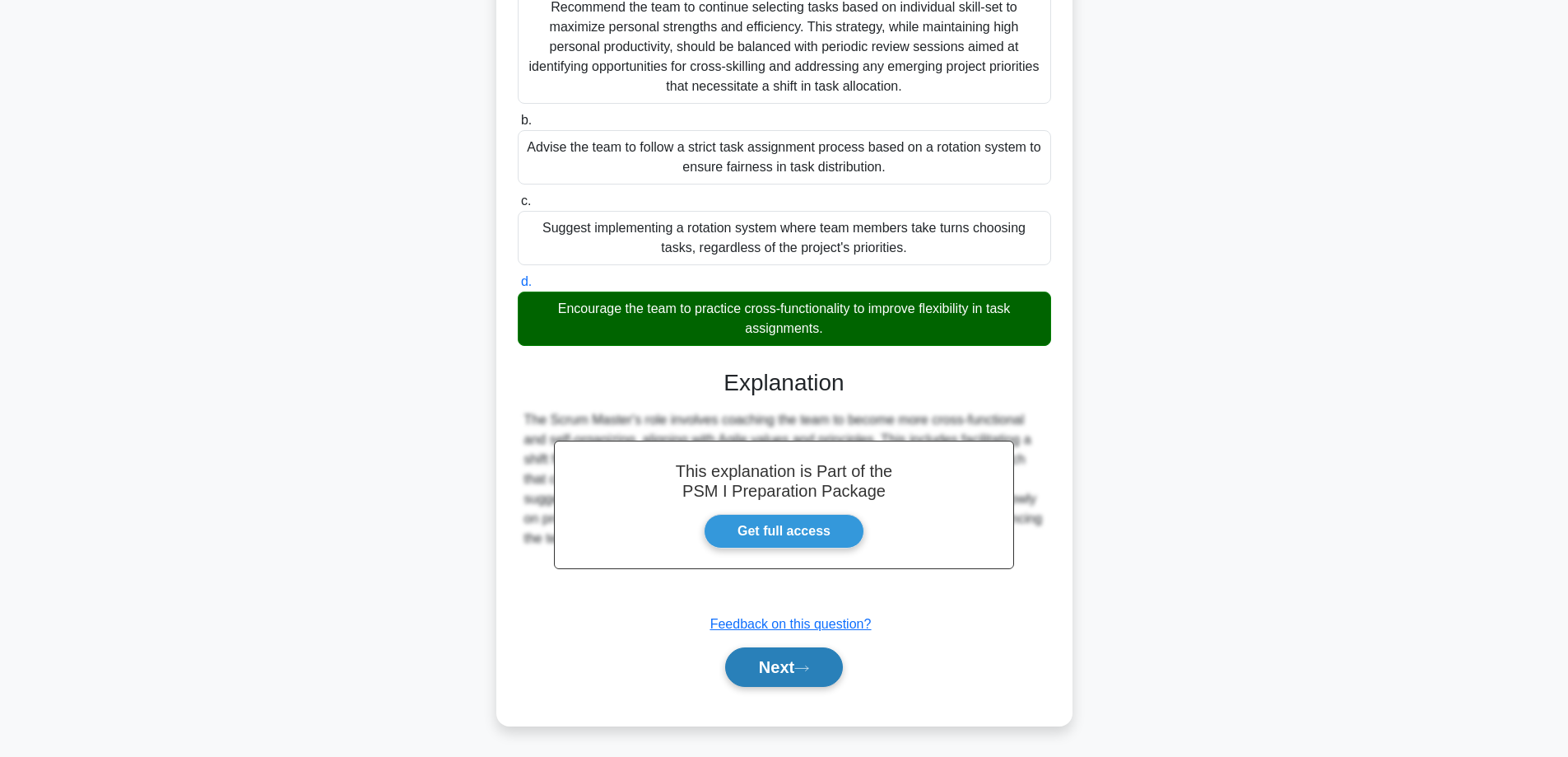
click at [777, 669] on button "Next" at bounding box center [784, 666] width 118 height 39
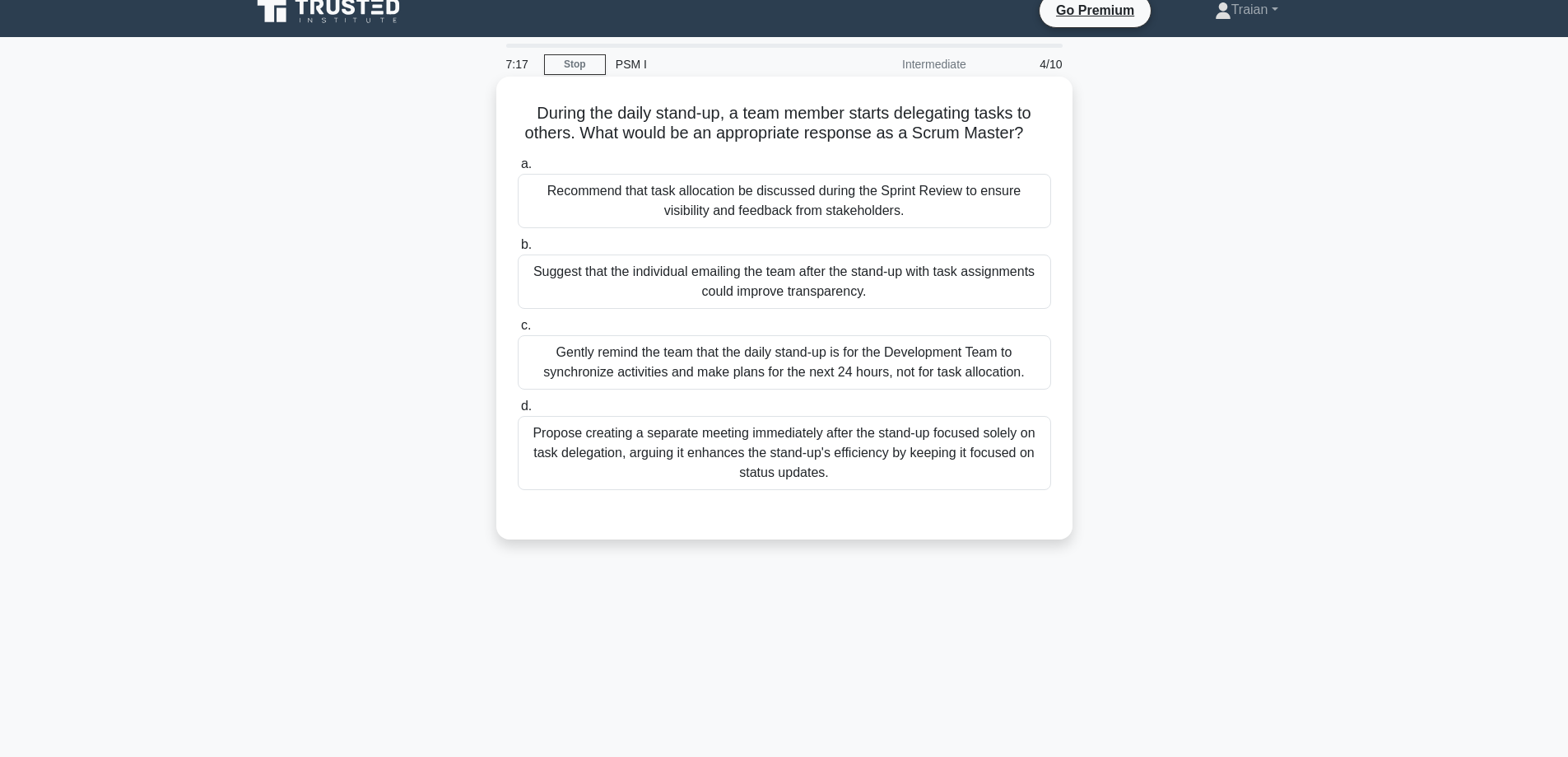
scroll to position [0, 0]
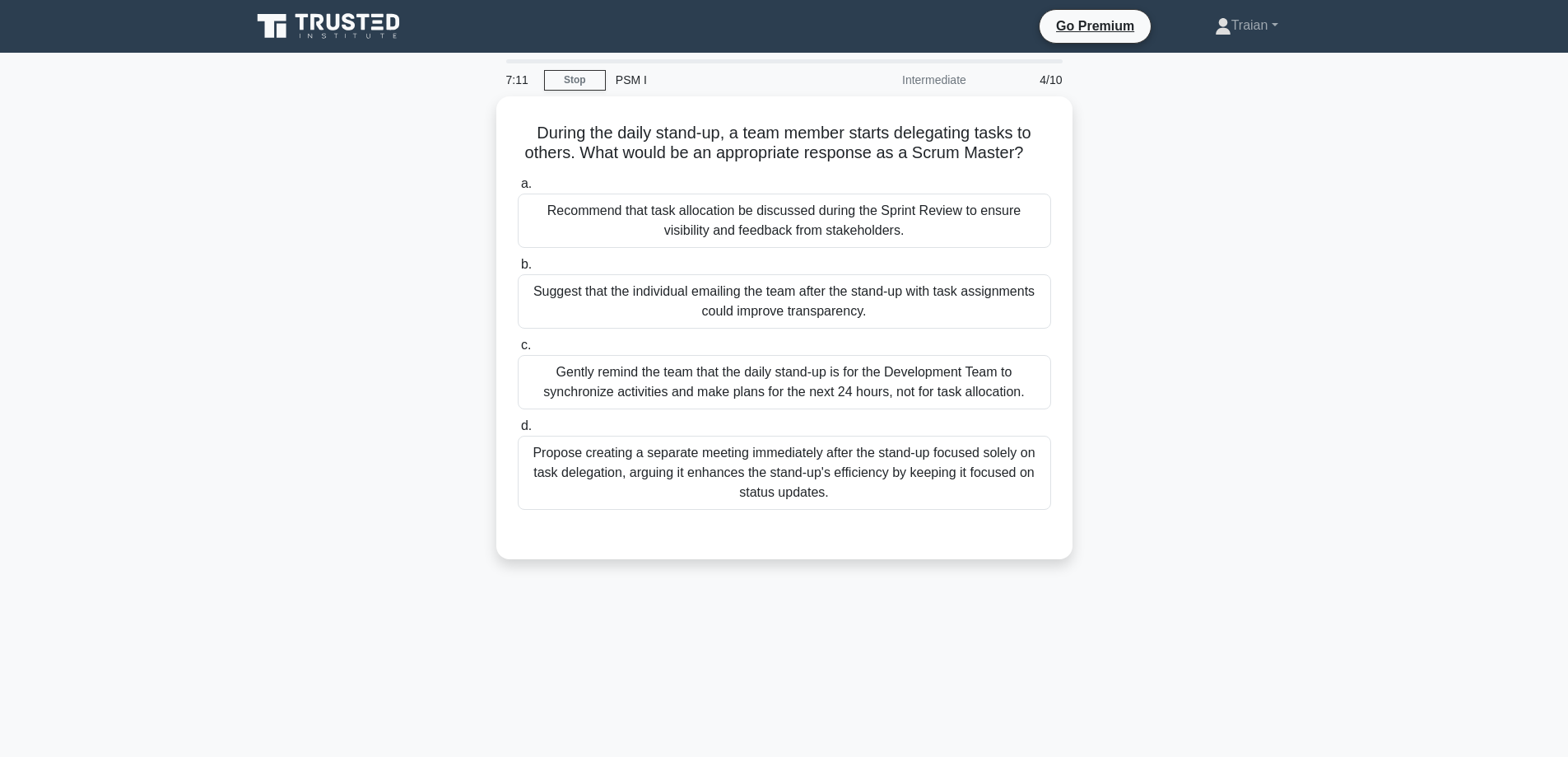
click at [317, 26] on icon at bounding box center [330, 26] width 158 height 31
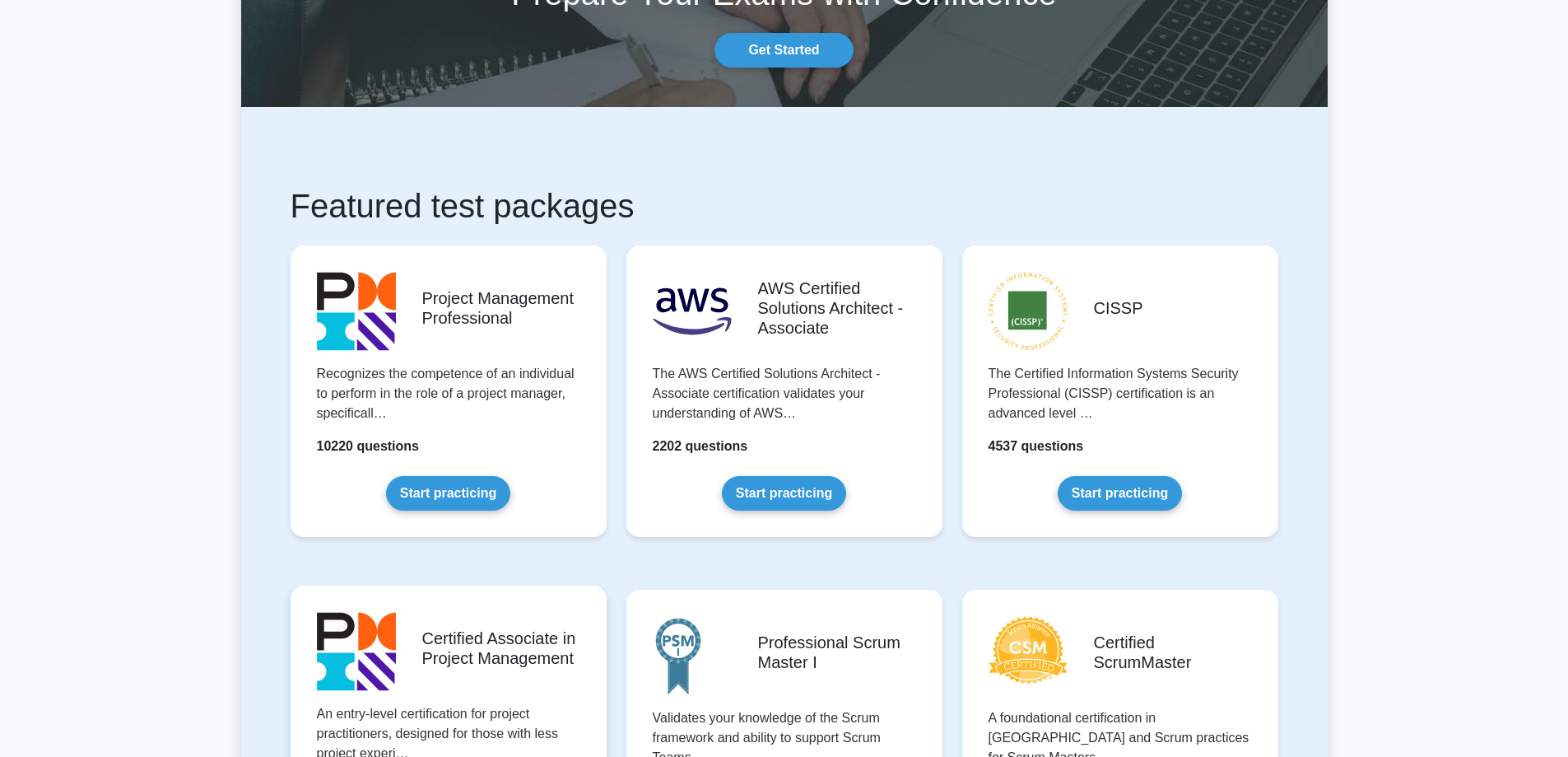
scroll to position [494, 0]
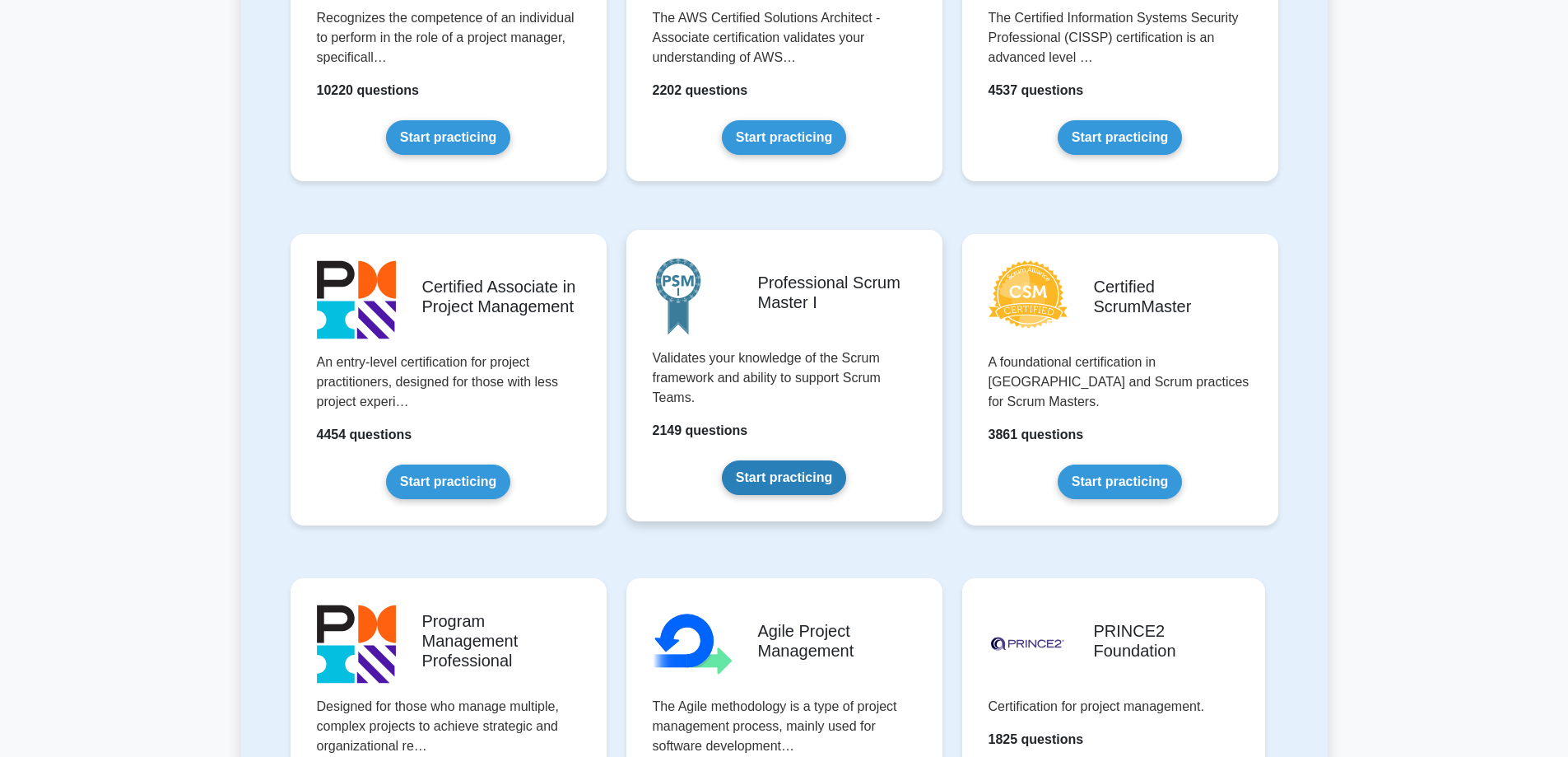
click at [782, 476] on link "Start practicing" at bounding box center [784, 478] width 124 height 35
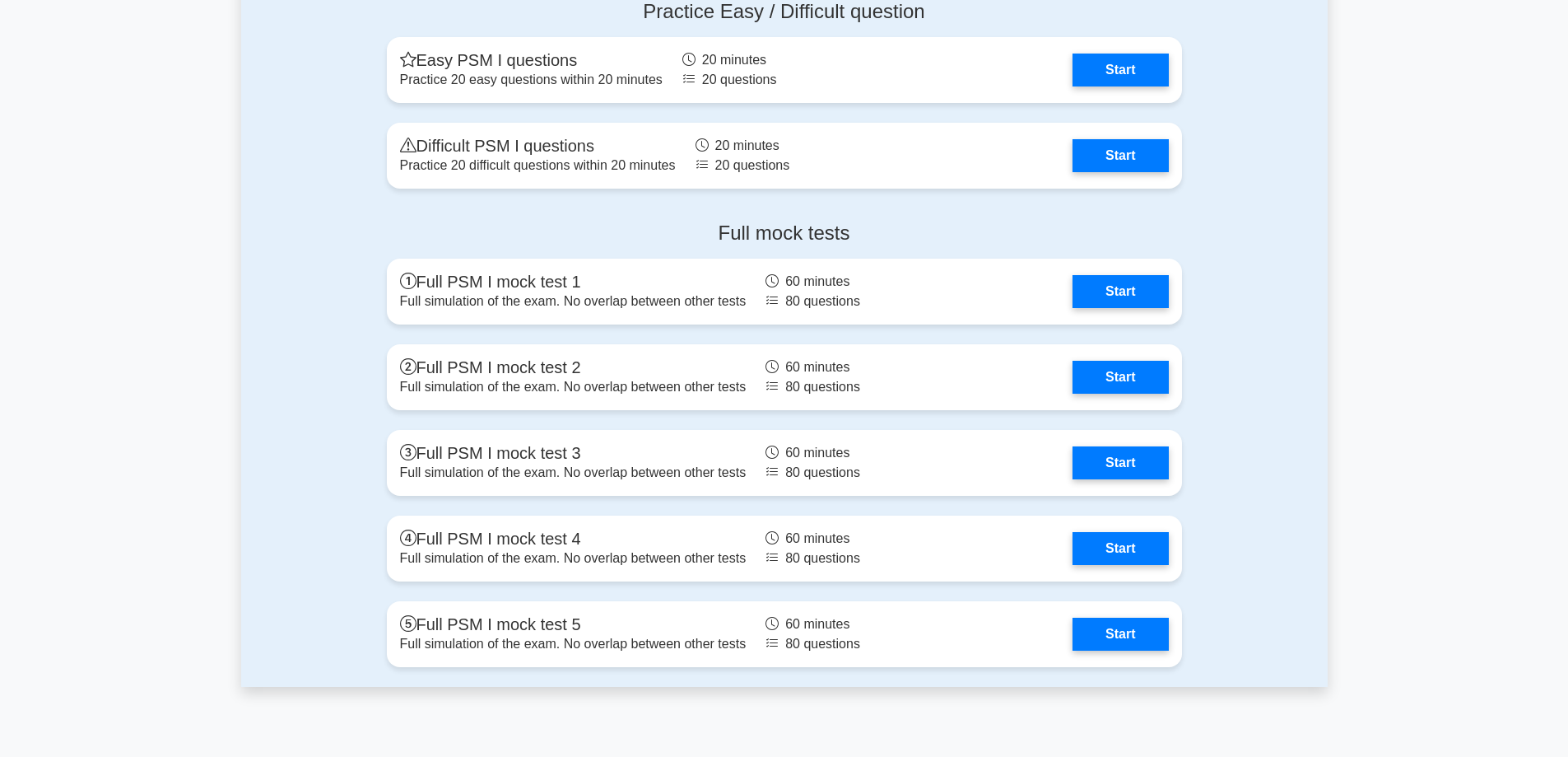
scroll to position [4777, 0]
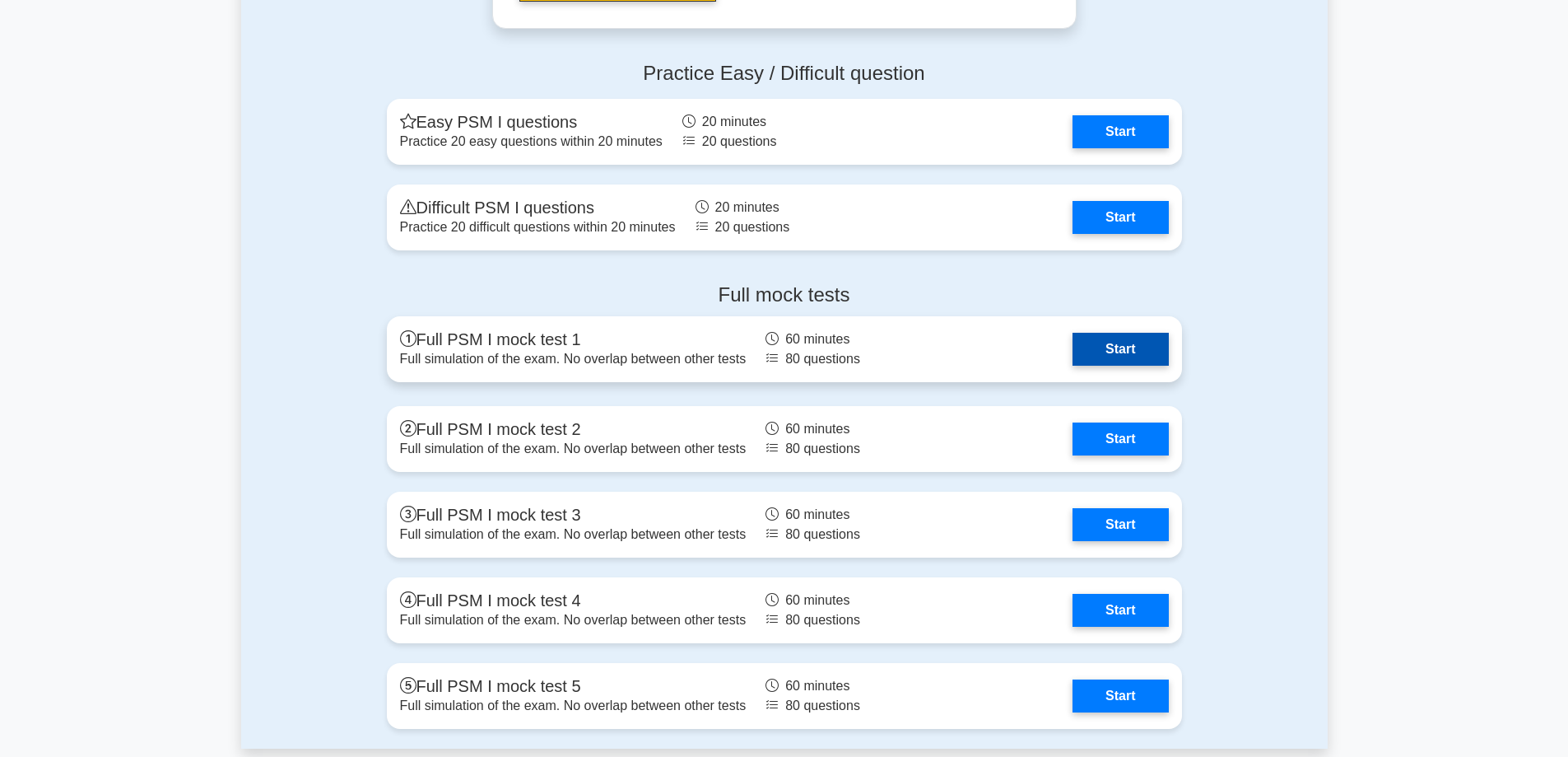
click at [1112, 347] on link "Start" at bounding box center [1120, 349] width 96 height 33
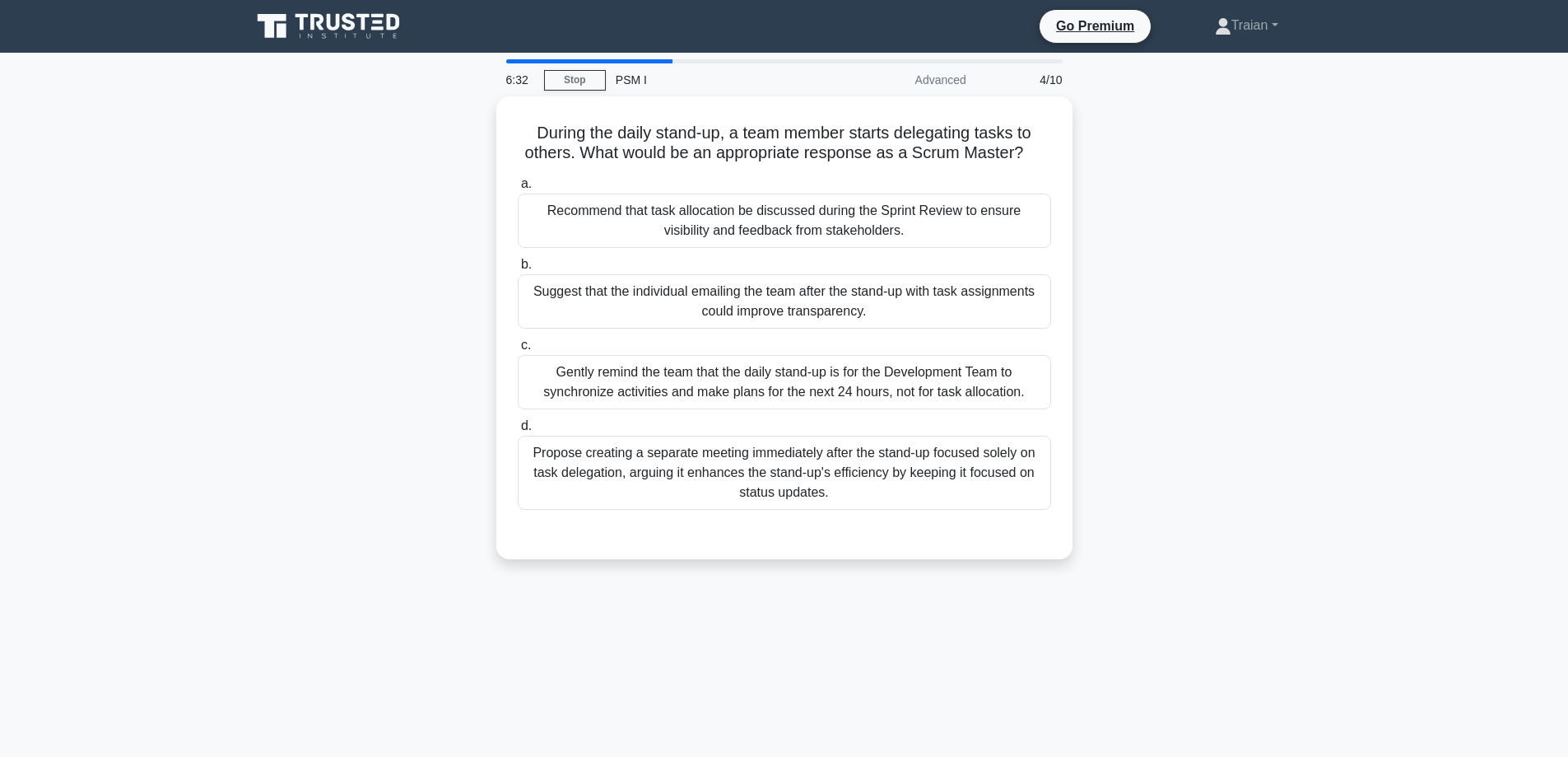
click at [325, 278] on div "During the daily stand-up, a team member starts delegating tasks to others. Wha…" at bounding box center [784, 338] width 1087 height 483
click at [710, 298] on div "Suggest that the individual emailing the team after the stand-up with task assi…" at bounding box center [784, 297] width 534 height 54
click at [518, 266] on input "b. Suggest that the individual emailing the team after the stand-up with task a…" at bounding box center [518, 260] width 0 height 10
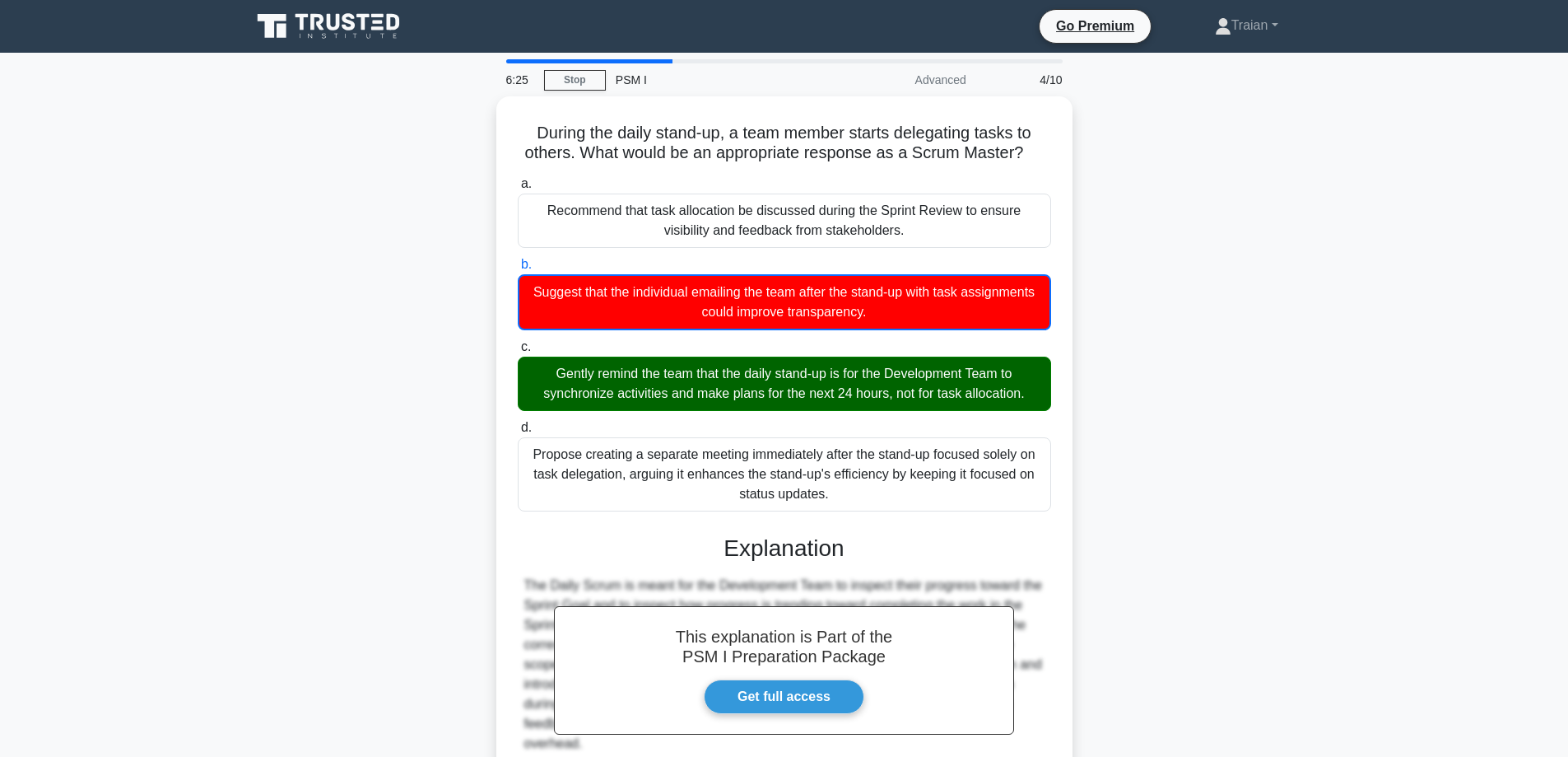
click at [356, 27] on icon at bounding box center [330, 26] width 158 height 31
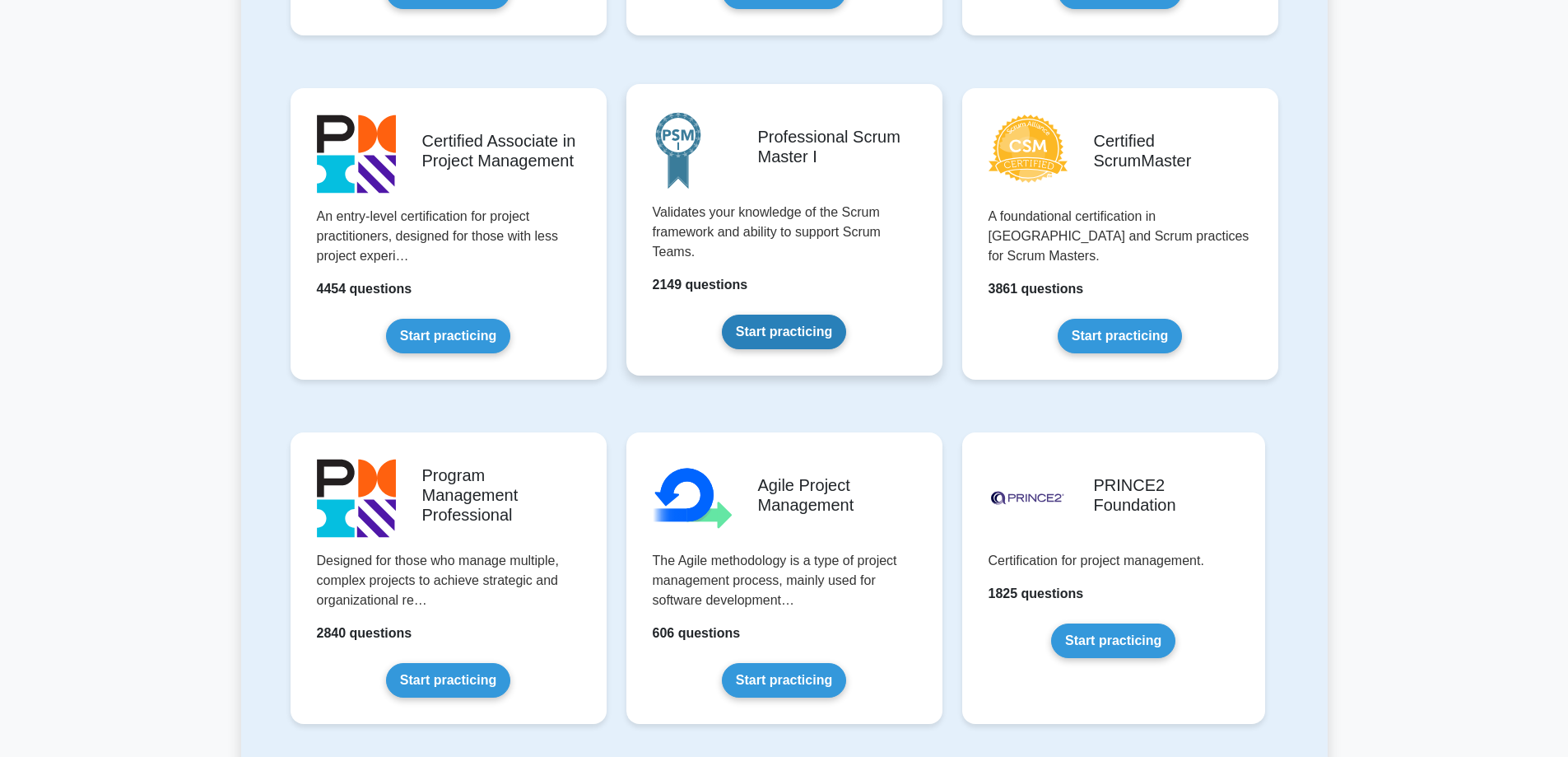
scroll to position [659, 0]
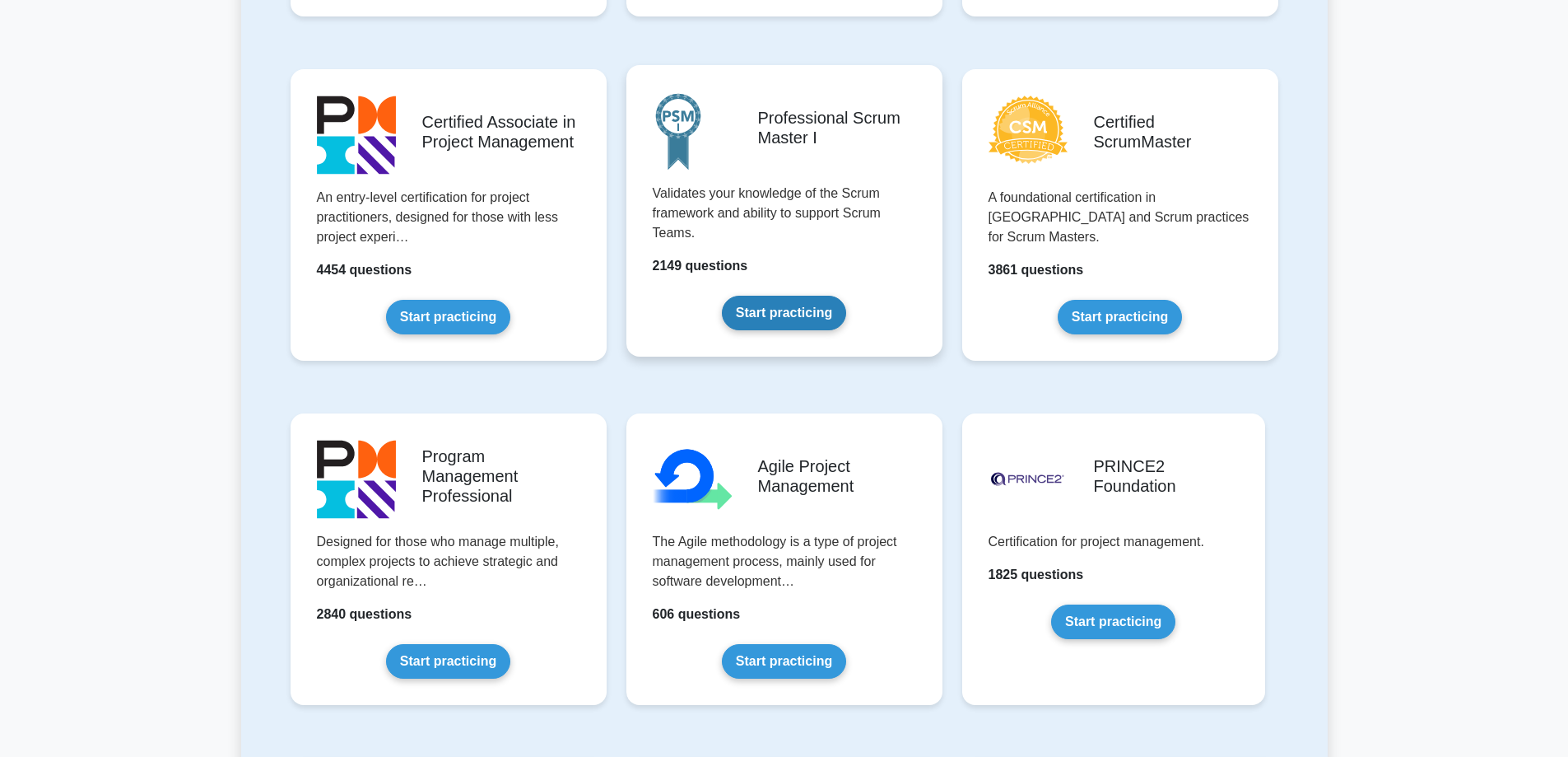
click at [804, 314] on link "Start practicing" at bounding box center [784, 313] width 124 height 35
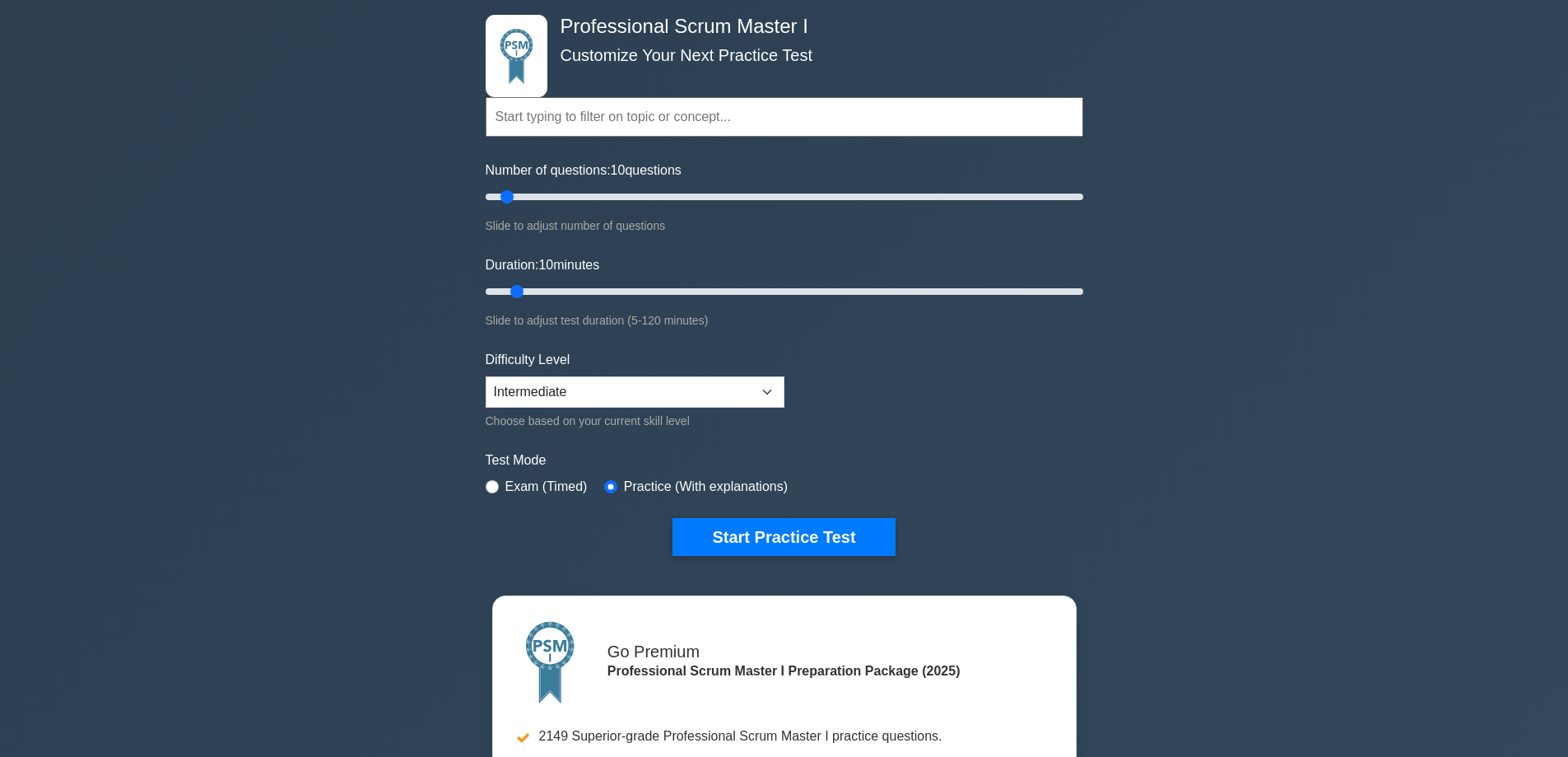
scroll to position [83, 0]
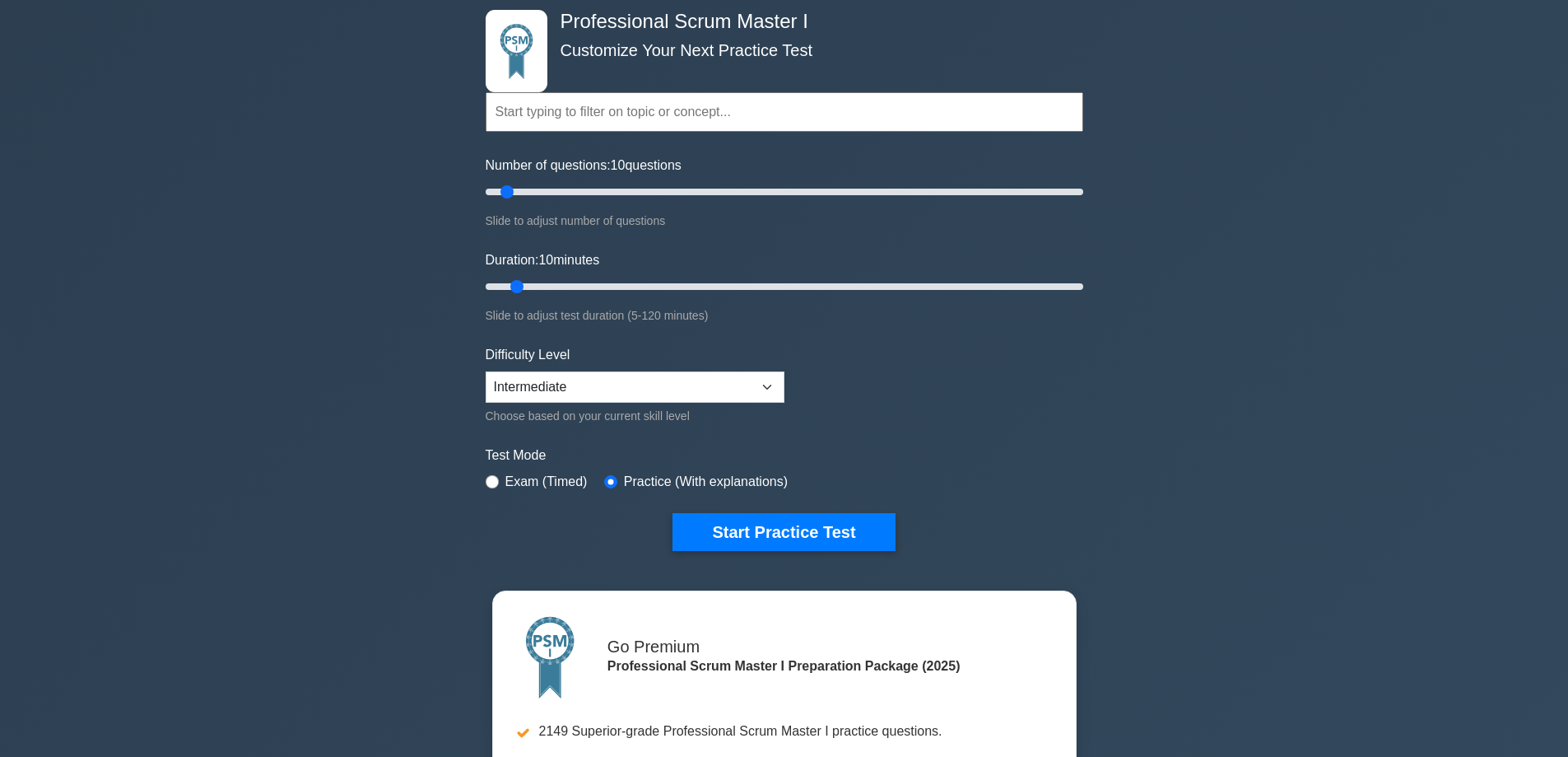
click at [518, 482] on label "Exam (Timed)" at bounding box center [547, 482] width 83 height 20
click at [496, 482] on input "radio" at bounding box center [492, 482] width 13 height 13
radio input "true"
drag, startPoint x: 506, startPoint y: 189, endPoint x: 711, endPoint y: 190, distance: 205.0
type input "80"
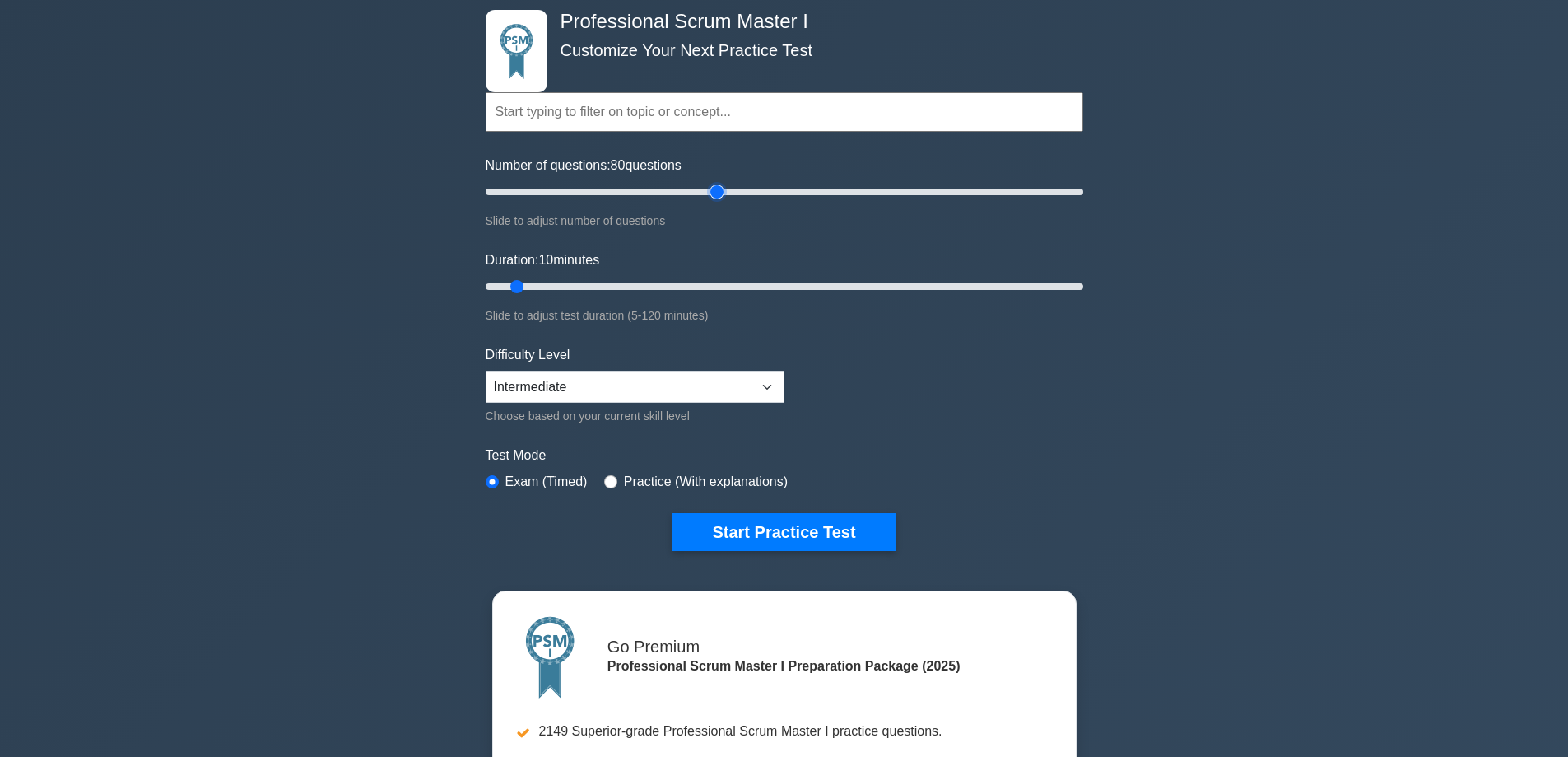
click at [713, 190] on input "Number of questions: 80 questions" at bounding box center [784, 192] width 597 height 20
drag, startPoint x: 518, startPoint y: 284, endPoint x: 726, endPoint y: 285, distance: 208.0
type input "50"
click at [726, 285] on input "Duration: 50 minutes" at bounding box center [784, 287] width 597 height 20
type input "75"
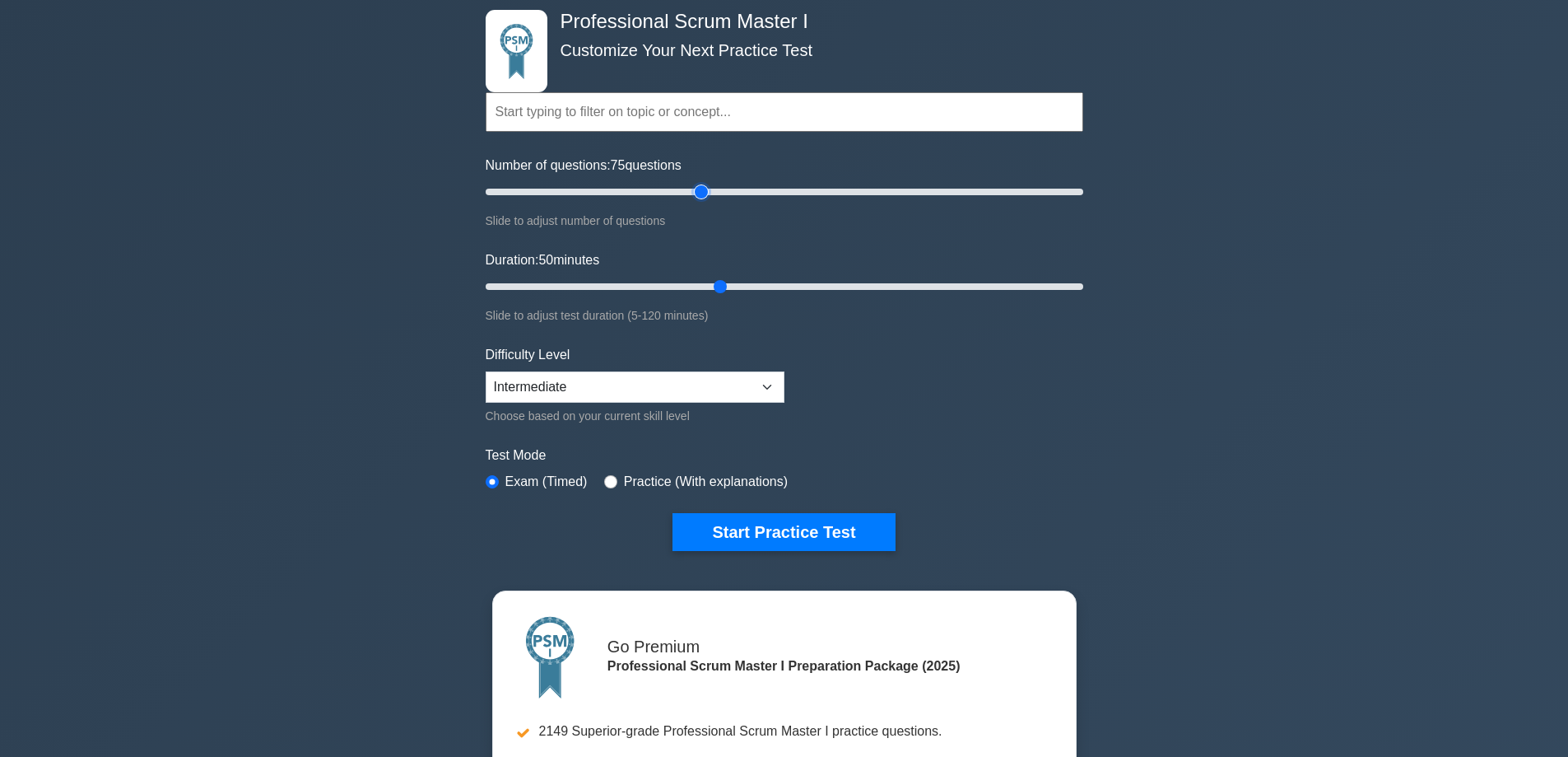
click at [708, 190] on input "Number of questions: 75 questions" at bounding box center [784, 192] width 597 height 20
click at [803, 533] on button "Start Practice Test" at bounding box center [783, 531] width 222 height 37
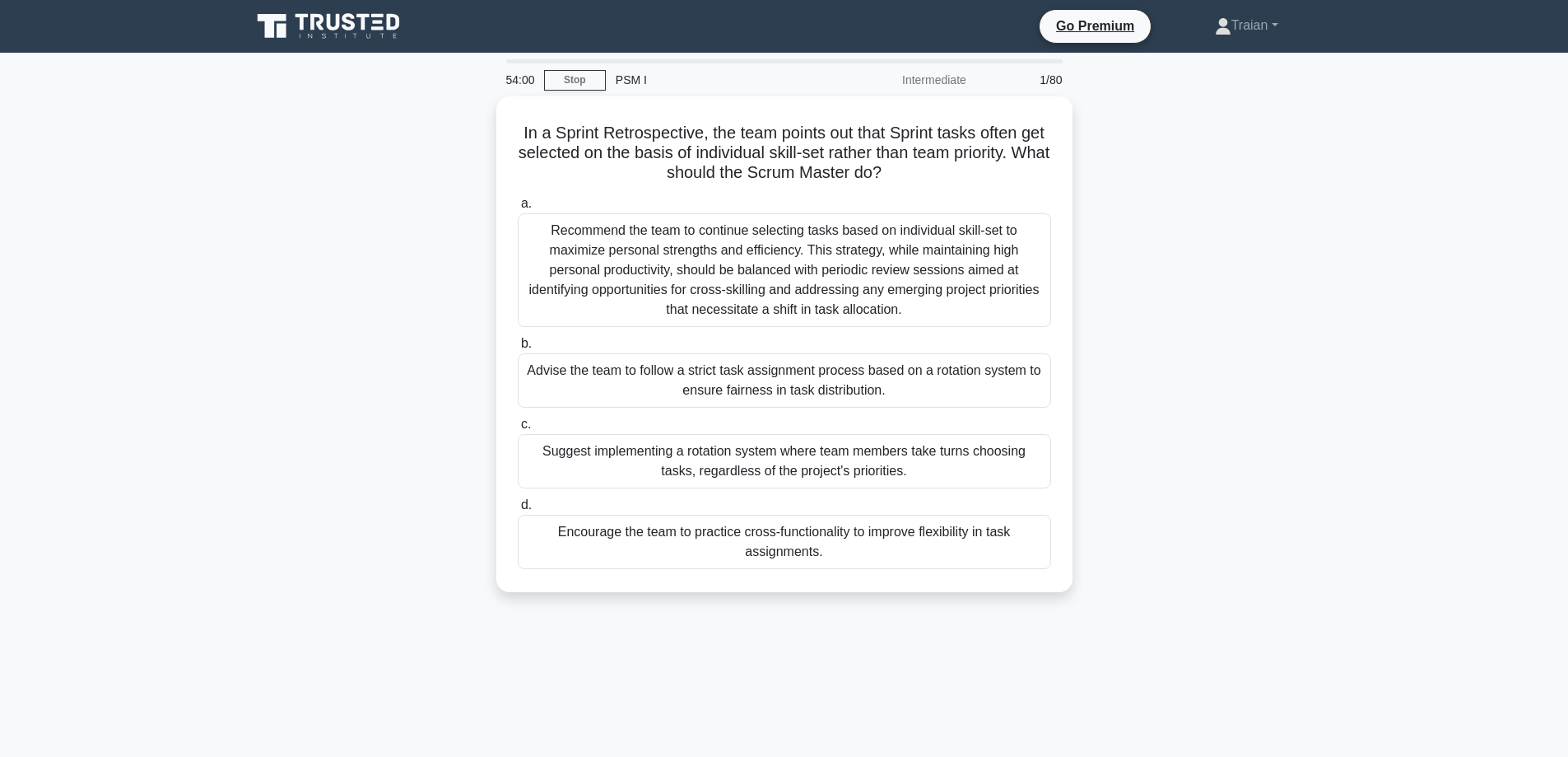
click at [335, 24] on icon at bounding box center [330, 26] width 158 height 31
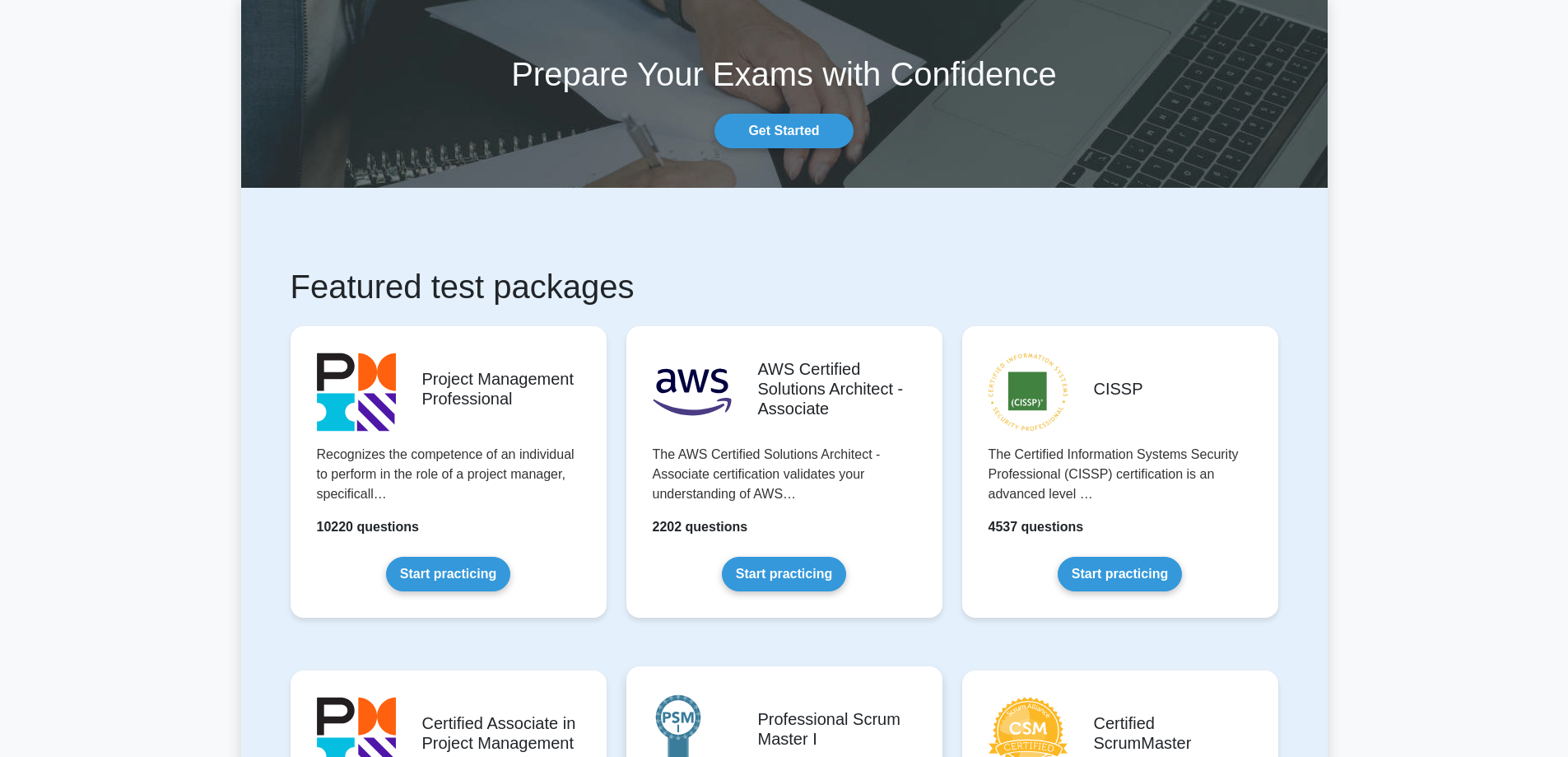
scroll to position [412, 0]
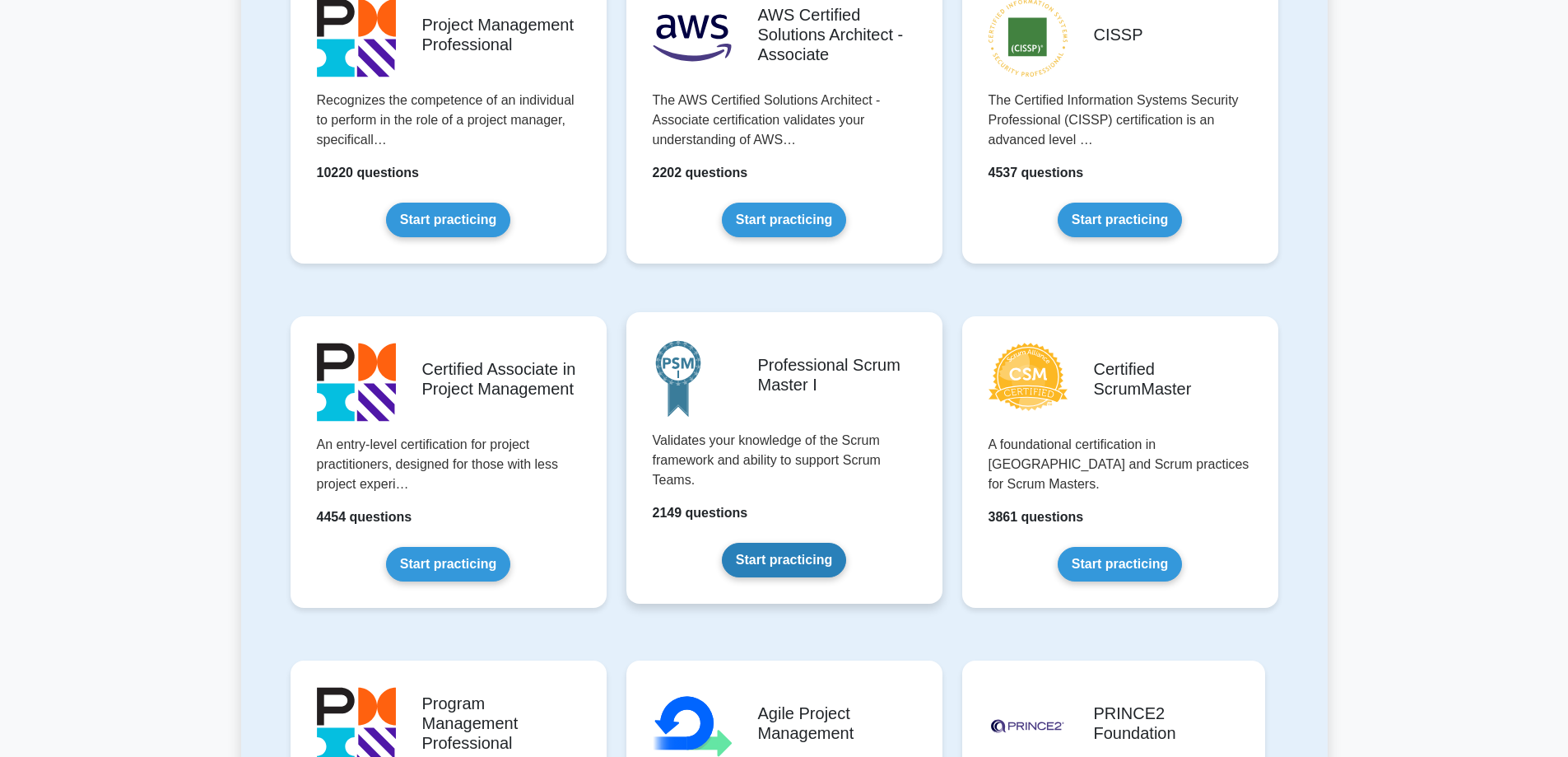
click at [799, 560] on link "Start practicing" at bounding box center [784, 560] width 124 height 35
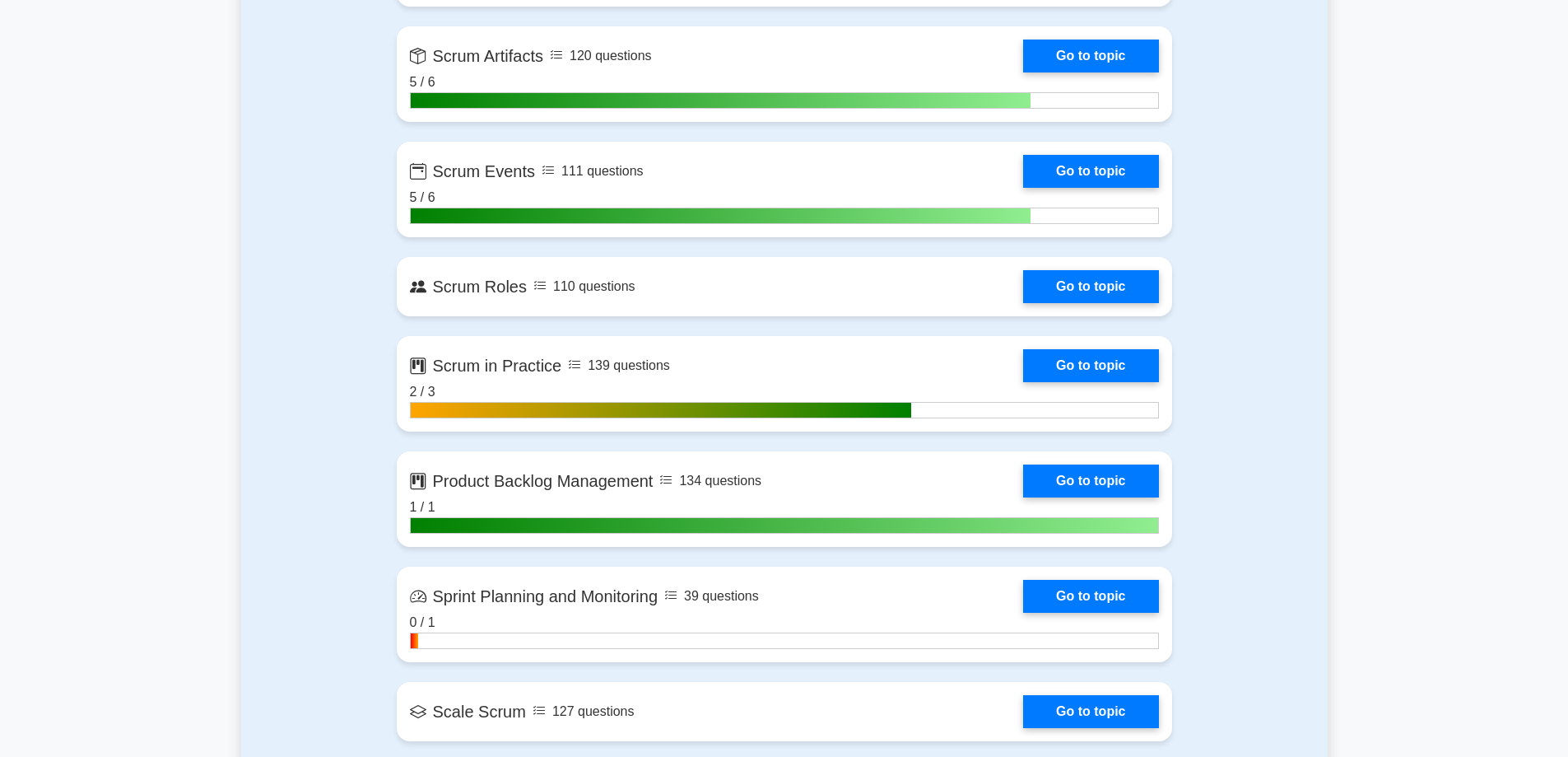
scroll to position [1318, 0]
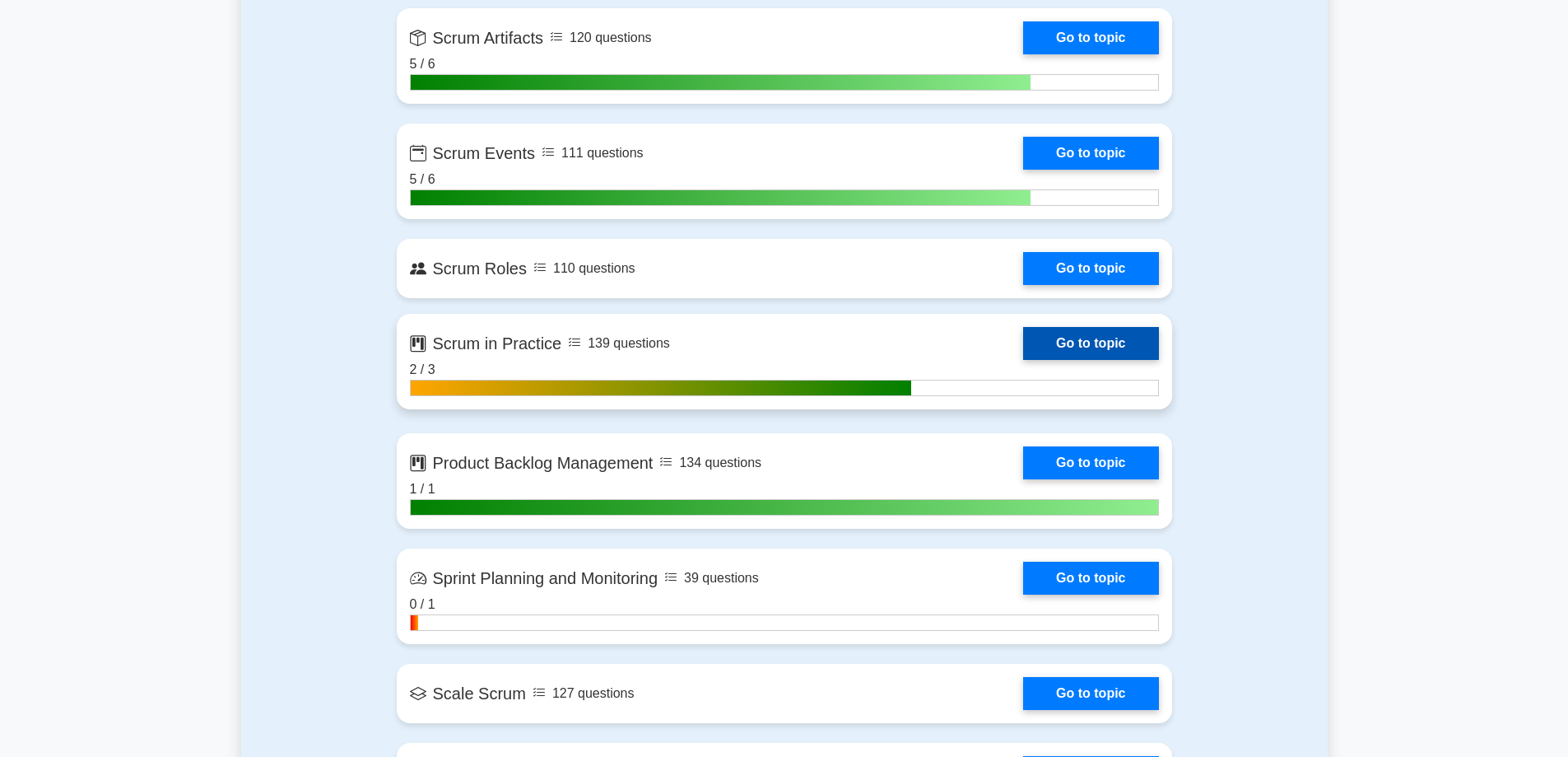
click at [1087, 341] on link "Go to topic" at bounding box center [1090, 343] width 135 height 33
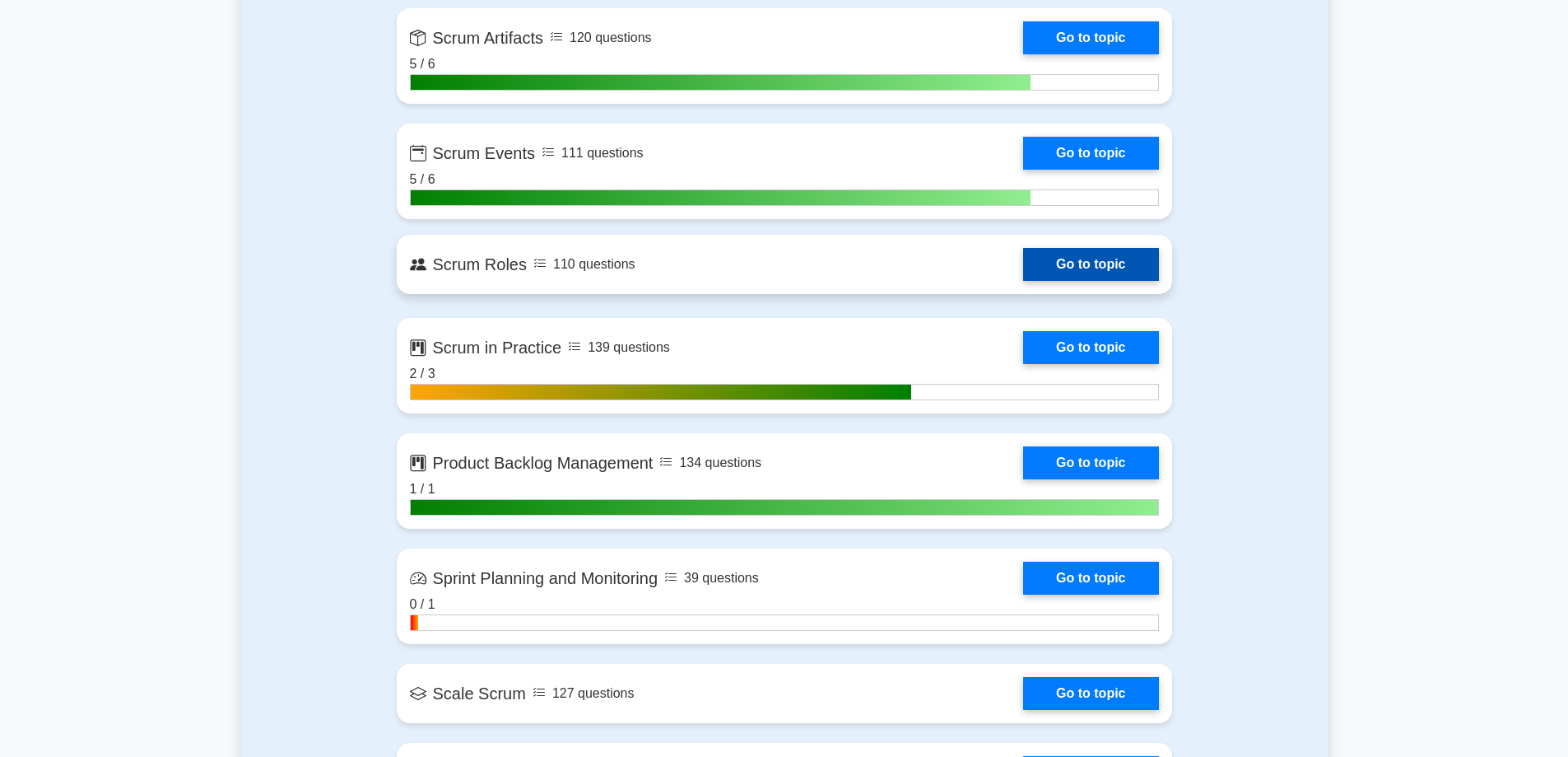
click at [1088, 264] on link "Go to topic" at bounding box center [1090, 265] width 135 height 33
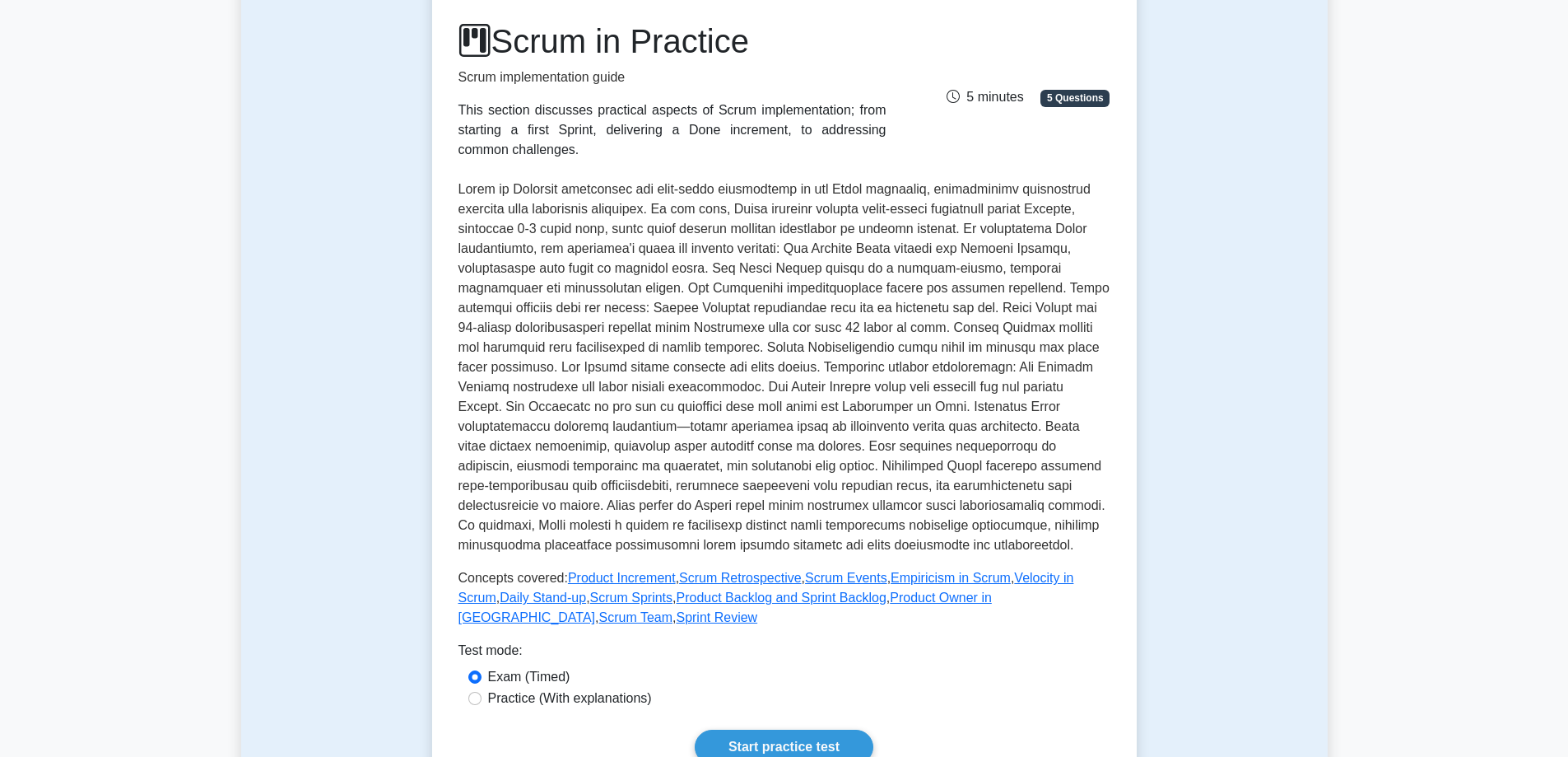
scroll to position [193, 0]
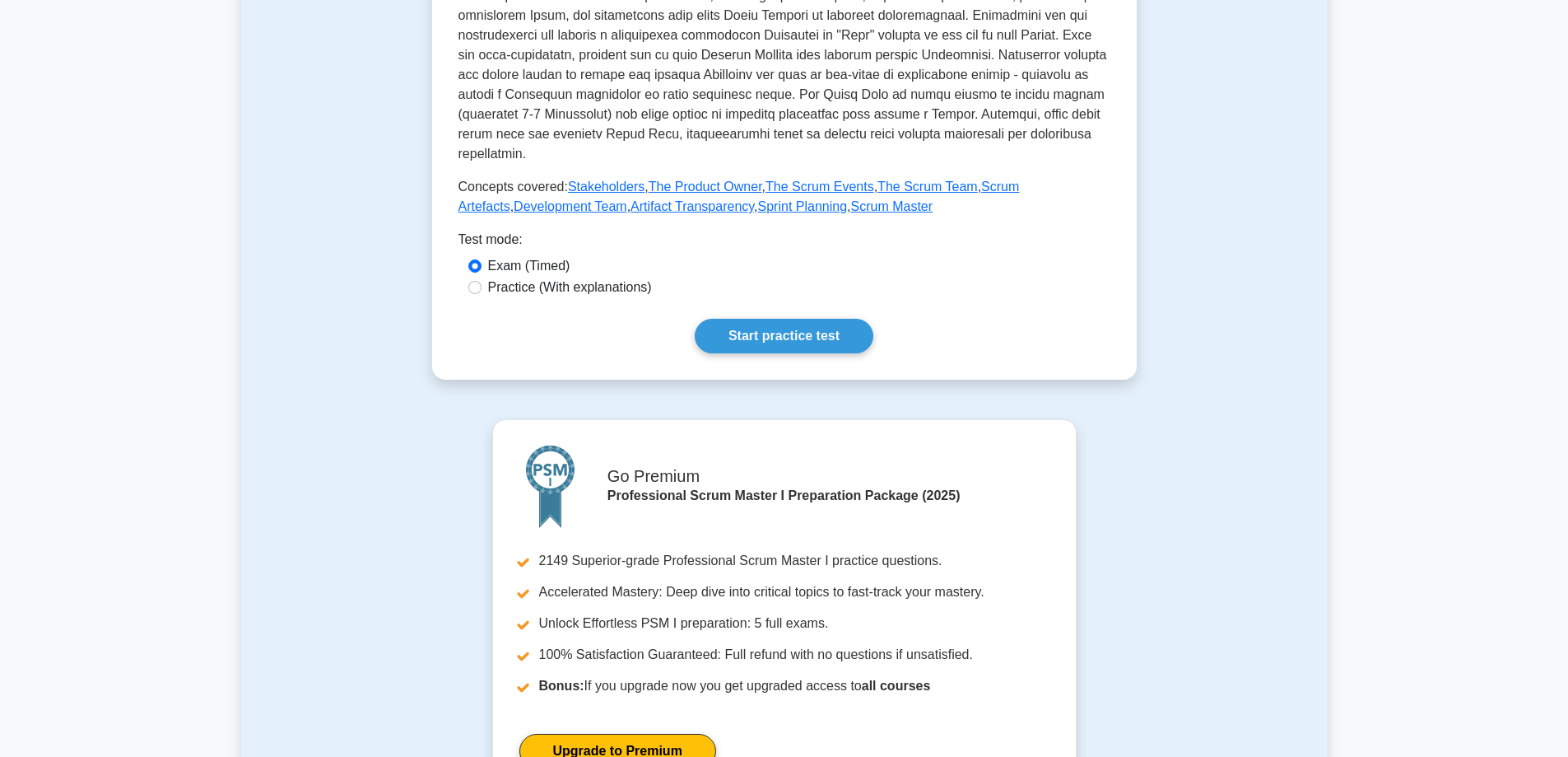
scroll to position [577, 0]
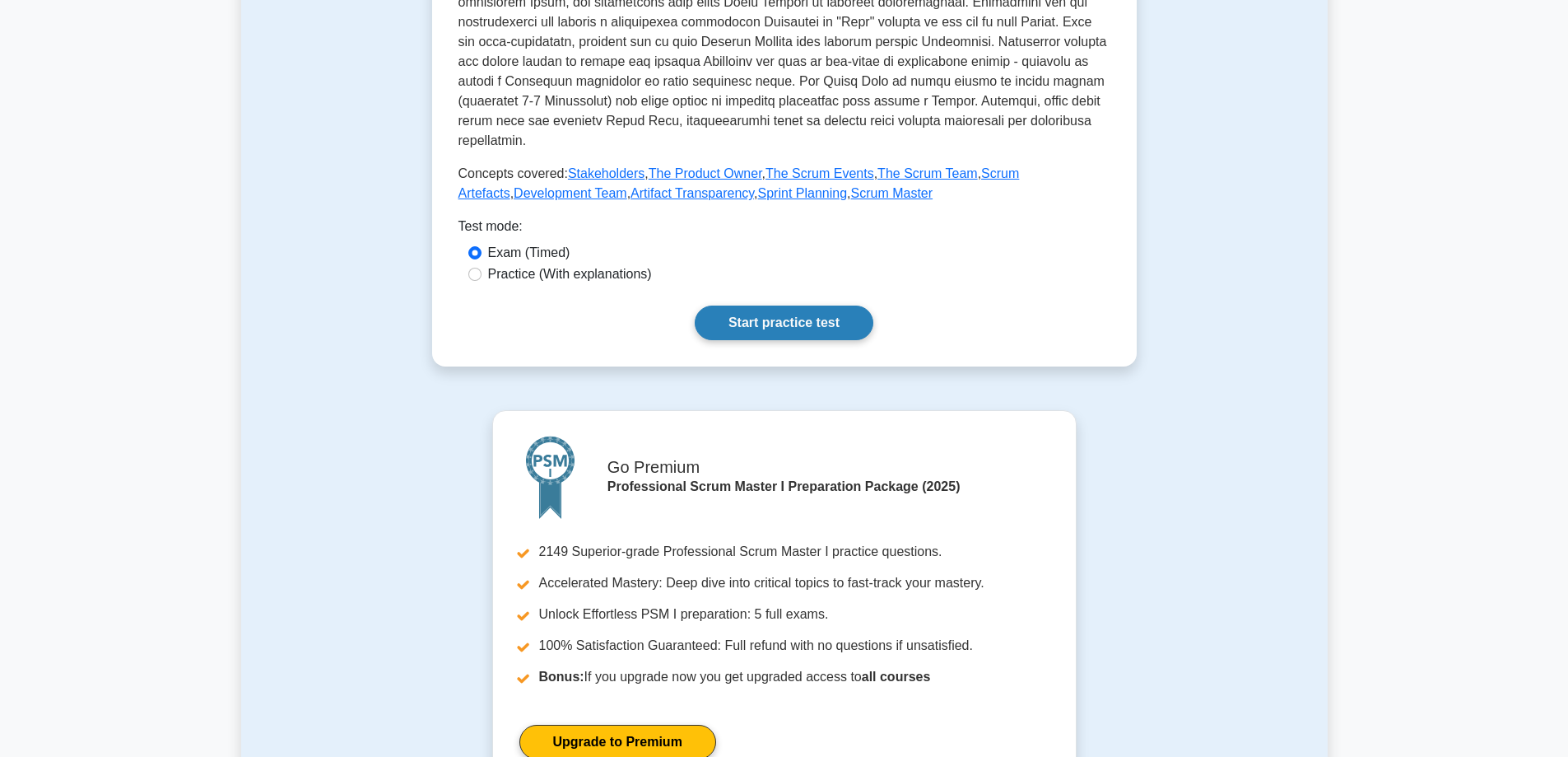
click at [796, 320] on link "Start practice test" at bounding box center [784, 323] width 178 height 35
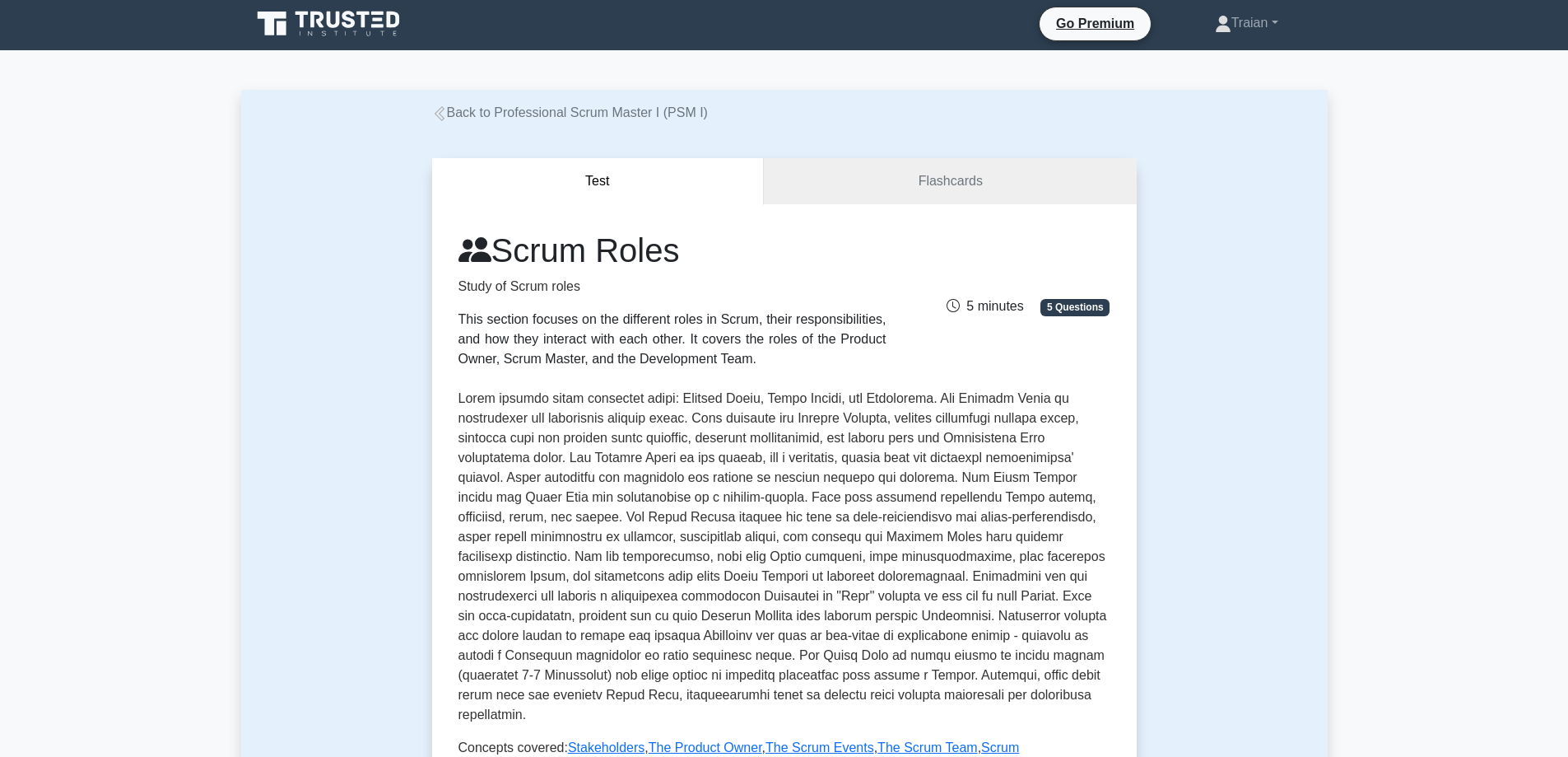
scroll to position [0, 0]
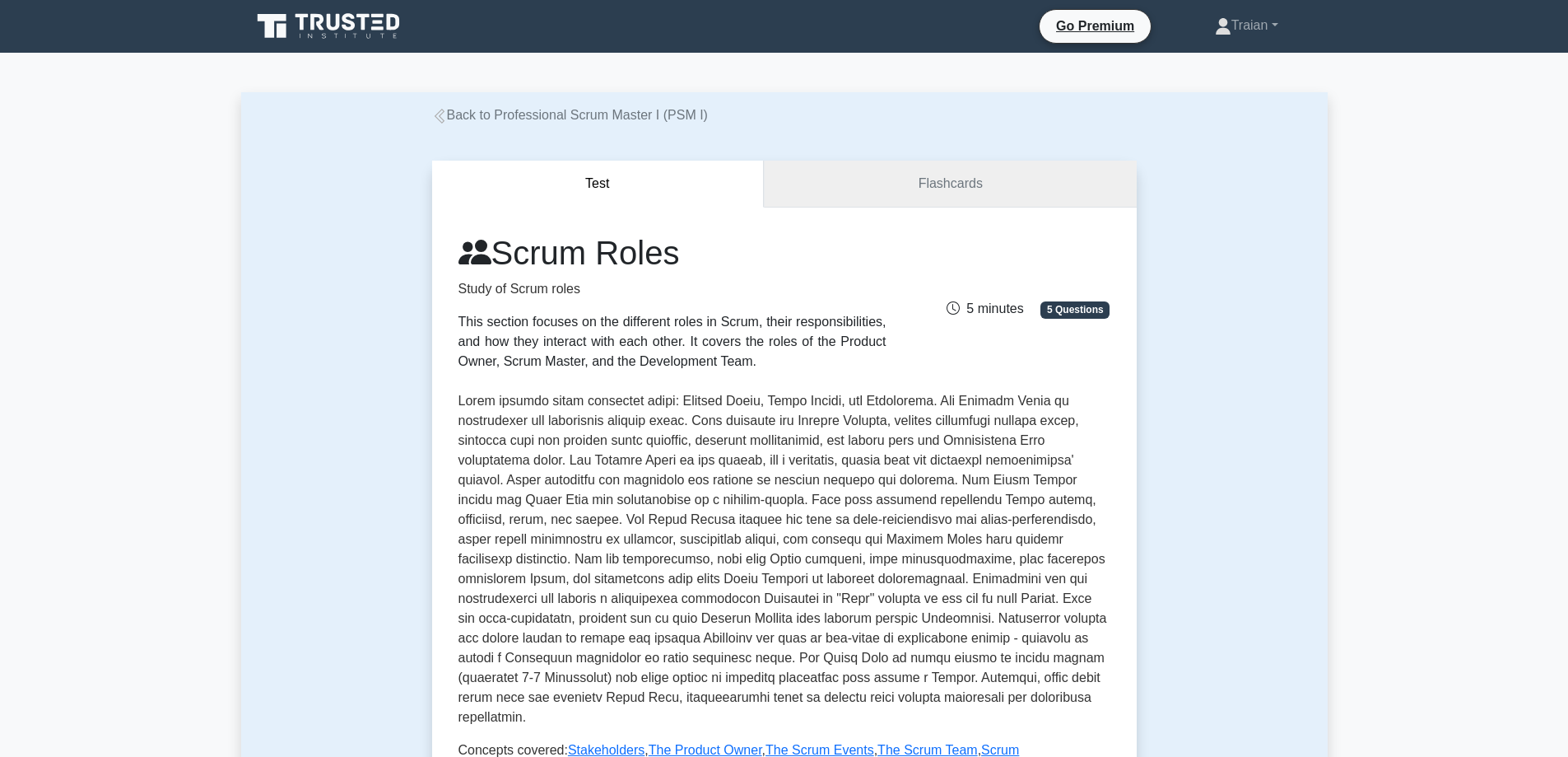
click at [987, 189] on link "Flashcards" at bounding box center [949, 184] width 372 height 47
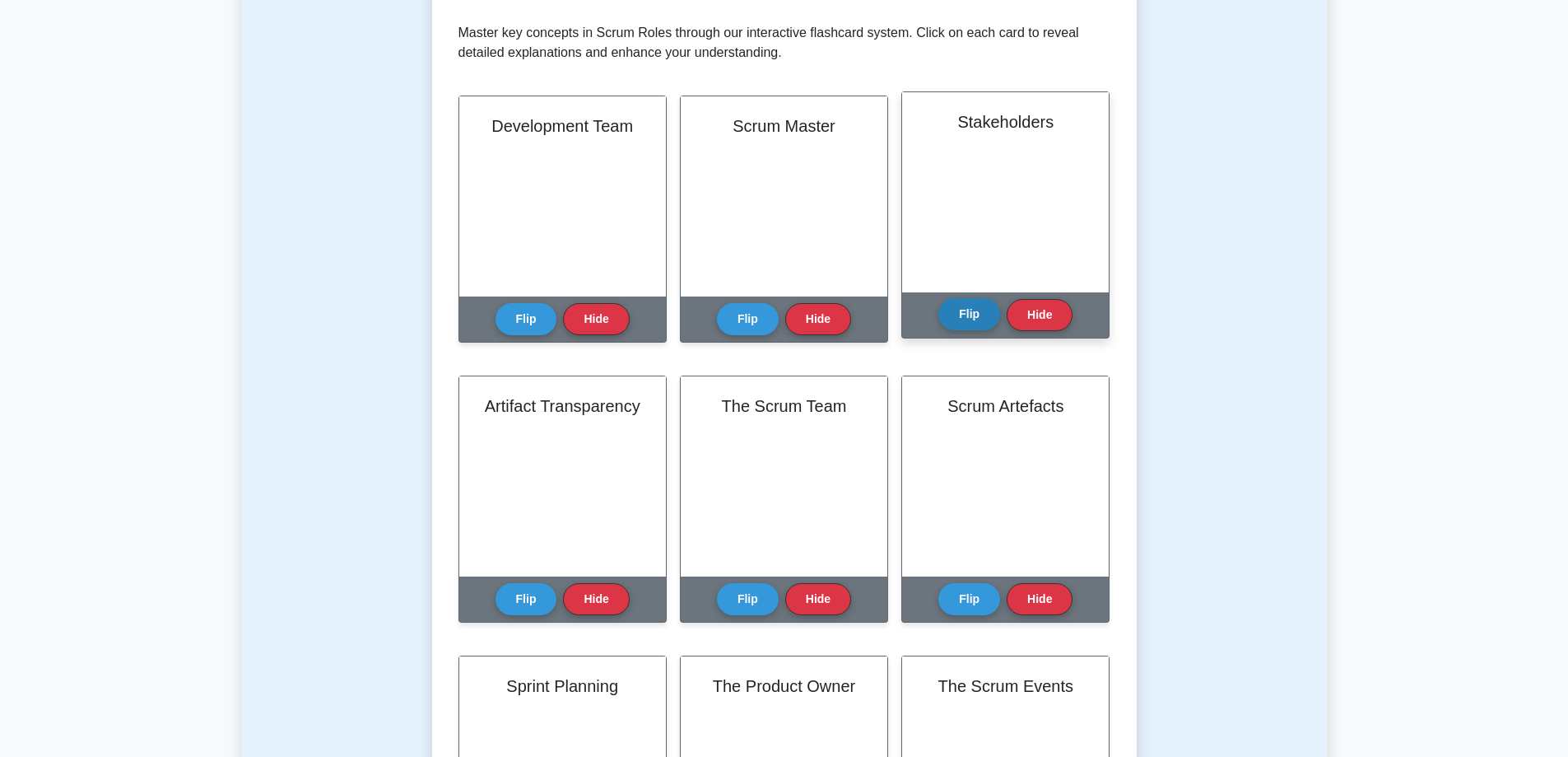
scroll to position [494, 0]
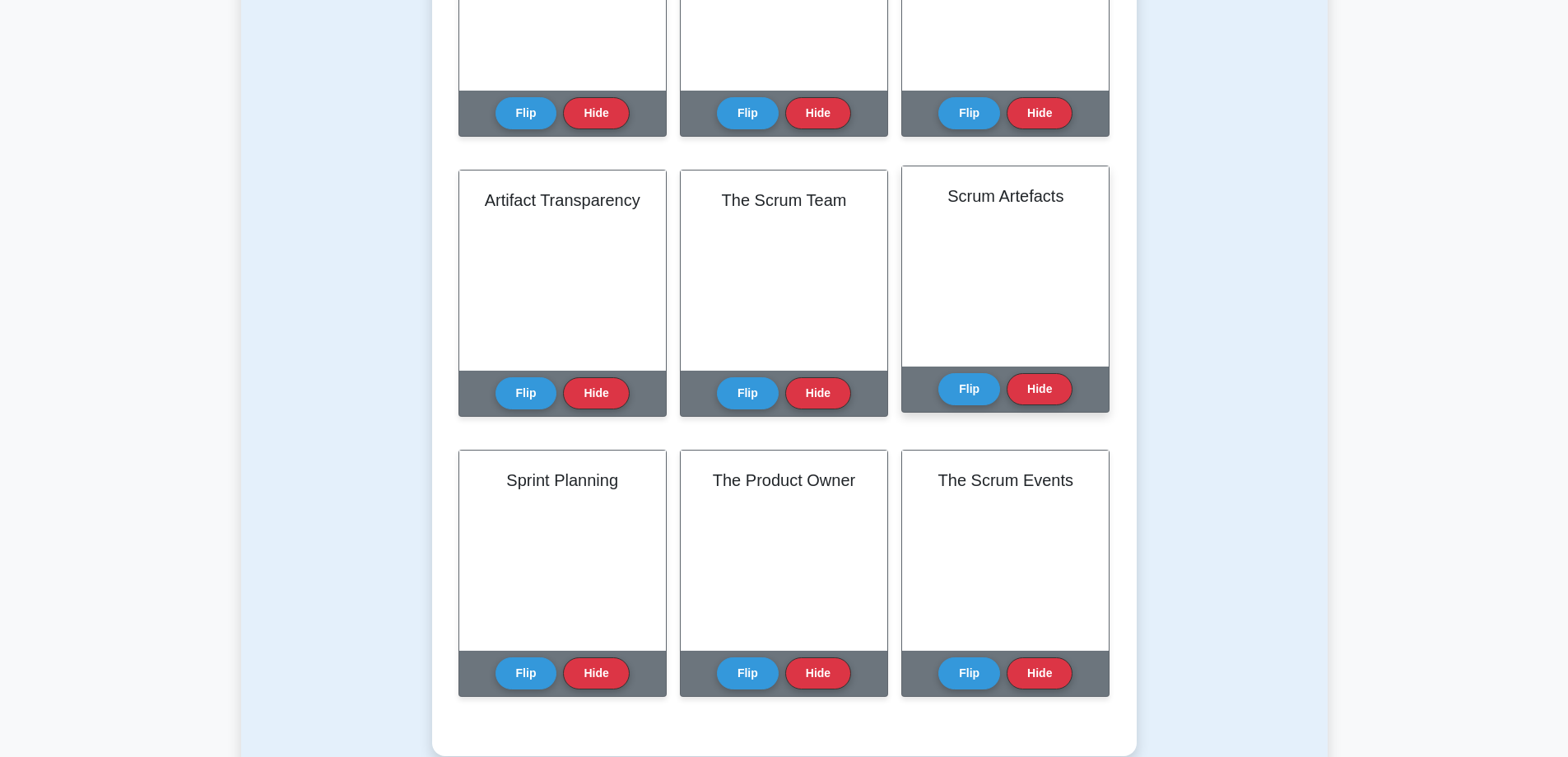
click at [1010, 261] on div "Scrum Artefacts" at bounding box center [1005, 267] width 206 height 200
click at [970, 395] on button "Flip" at bounding box center [969, 388] width 62 height 32
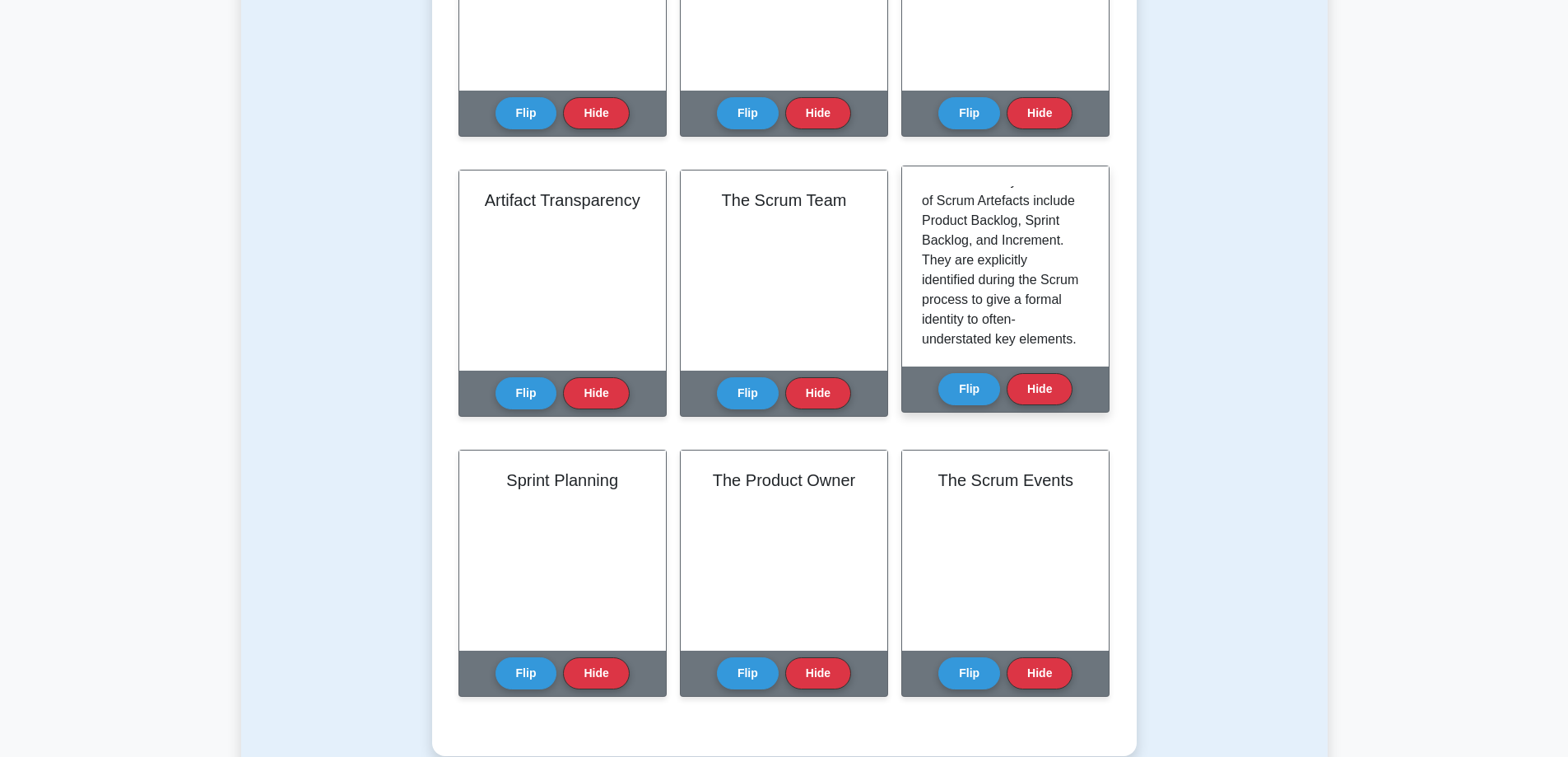
scroll to position [110, 0]
click at [1039, 390] on button "Hide" at bounding box center [1040, 388] width 66 height 32
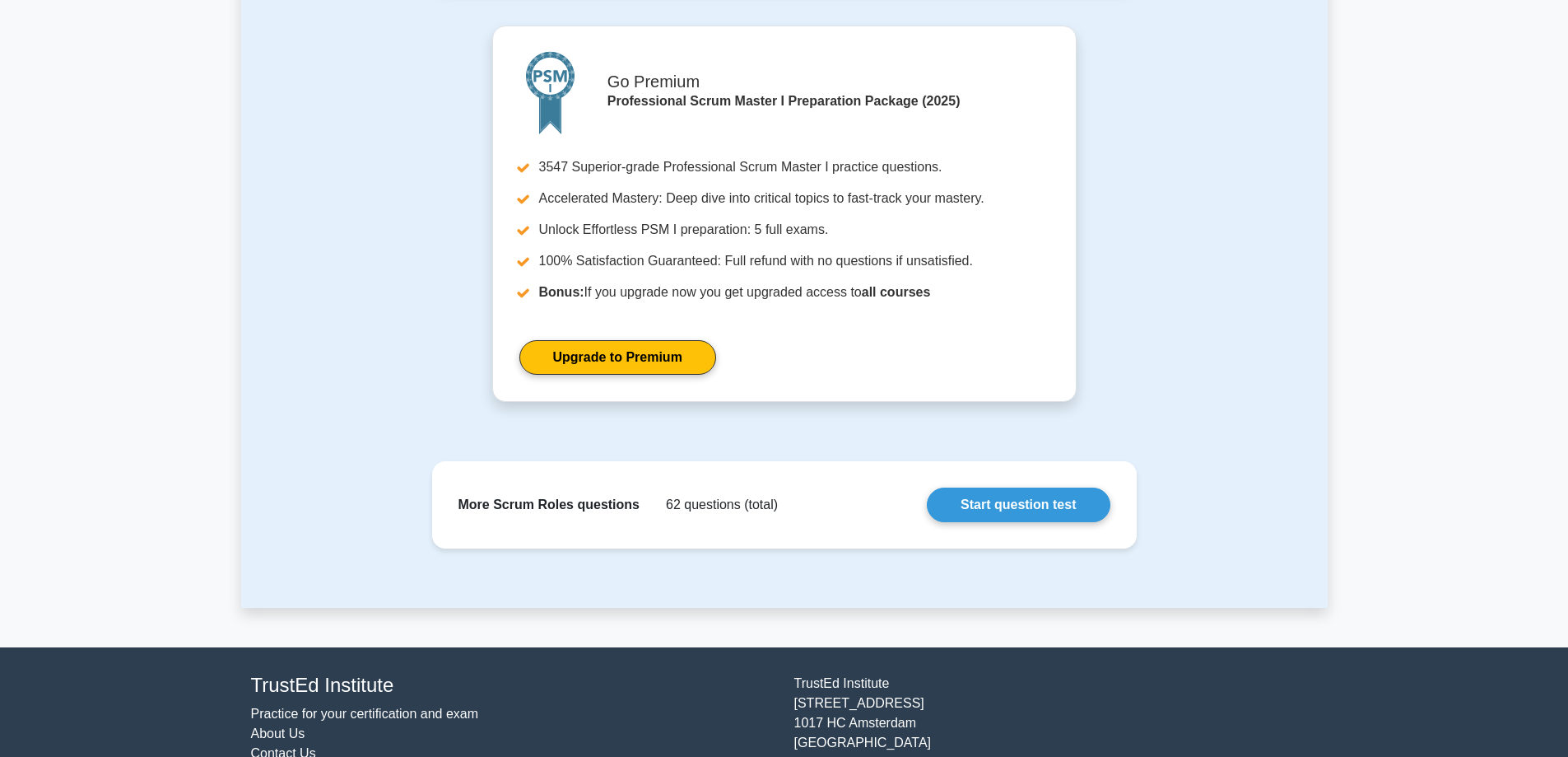
scroll to position [1341, 0]
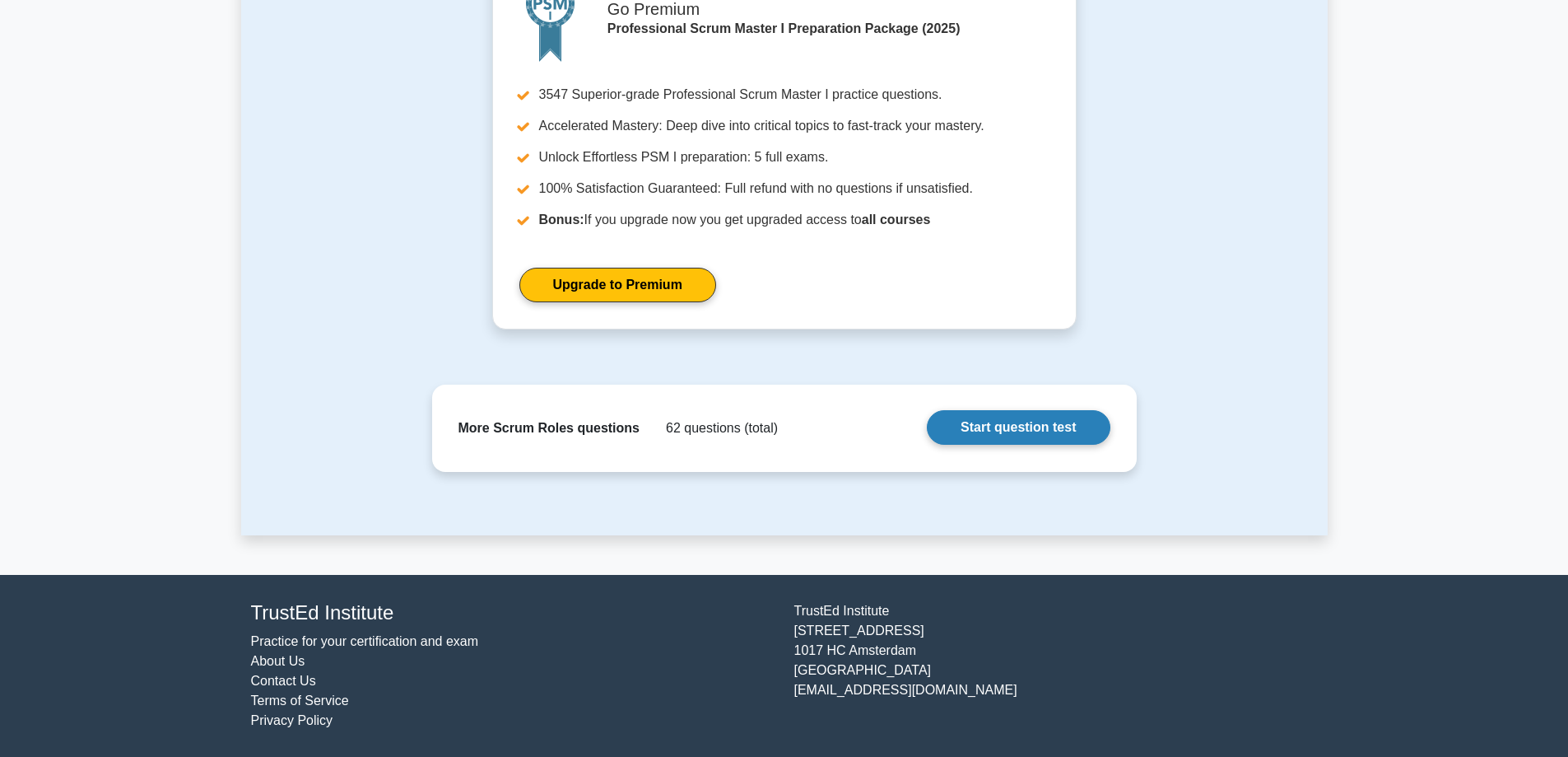
click at [1033, 430] on link "Start question test" at bounding box center [1019, 428] width 183 height 35
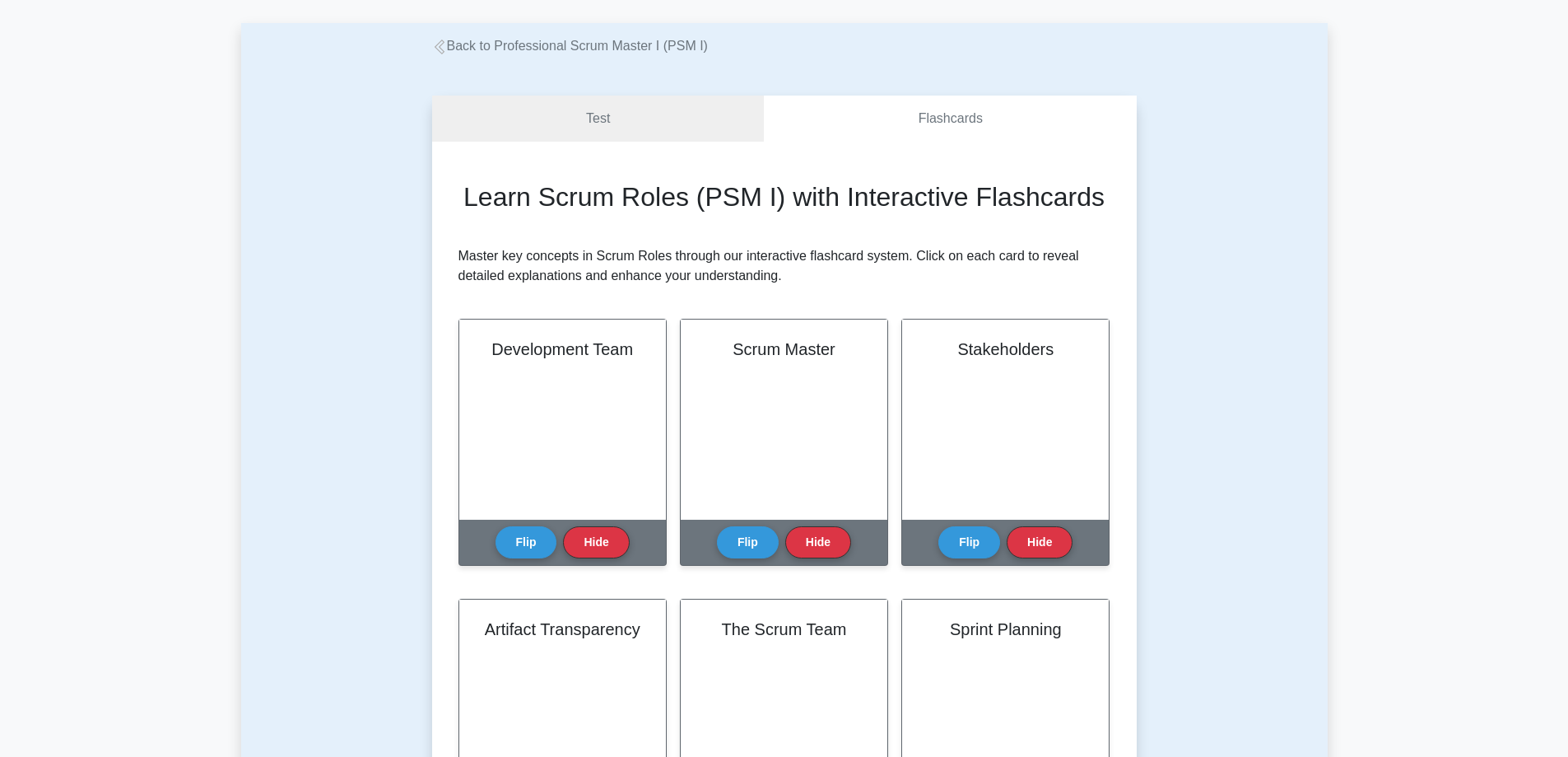
scroll to position [0, 0]
